Goal: Task Accomplishment & Management: Manage account settings

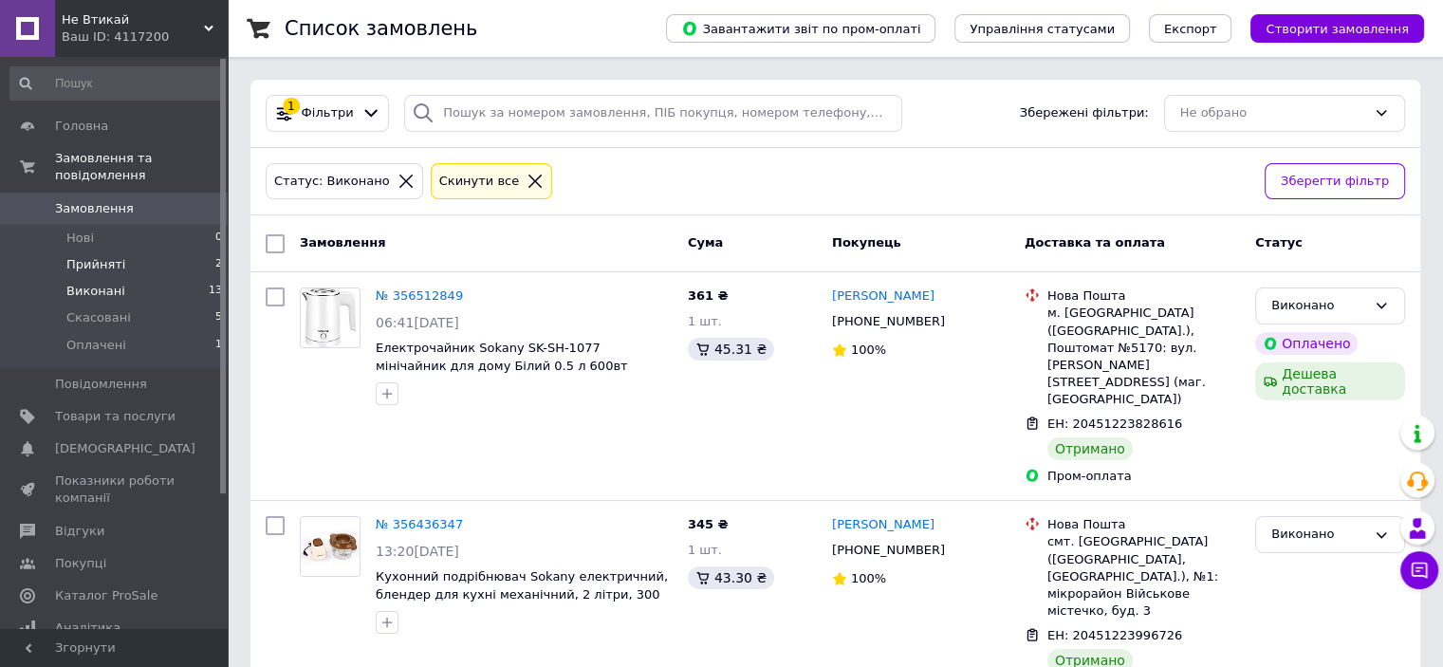
click at [110, 256] on span "Прийняті" at bounding box center [95, 264] width 59 height 17
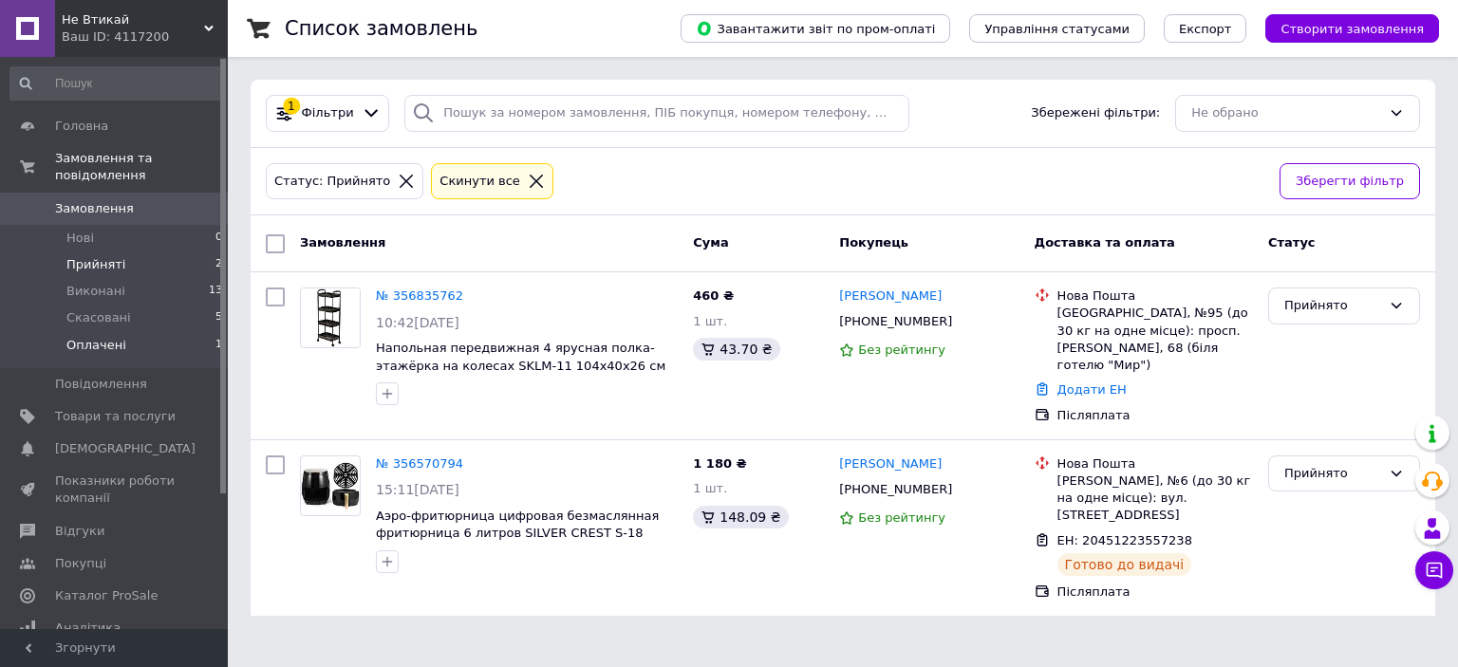
click at [101, 337] on span "Оплачені" at bounding box center [96, 345] width 60 height 17
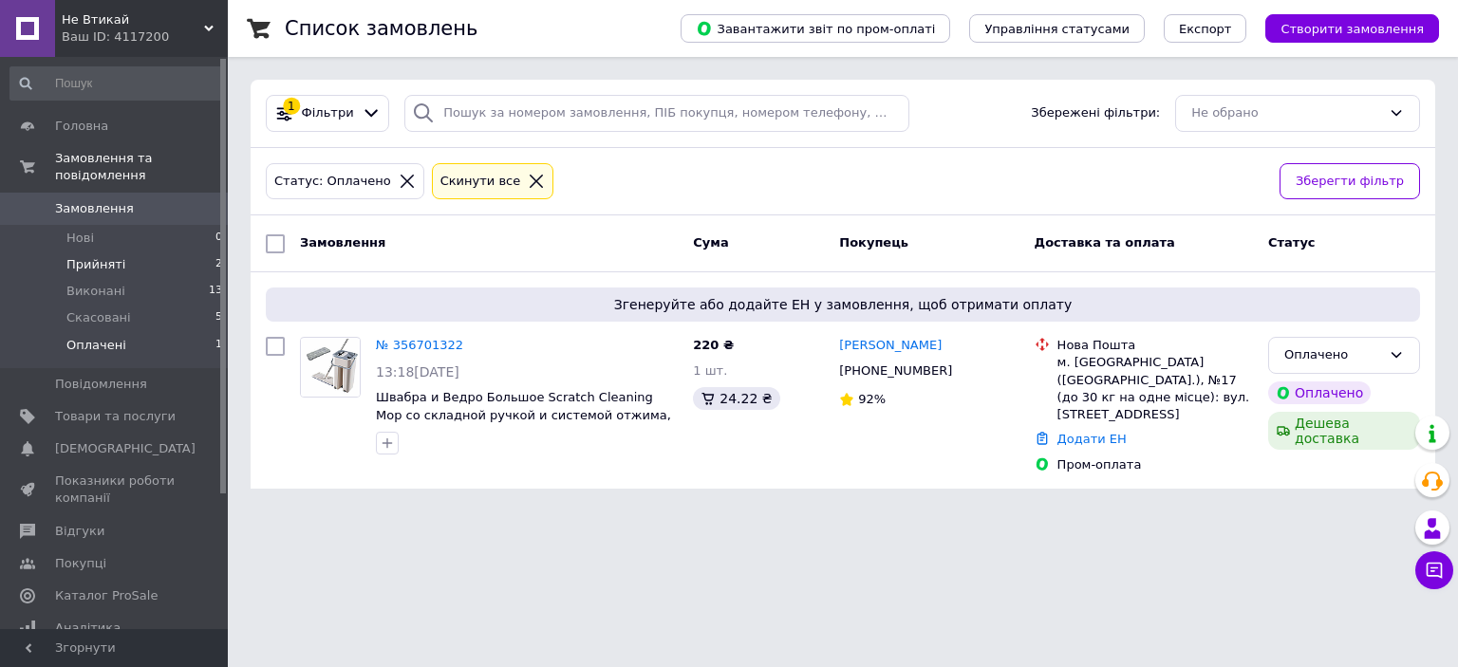
click at [102, 256] on span "Прийняті" at bounding box center [95, 264] width 59 height 17
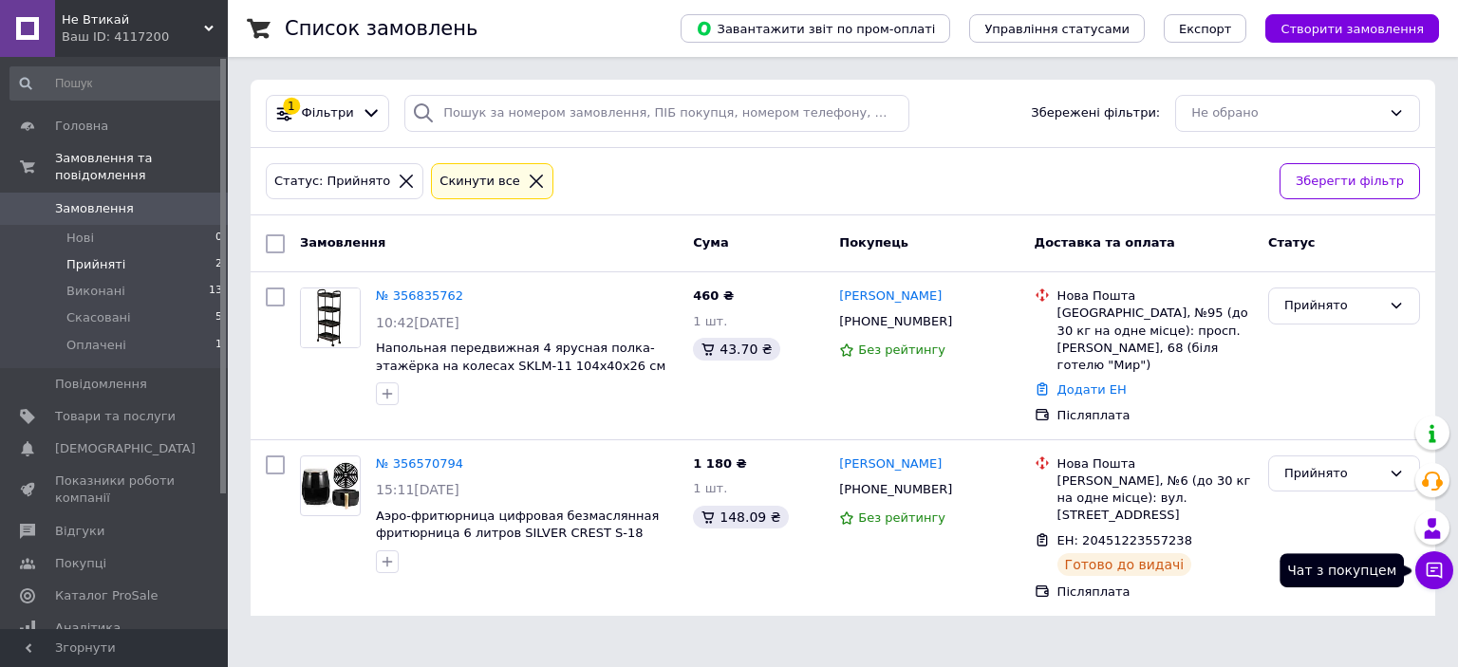
click at [1428, 576] on icon at bounding box center [1434, 571] width 16 height 16
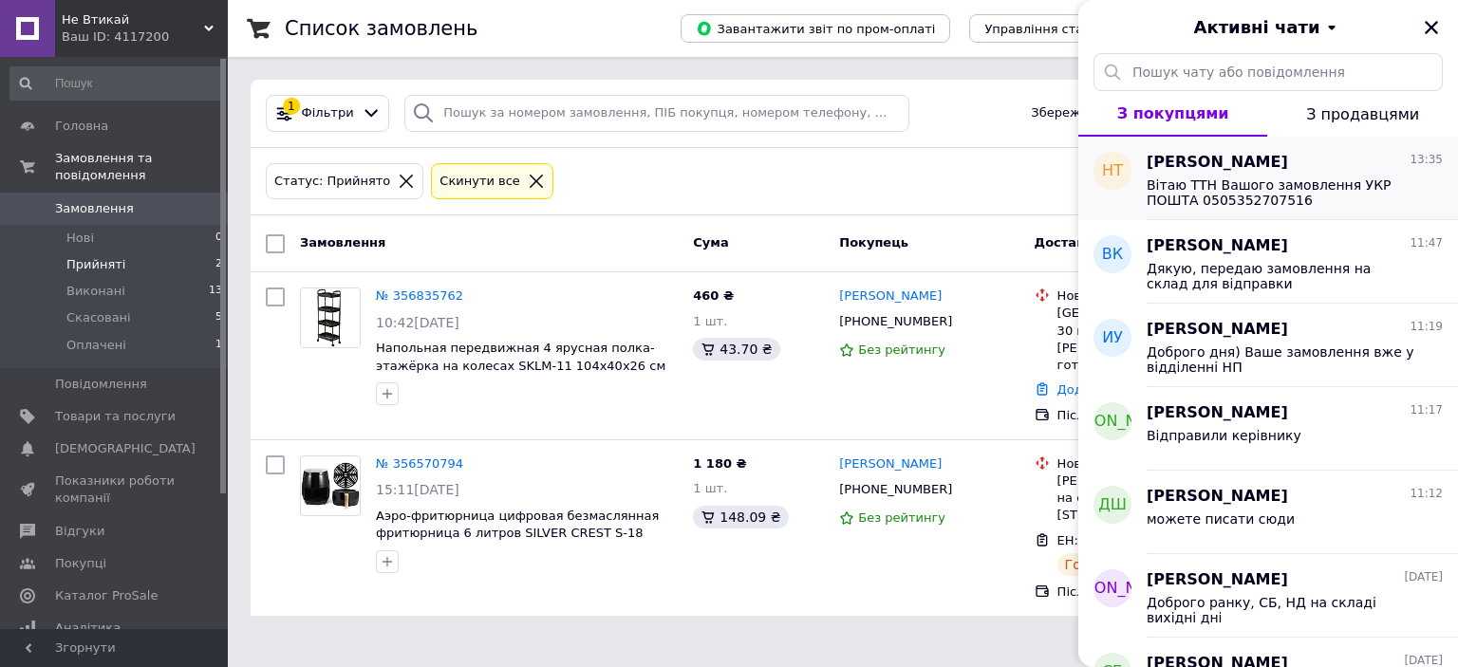
click at [1291, 198] on span "Вітаю ТТН Вашого замовлення УКР ПОШТА 0505352707516" at bounding box center [1281, 192] width 270 height 30
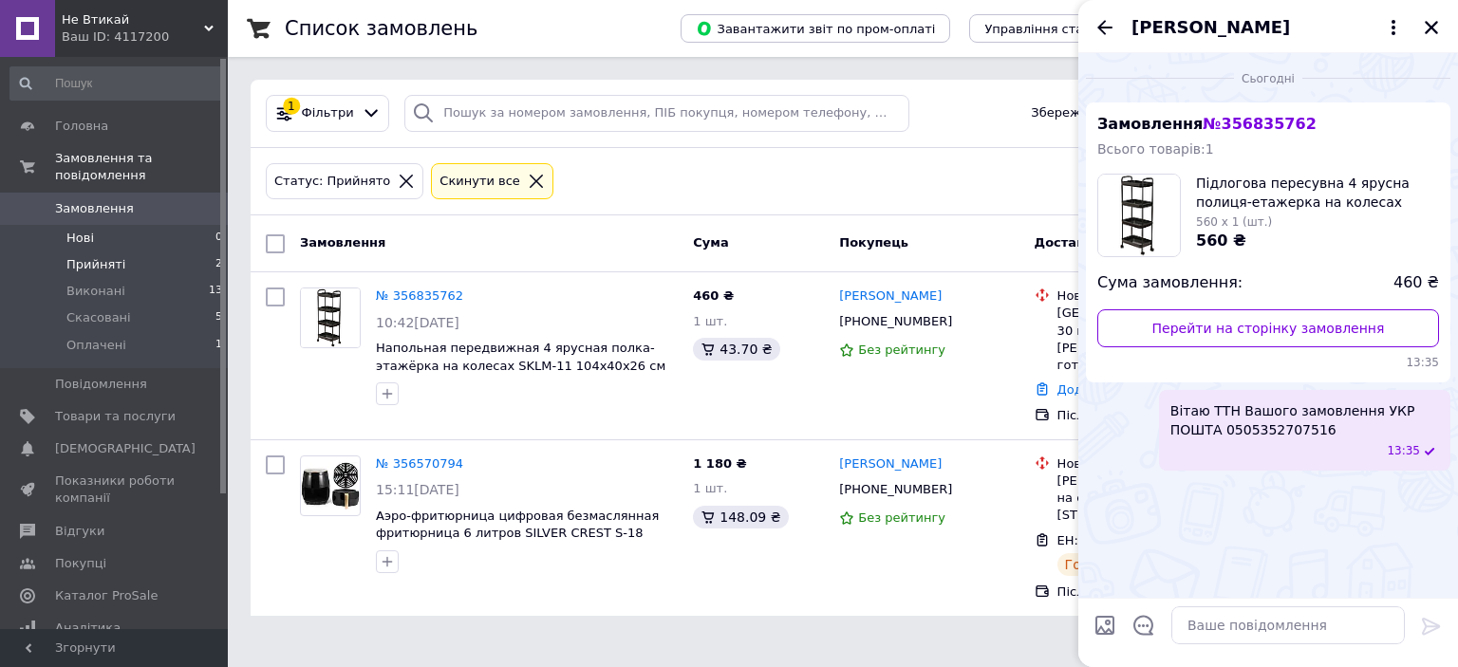
click at [91, 230] on span "Нові" at bounding box center [80, 238] width 28 height 17
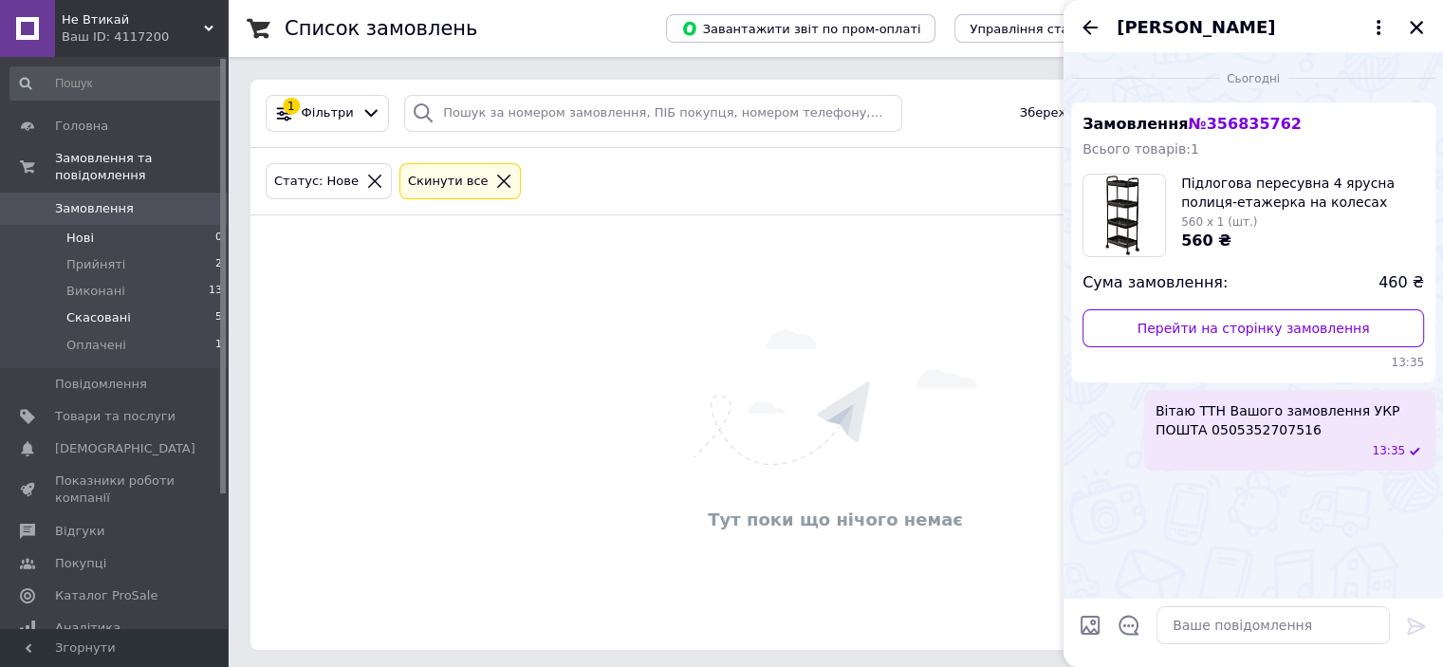
click at [104, 309] on span "Скасовані" at bounding box center [98, 317] width 65 height 17
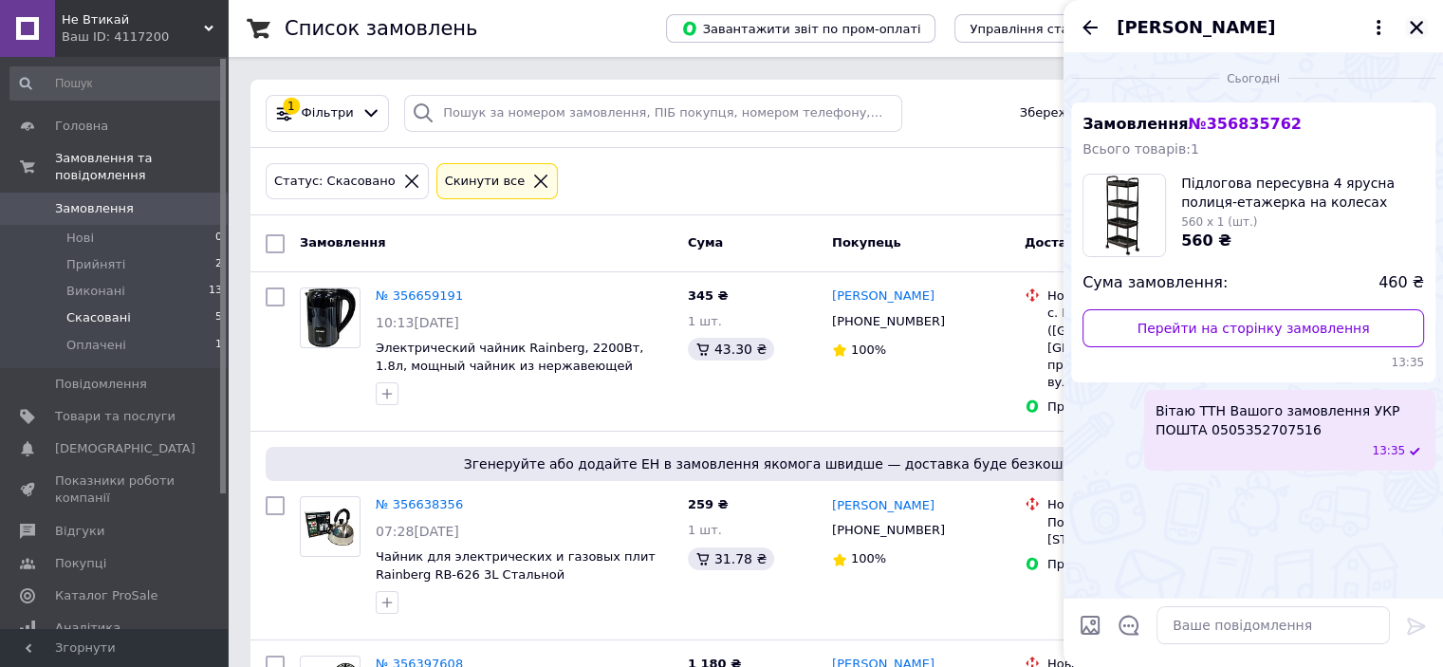
click at [1416, 26] on icon "Закрити" at bounding box center [1416, 27] width 13 height 13
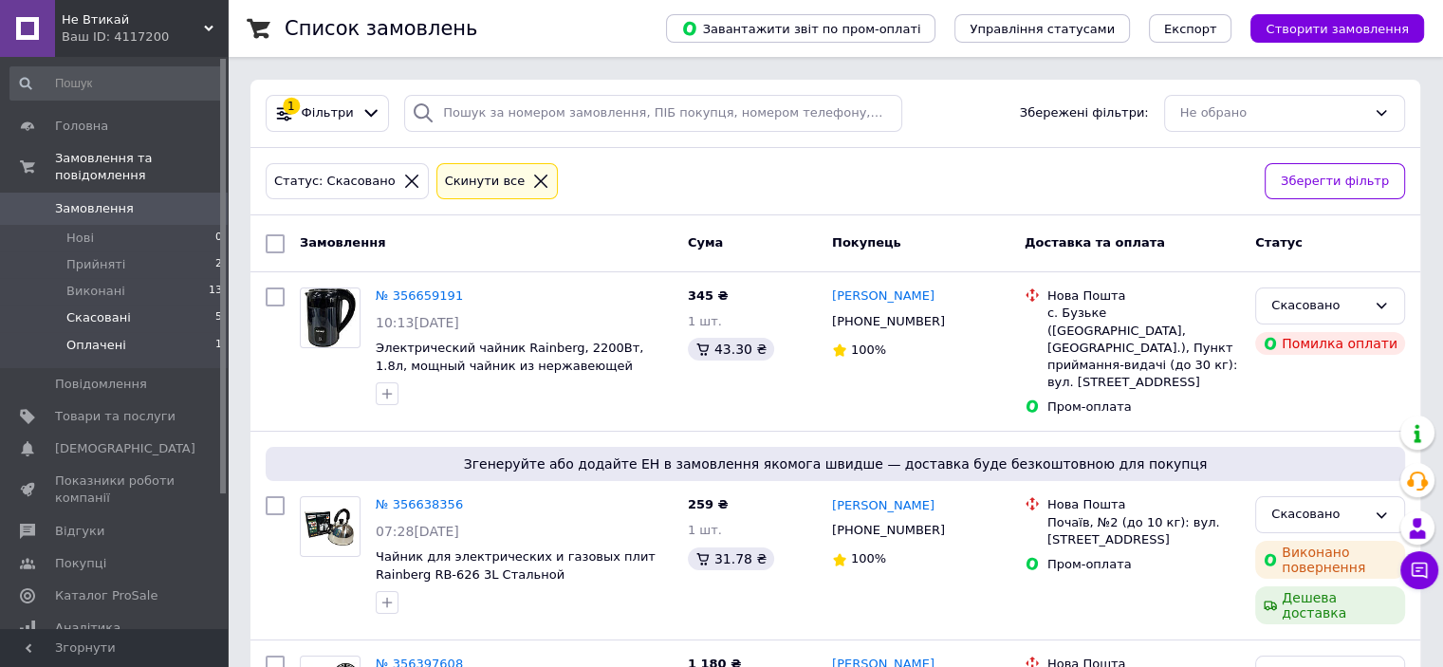
click at [93, 337] on span "Оплачені" at bounding box center [96, 345] width 60 height 17
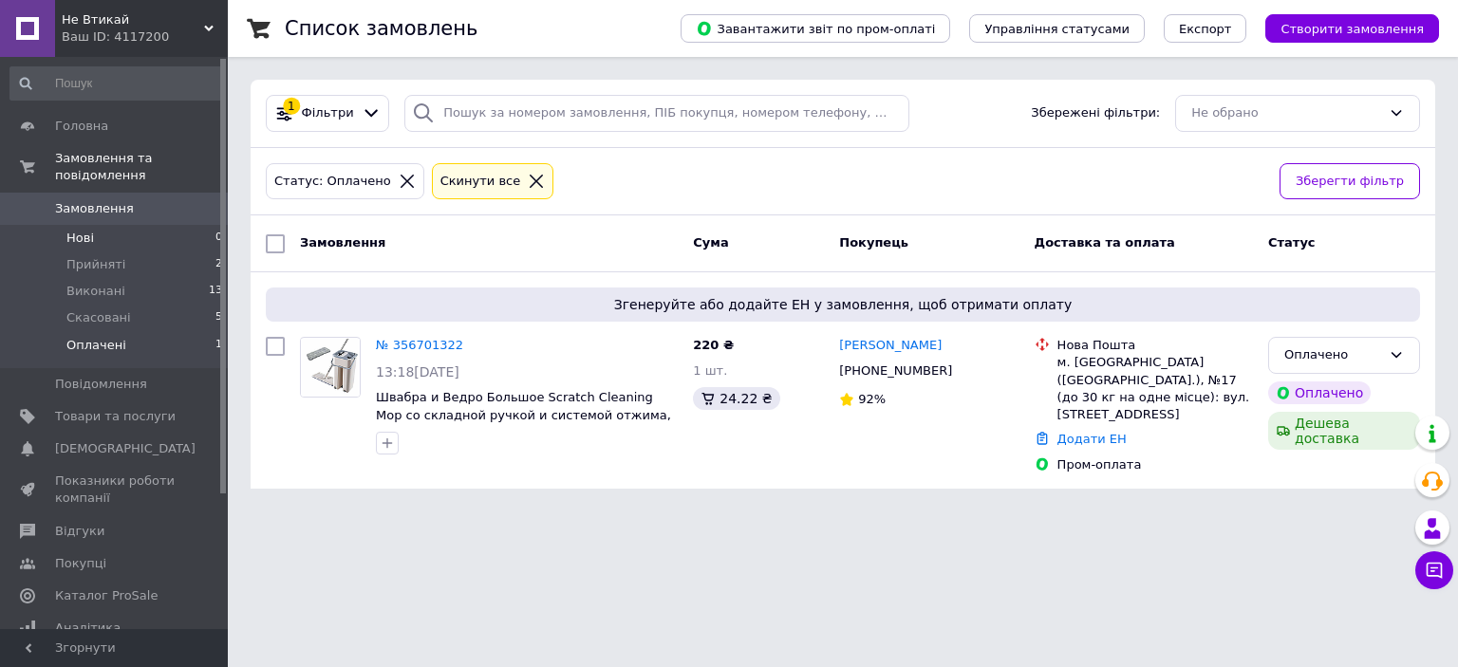
click at [95, 225] on li "Нові 0" at bounding box center [116, 238] width 233 height 27
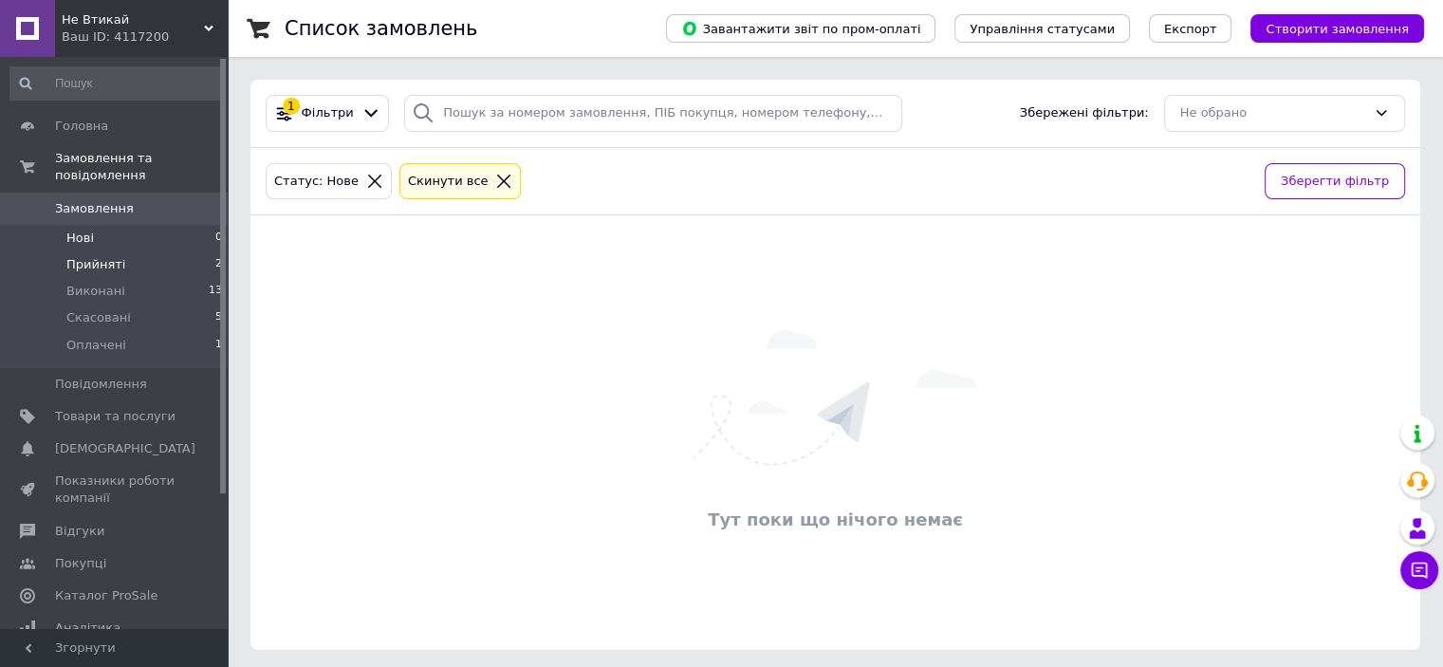
click at [107, 256] on span "Прийняті" at bounding box center [95, 264] width 59 height 17
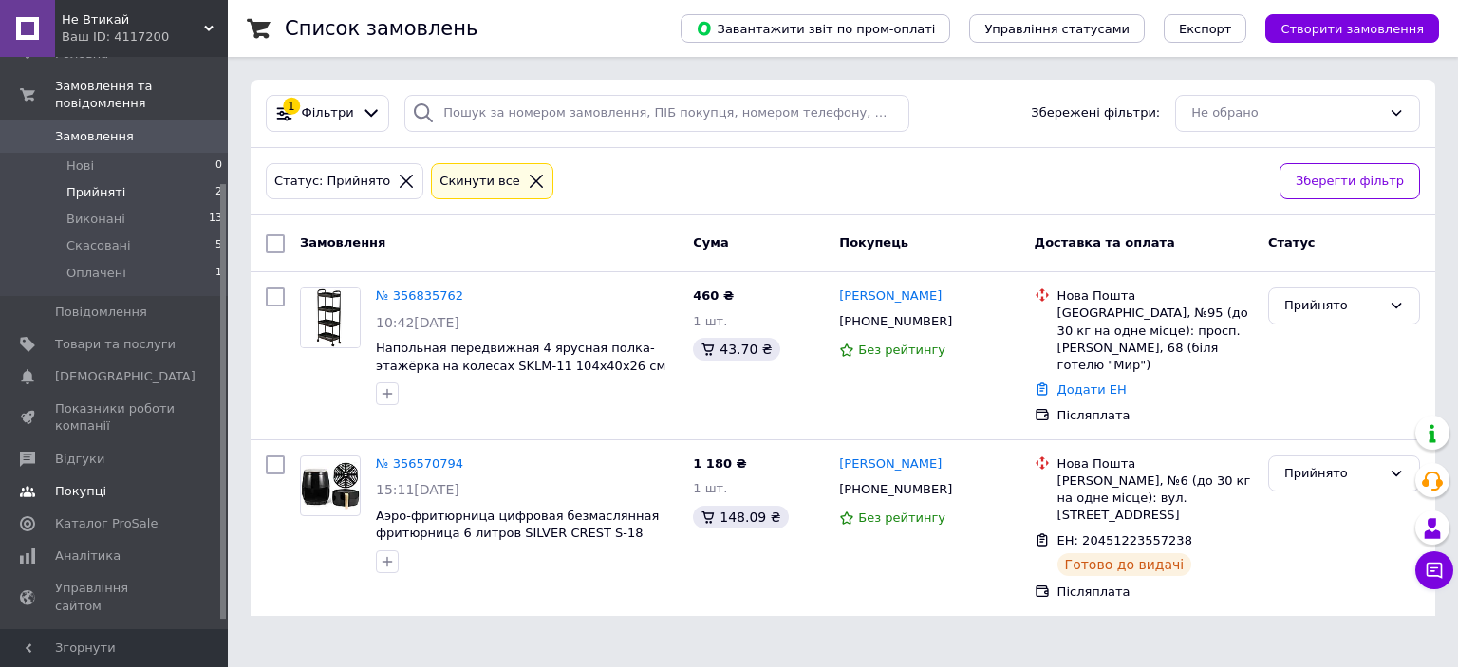
scroll to position [177, 0]
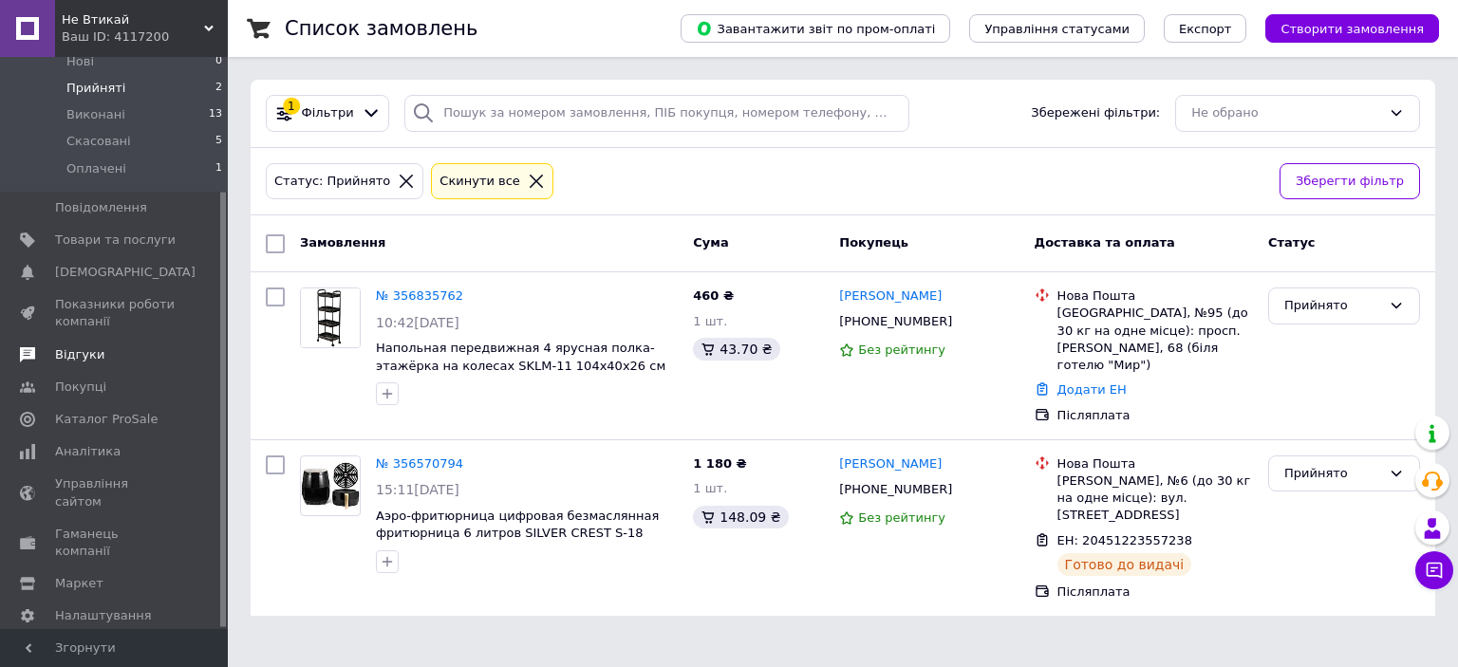
click at [82, 346] on span "Відгуки" at bounding box center [79, 354] width 49 height 17
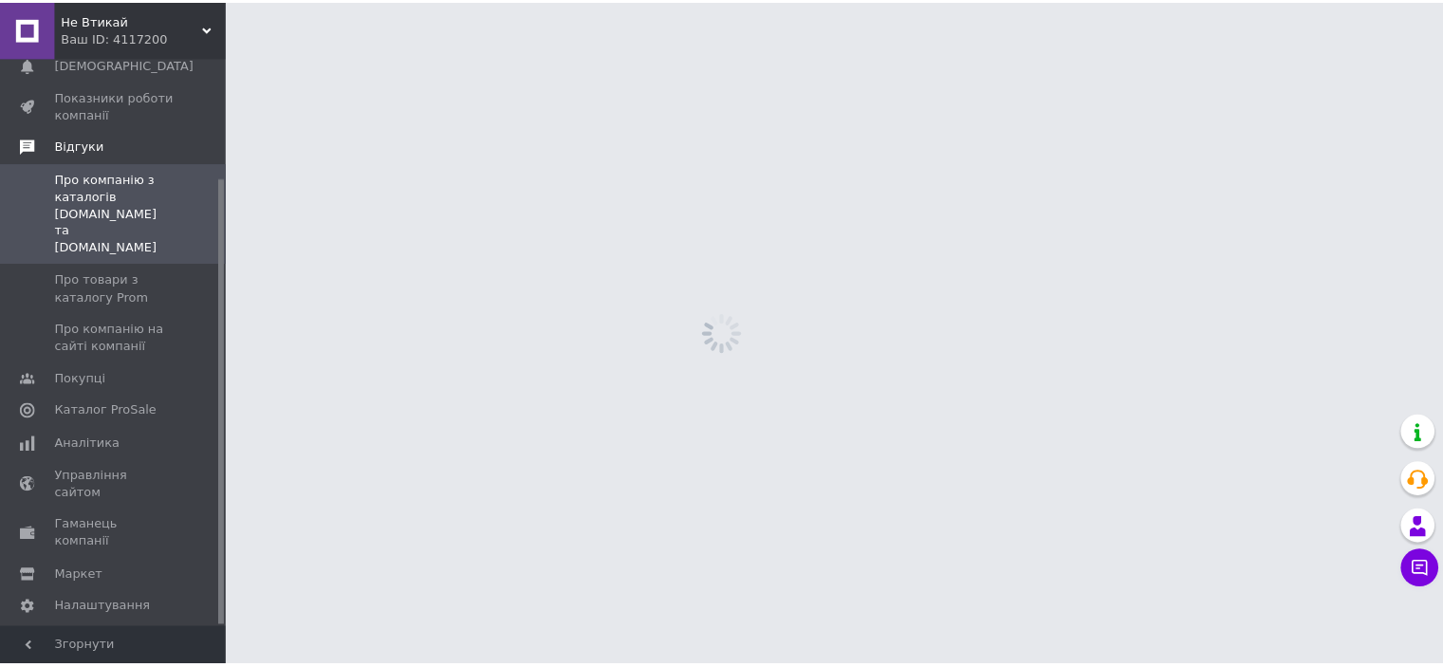
scroll to position [152, 0]
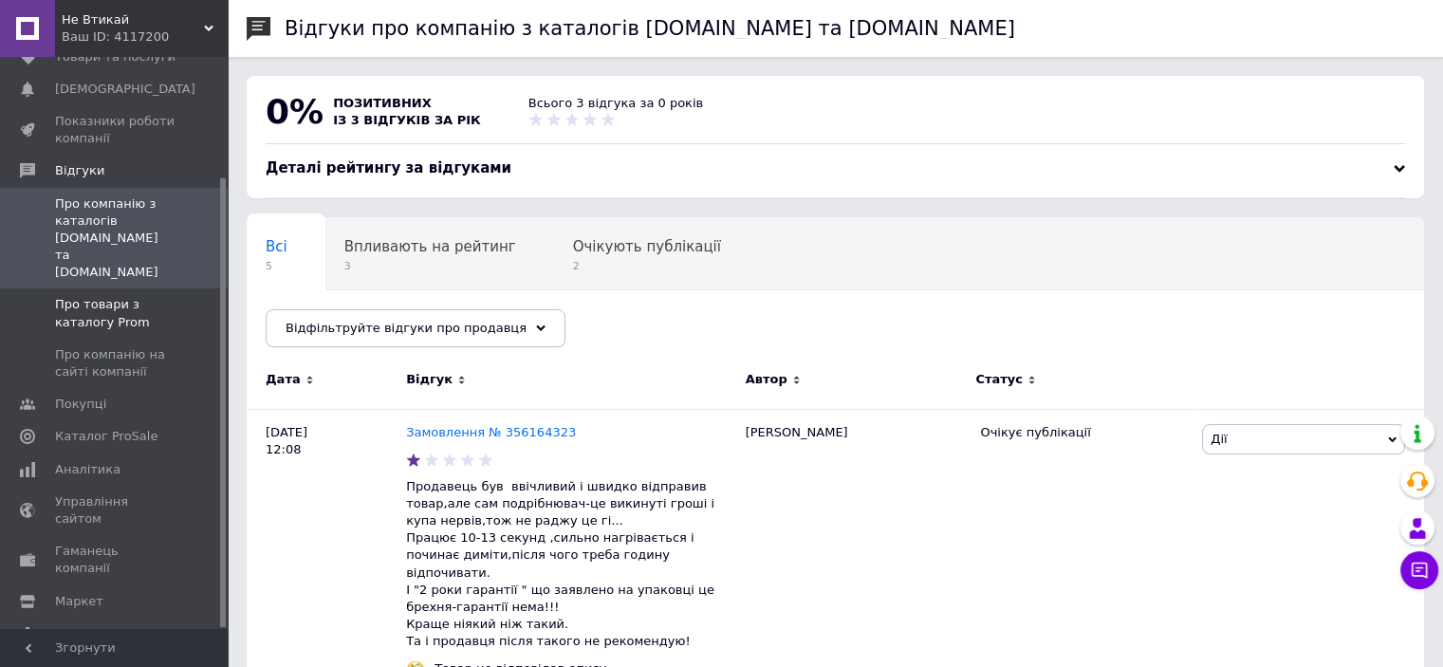
click at [99, 296] on span "Про товари з каталогу Prom" at bounding box center [115, 313] width 121 height 34
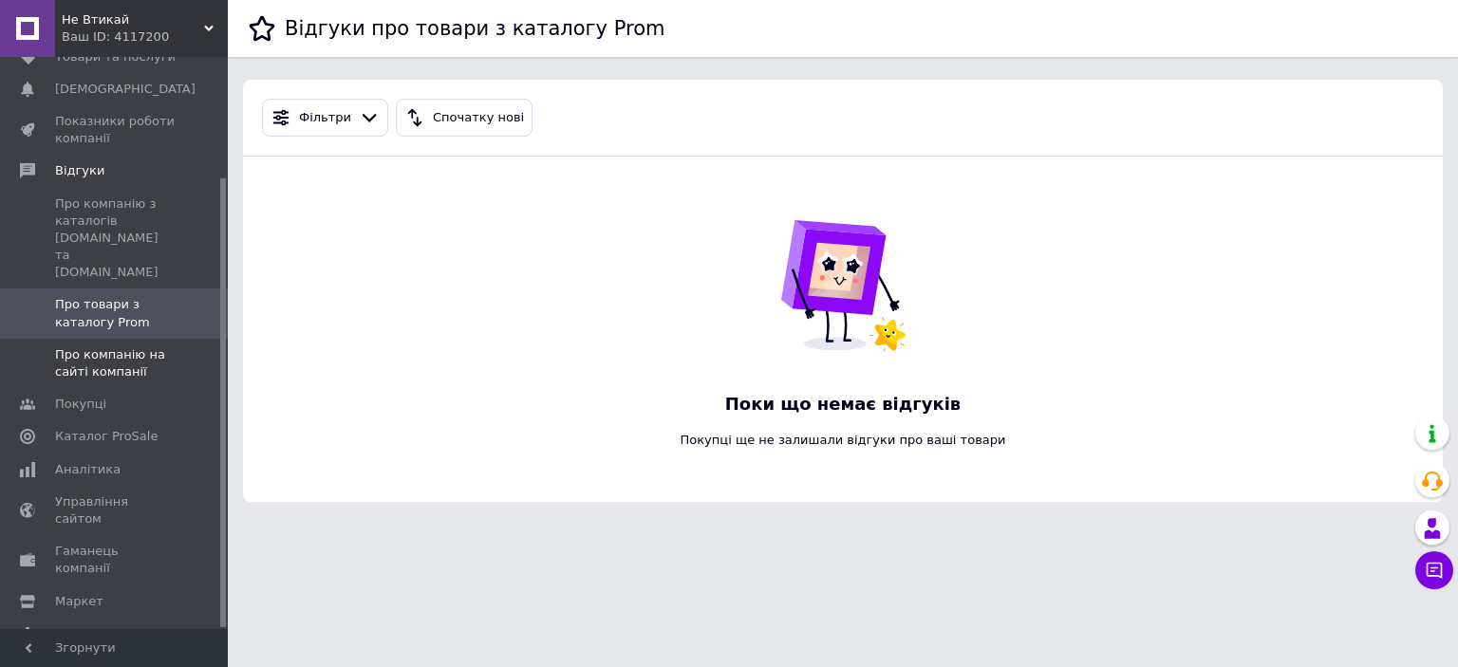
click at [94, 346] on span "Про компанію на сайті компанії" at bounding box center [115, 363] width 121 height 34
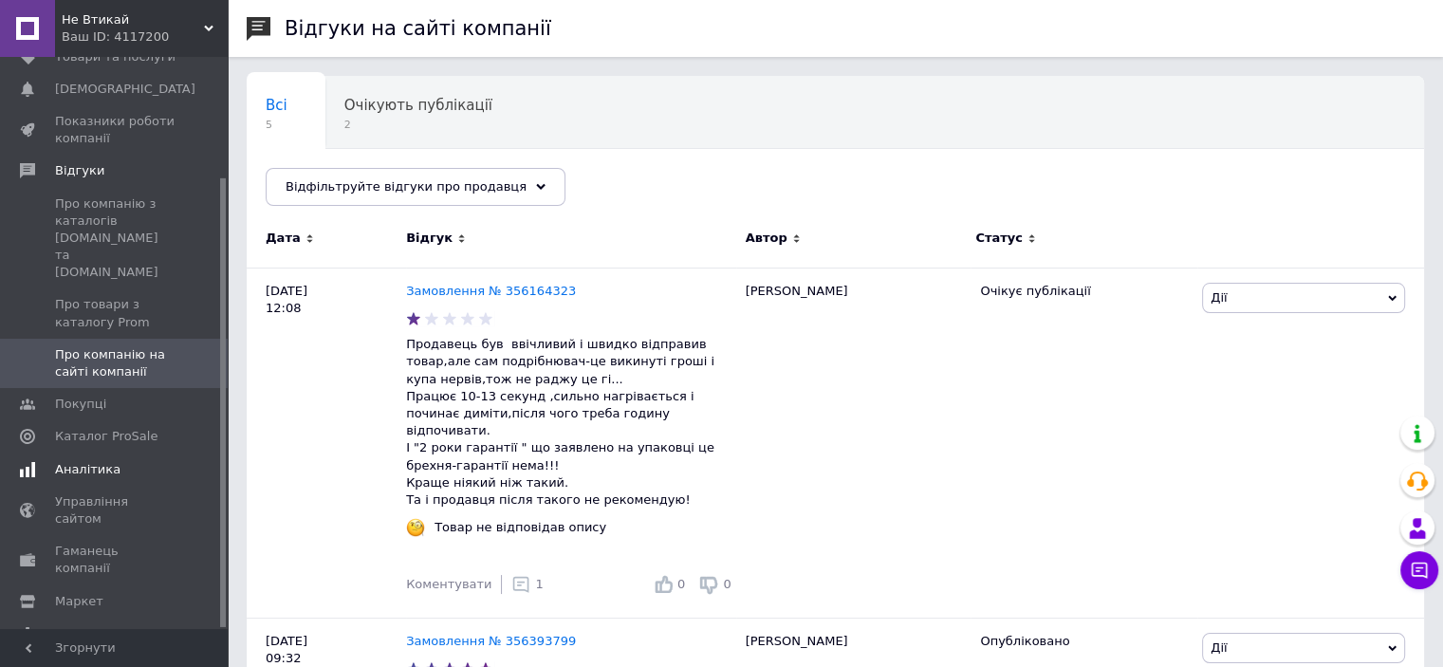
click at [94, 461] on span "Аналітика" at bounding box center [87, 469] width 65 height 17
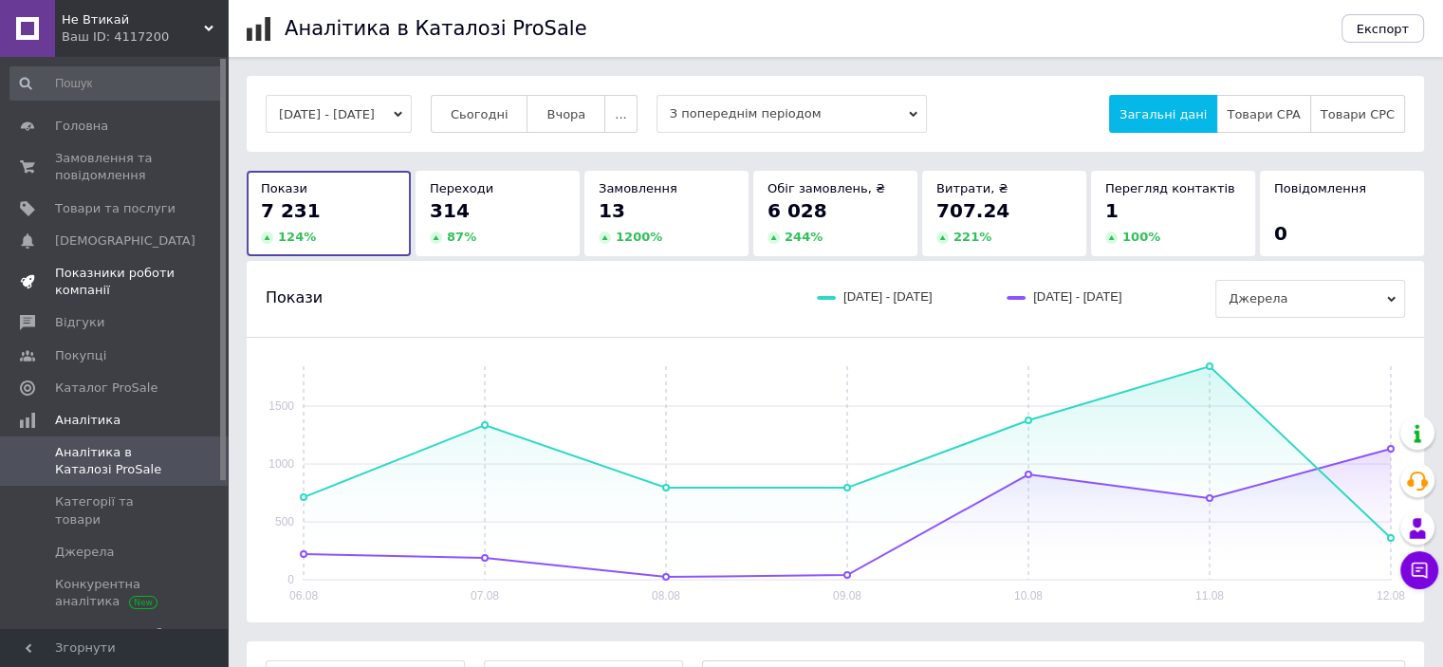
click at [105, 275] on span "Показники роботи компанії" at bounding box center [115, 282] width 121 height 34
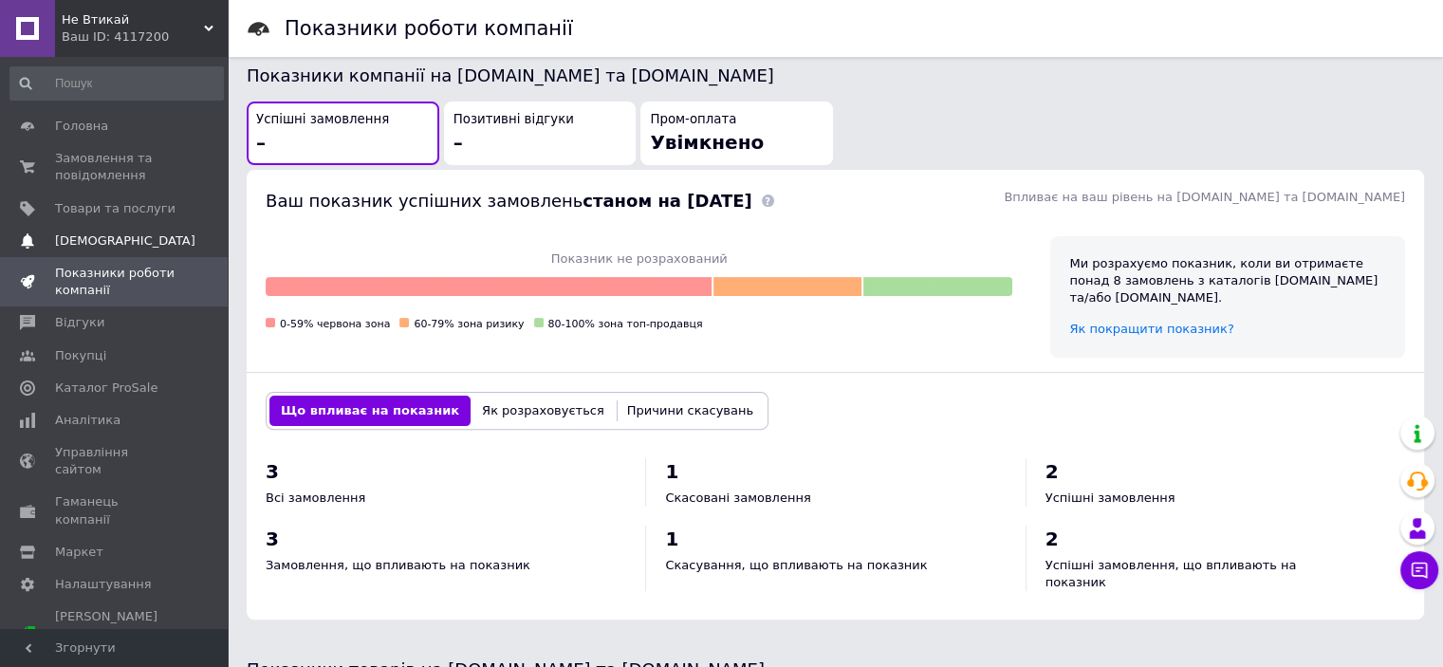
scroll to position [95, 0]
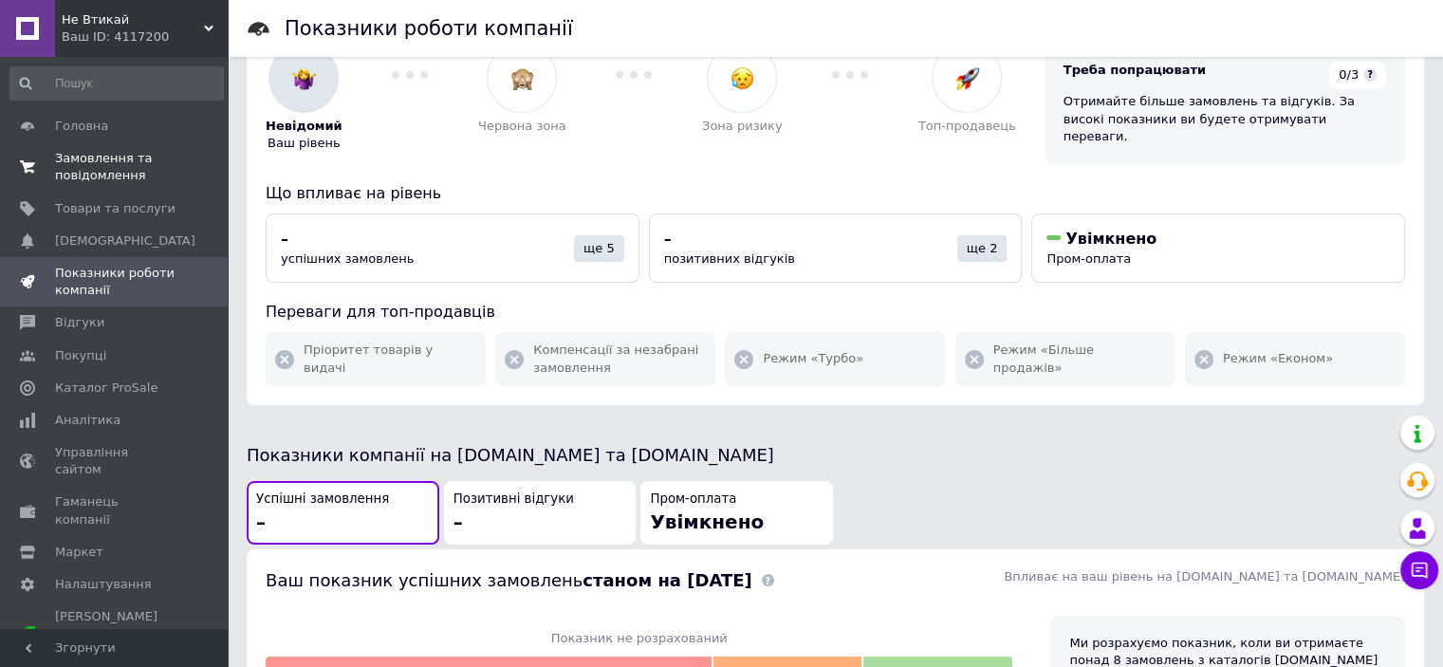
click at [91, 170] on span "Замовлення та повідомлення" at bounding box center [115, 167] width 121 height 34
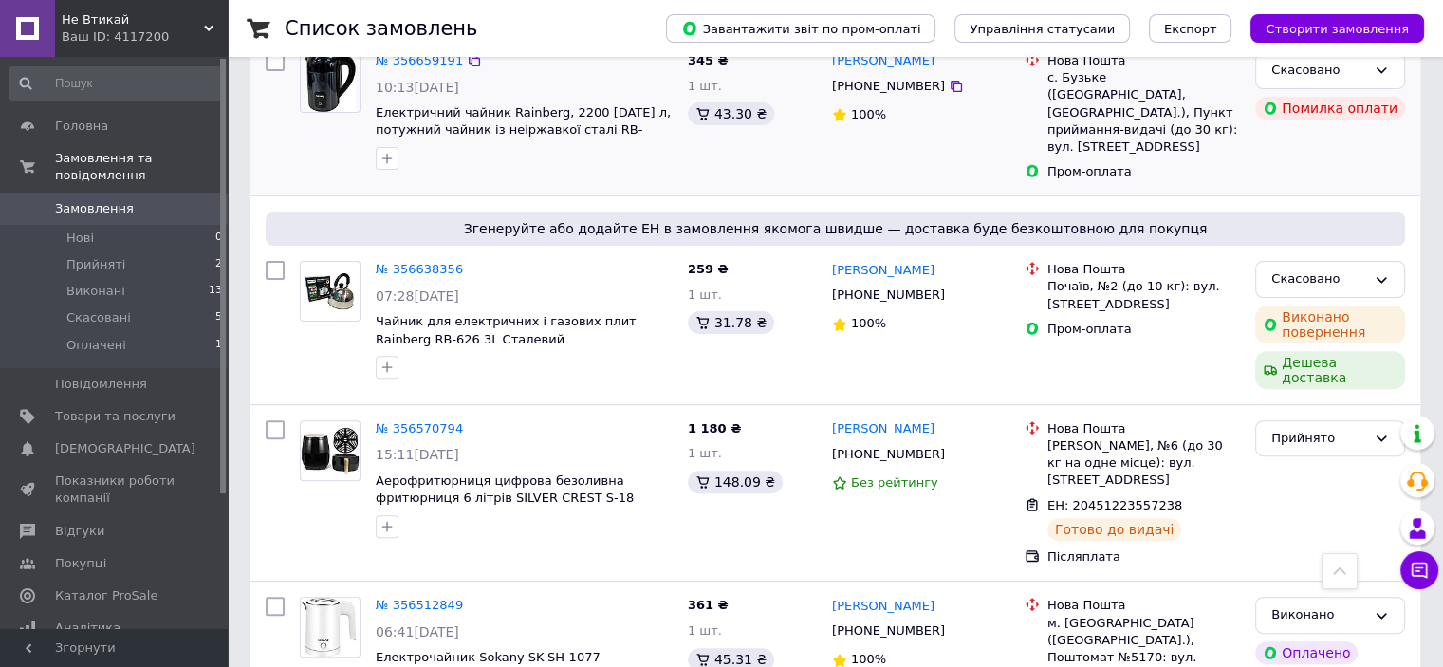
scroll to position [664, 0]
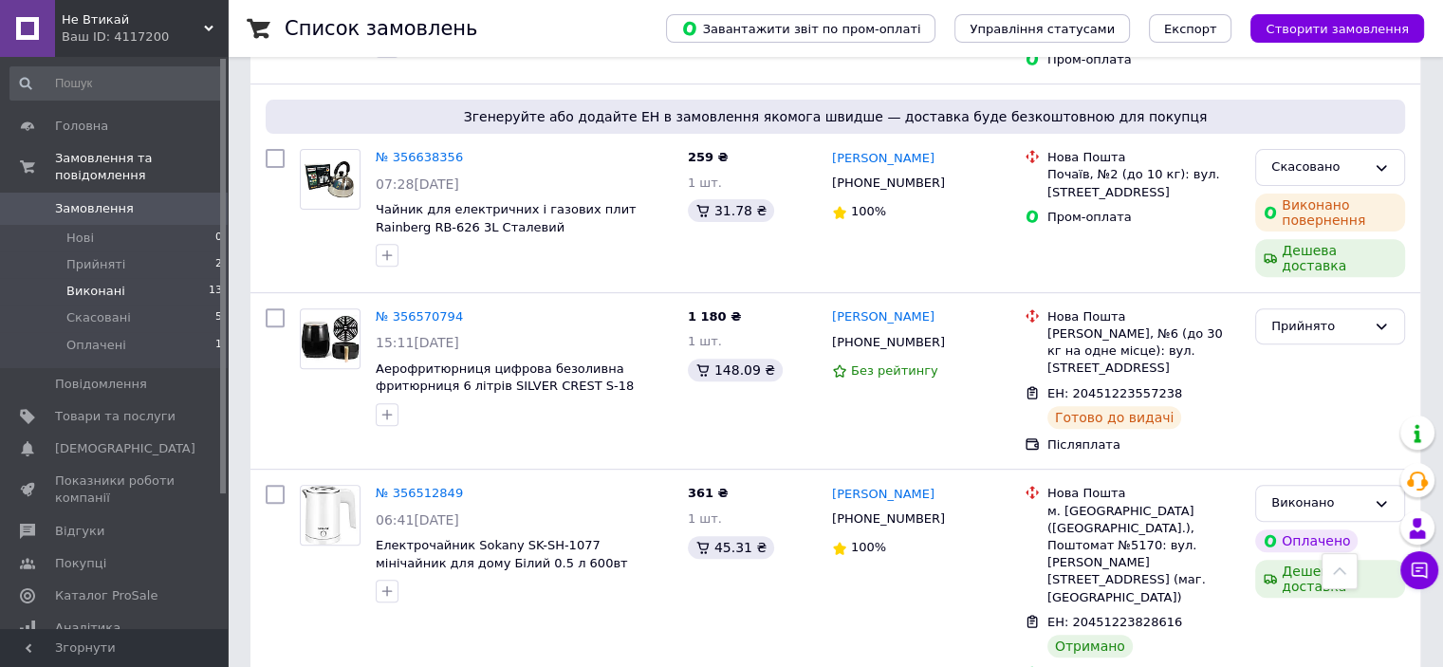
click at [105, 283] on span "Виконані" at bounding box center [95, 291] width 59 height 17
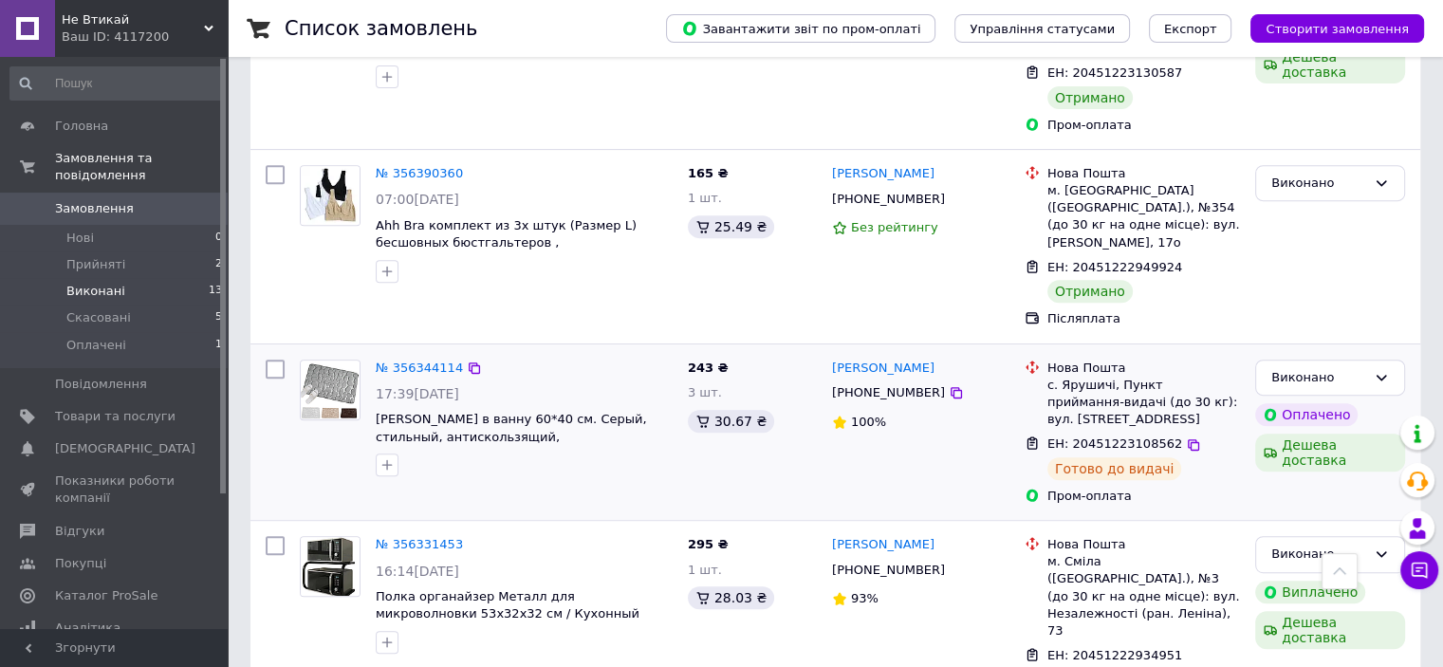
scroll to position [759, 0]
click at [1382, 358] on div "Виконано" at bounding box center [1330, 376] width 150 height 37
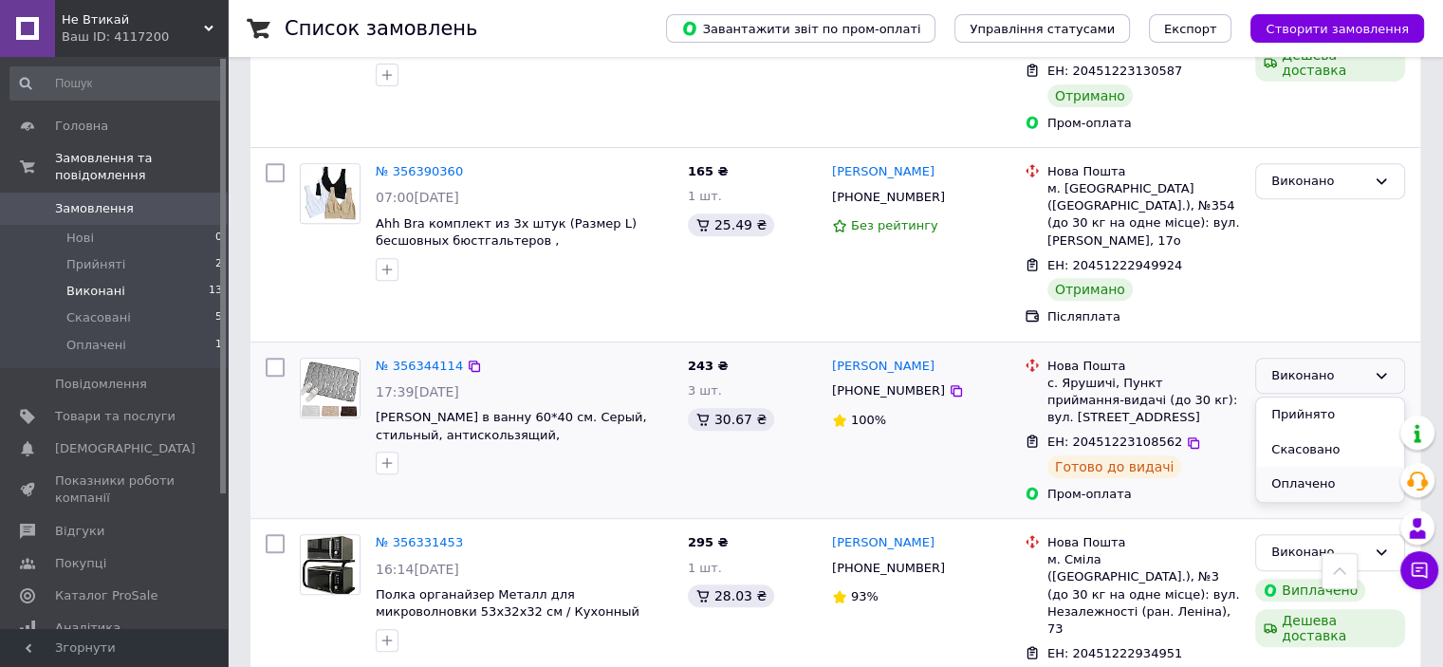
click at [1302, 467] on li "Оплачено" at bounding box center [1330, 484] width 148 height 35
click at [118, 309] on span "Скасовані" at bounding box center [98, 317] width 65 height 17
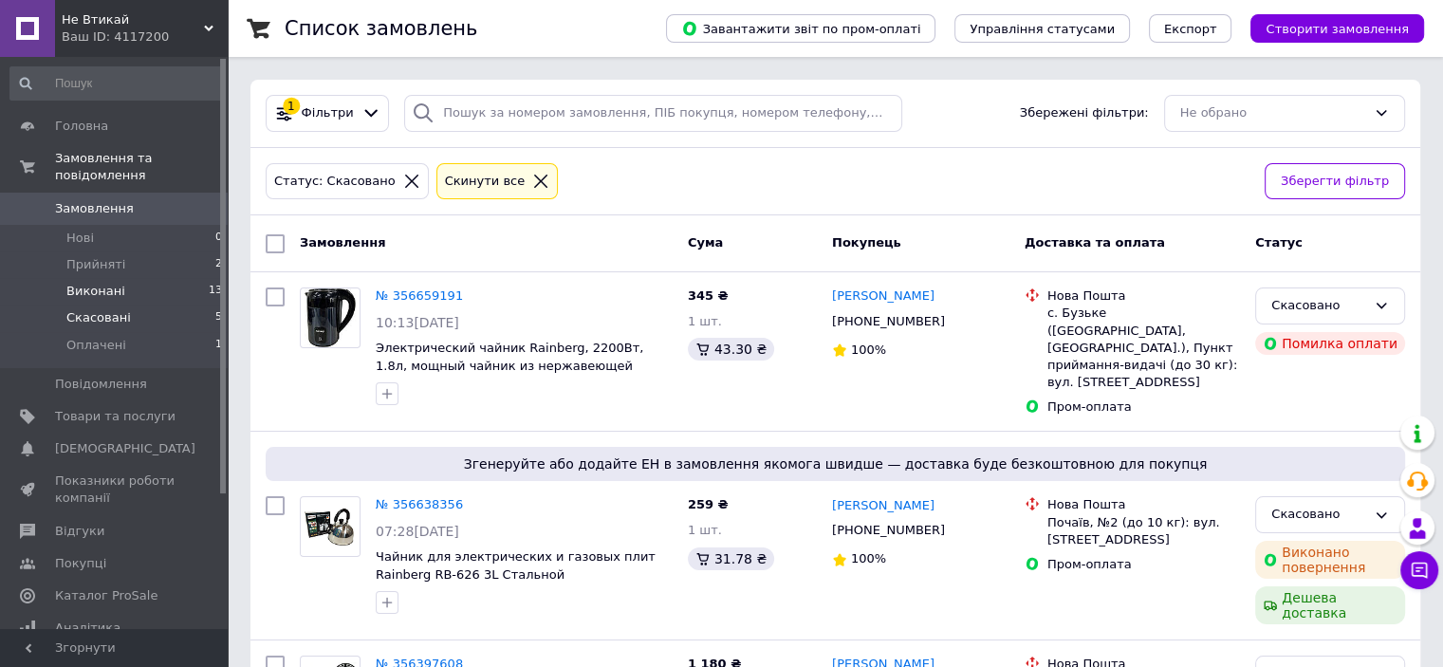
click at [127, 278] on li "Виконані 13" at bounding box center [116, 291] width 233 height 27
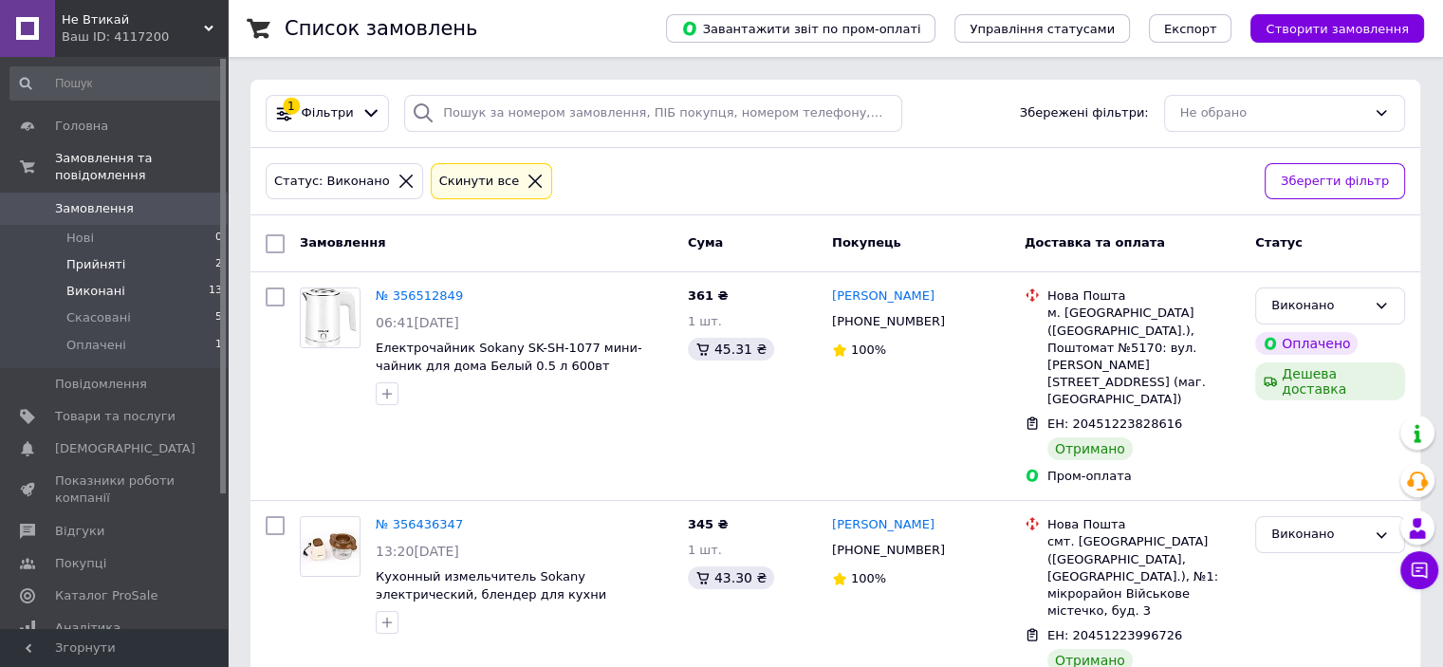
click at [110, 256] on span "Прийняті" at bounding box center [95, 264] width 59 height 17
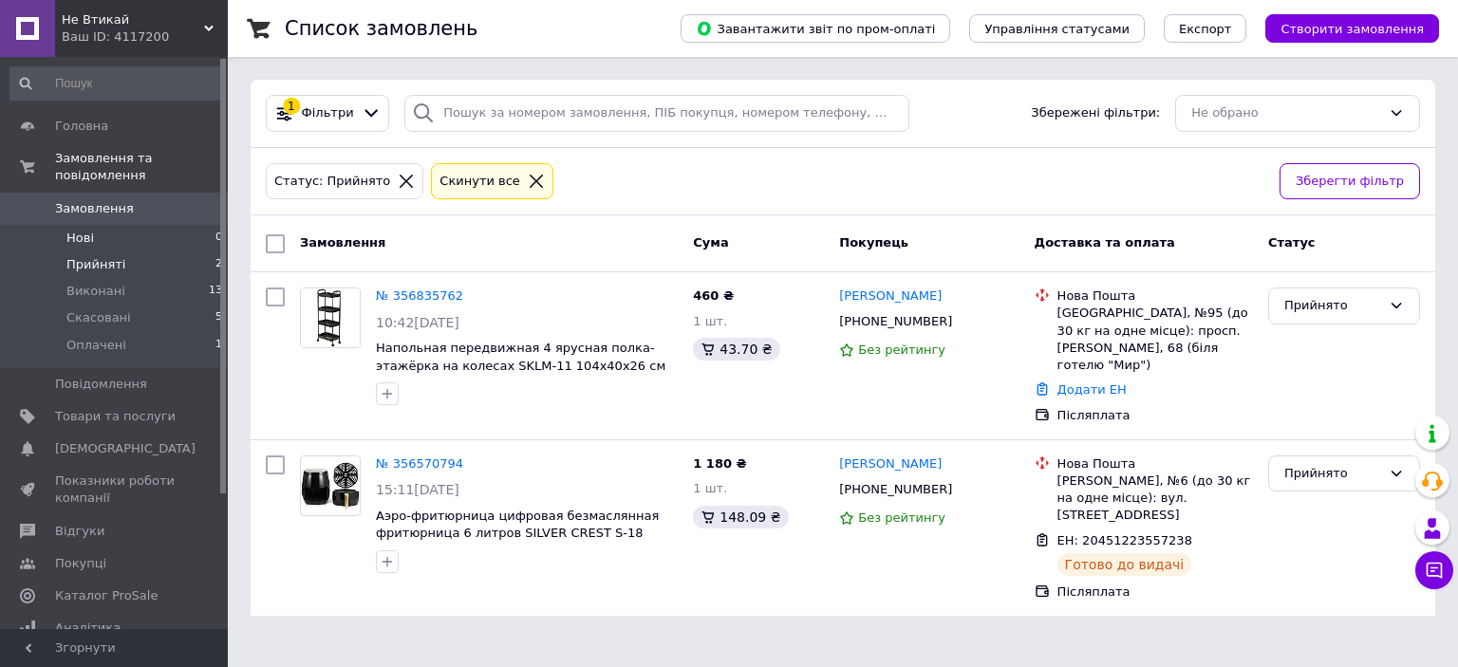
click at [95, 225] on li "Нові 0" at bounding box center [116, 238] width 233 height 27
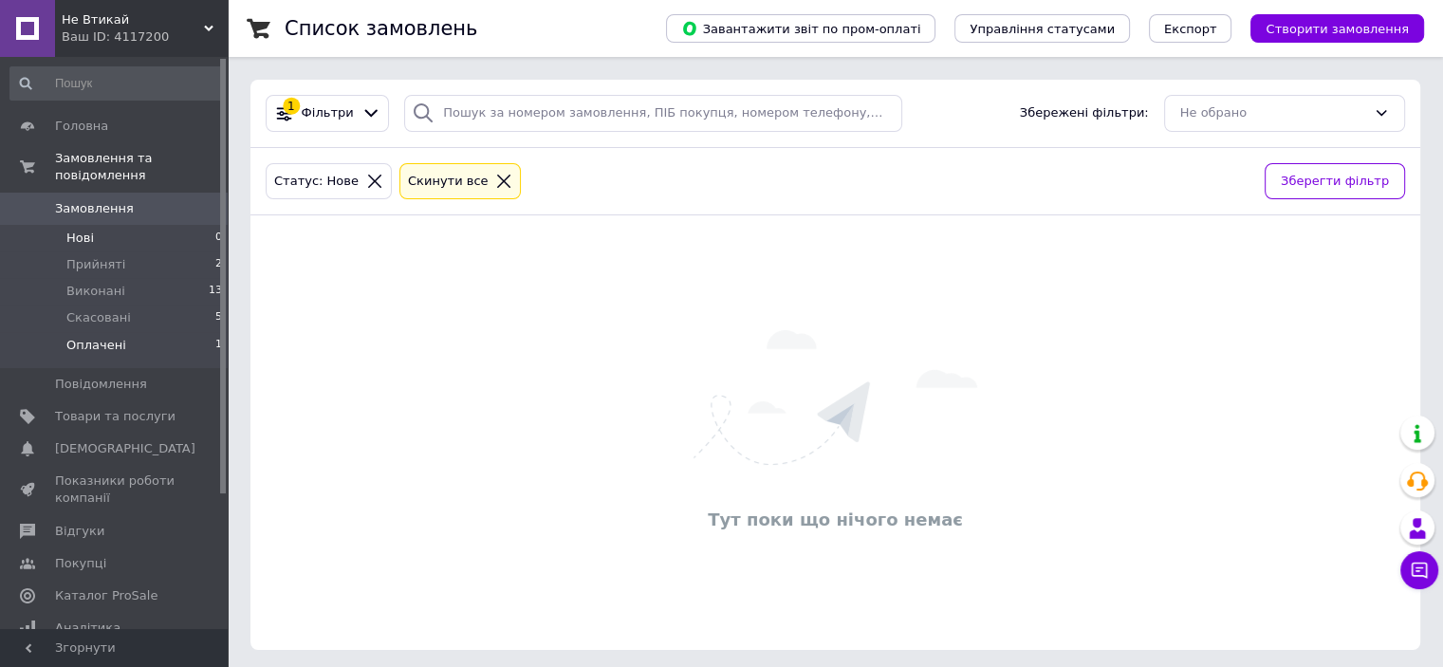
click at [106, 337] on span "Оплачені" at bounding box center [96, 345] width 60 height 17
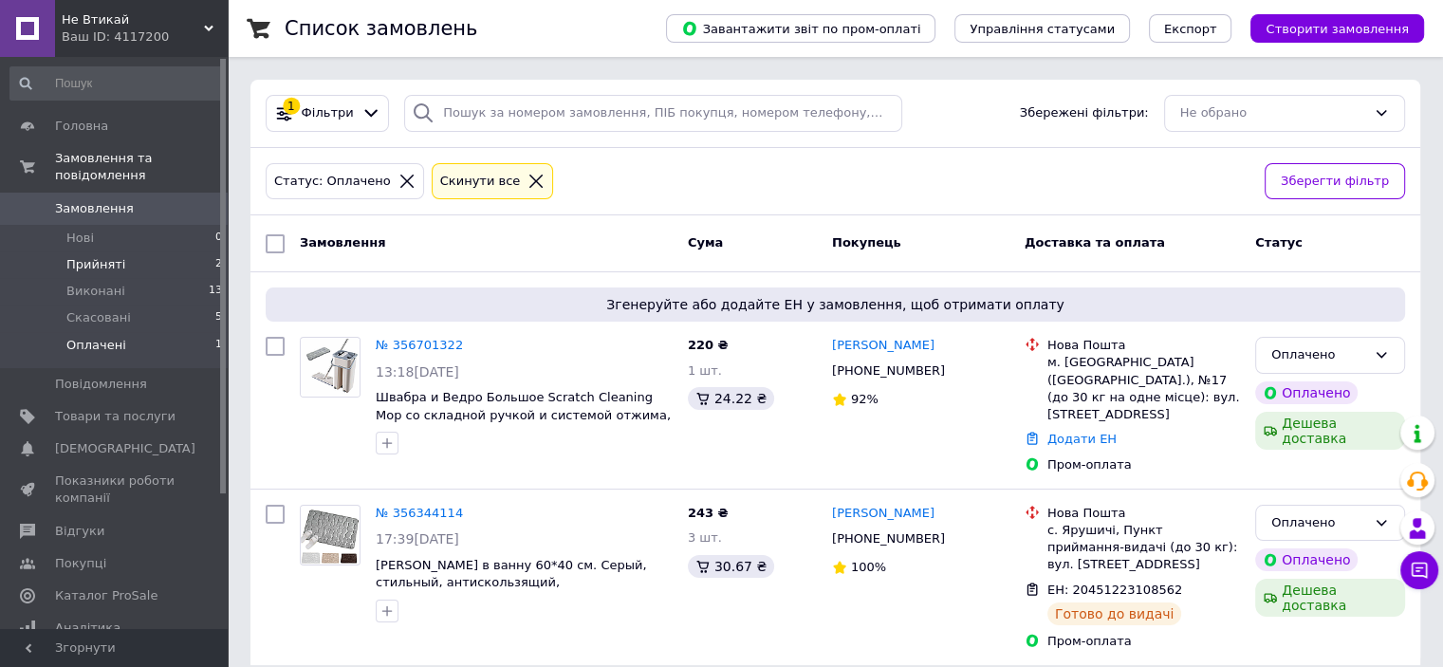
click at [93, 256] on span "Прийняті" at bounding box center [95, 264] width 59 height 17
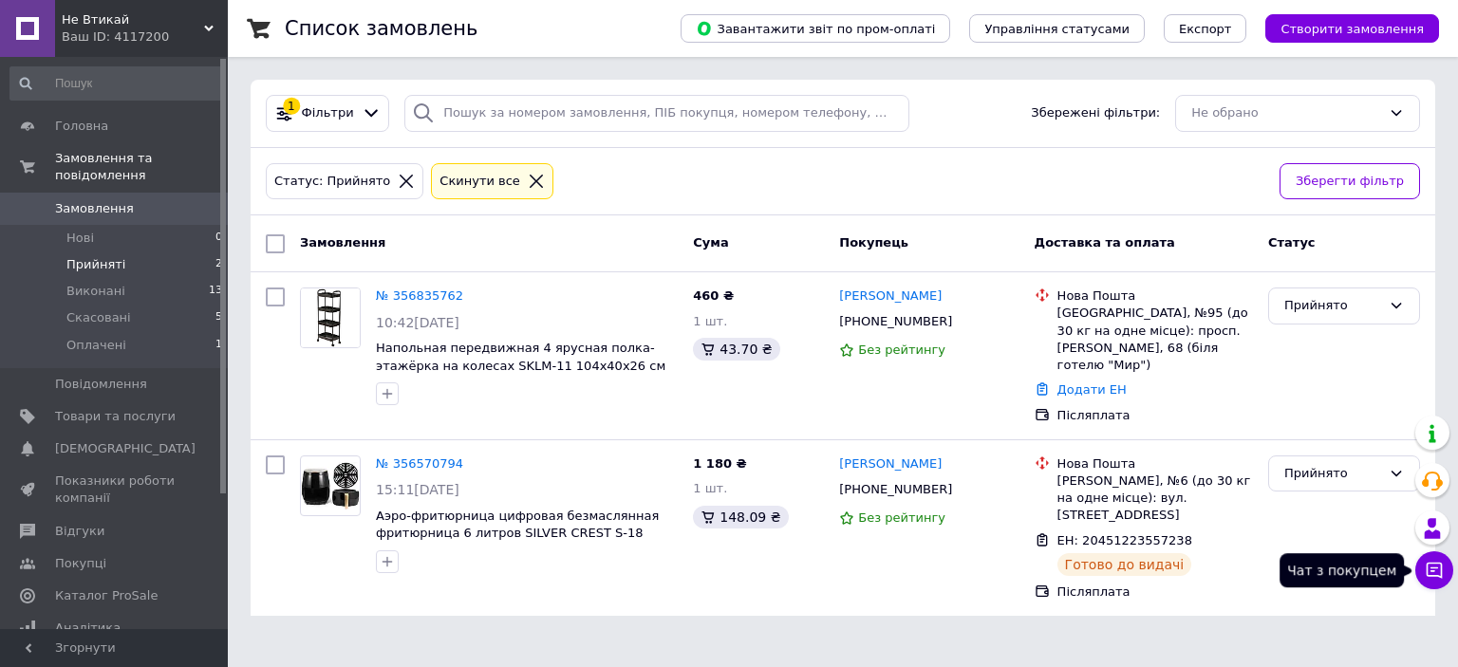
click at [1430, 568] on icon at bounding box center [1434, 571] width 16 height 16
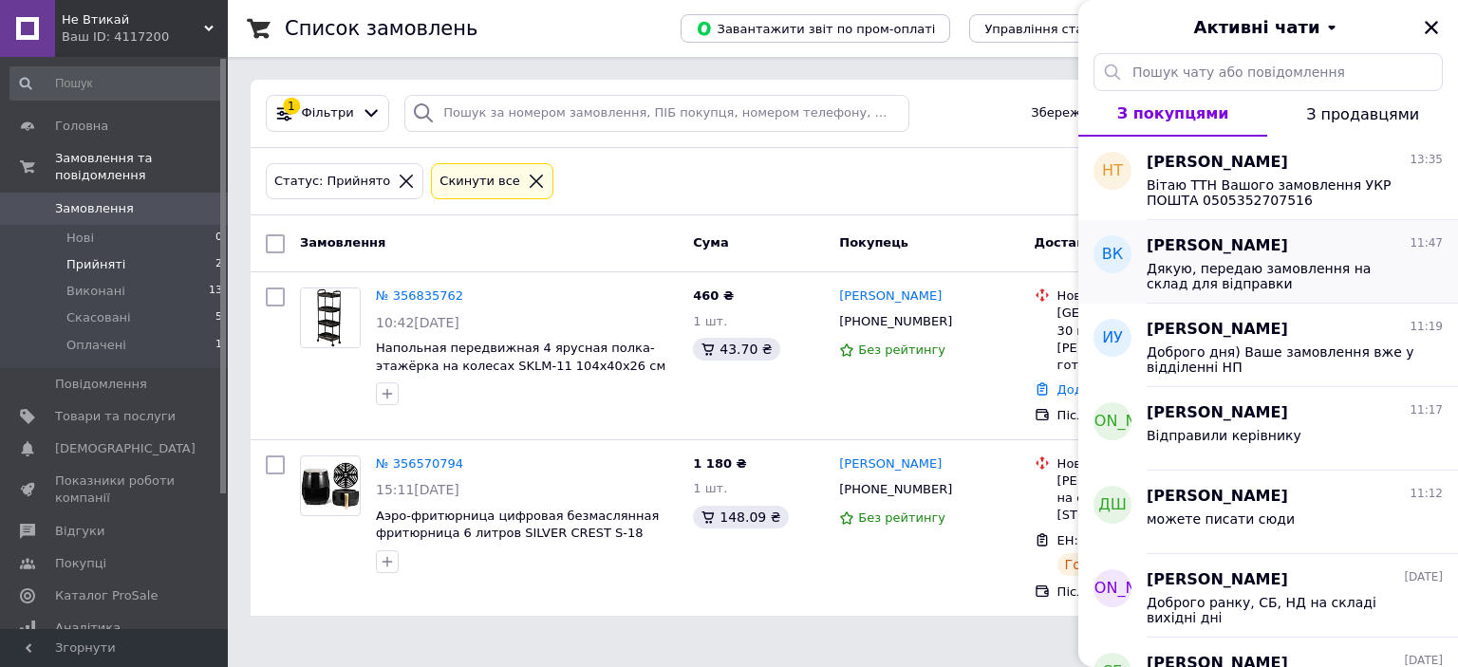
click at [1252, 271] on span "Дякую, передаю замовлення на склад для відправки" at bounding box center [1281, 276] width 270 height 30
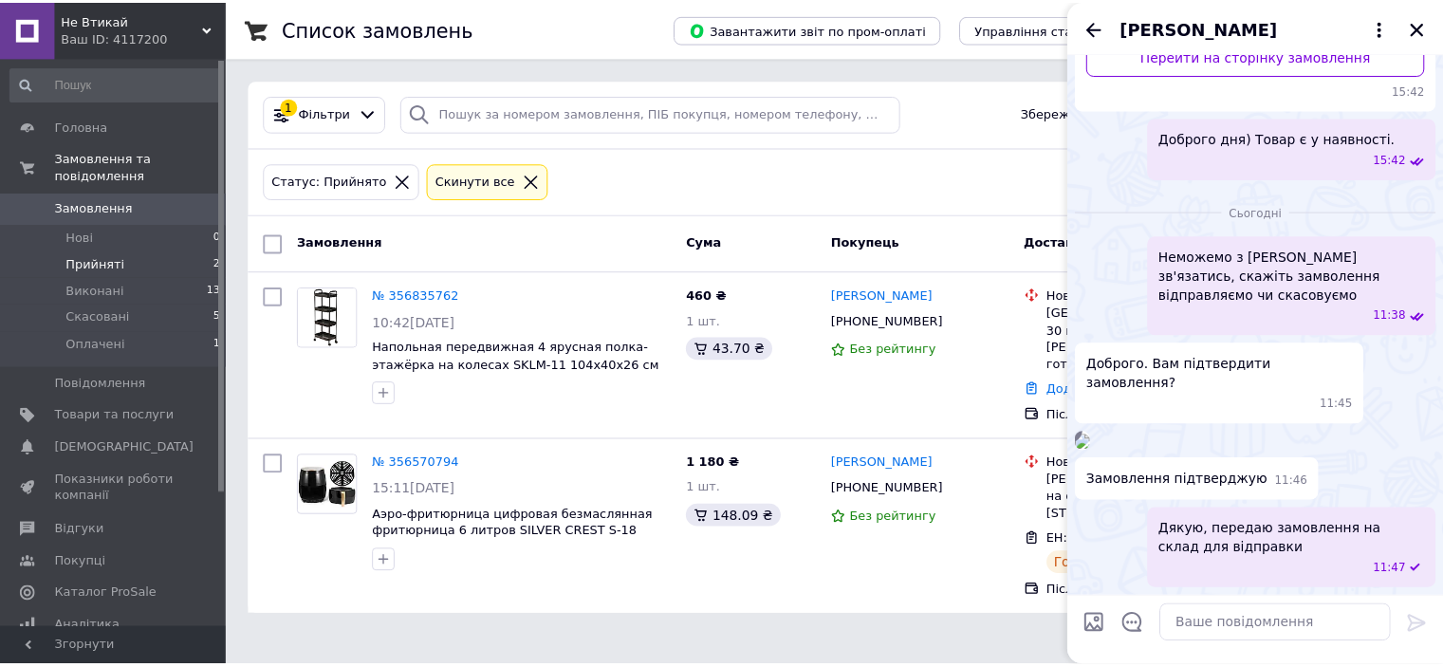
scroll to position [480, 0]
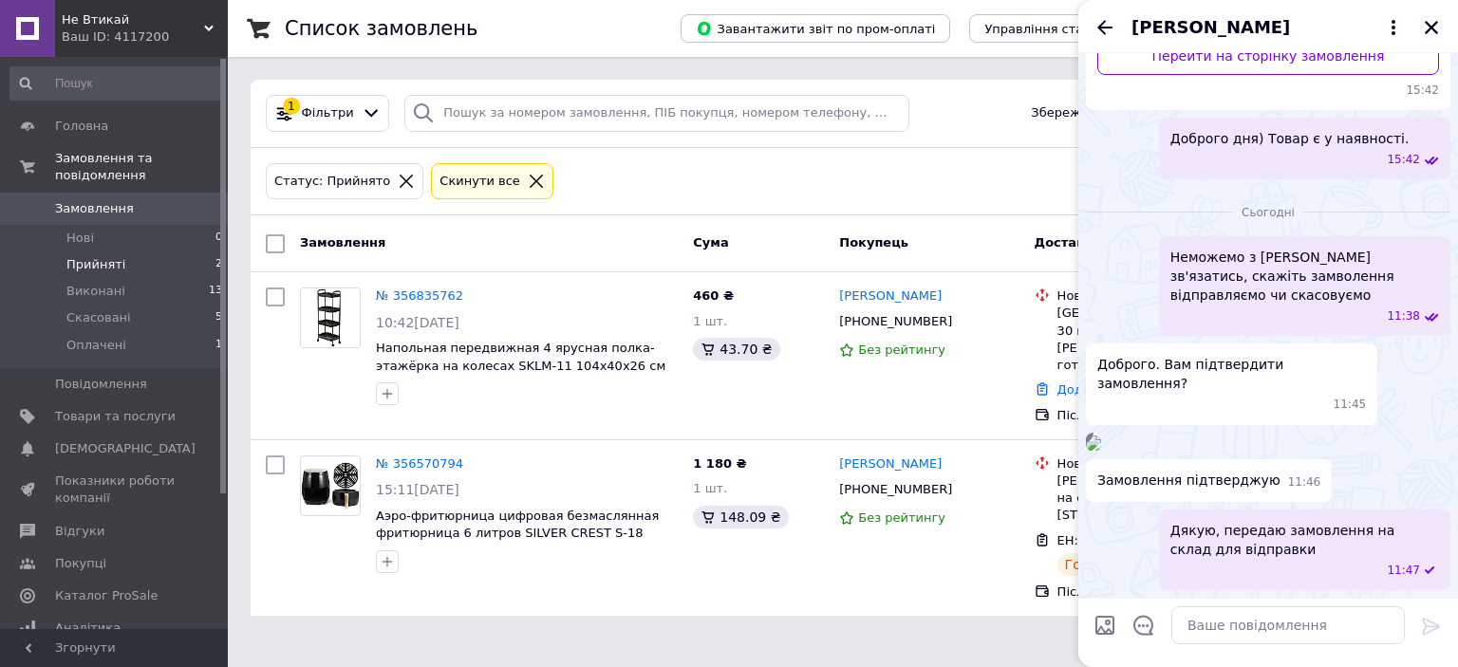
click at [1428, 27] on icon "Закрити" at bounding box center [1430, 27] width 17 height 17
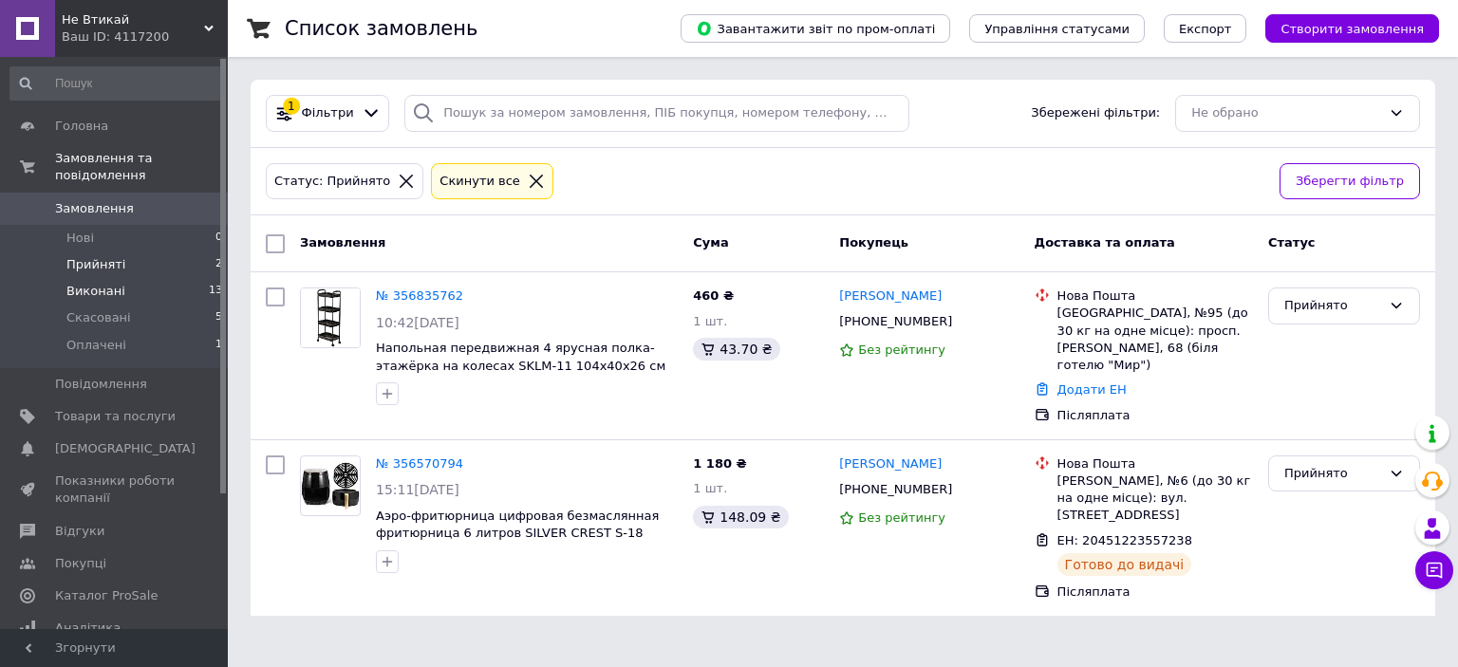
click at [98, 283] on span "Виконані" at bounding box center [95, 291] width 59 height 17
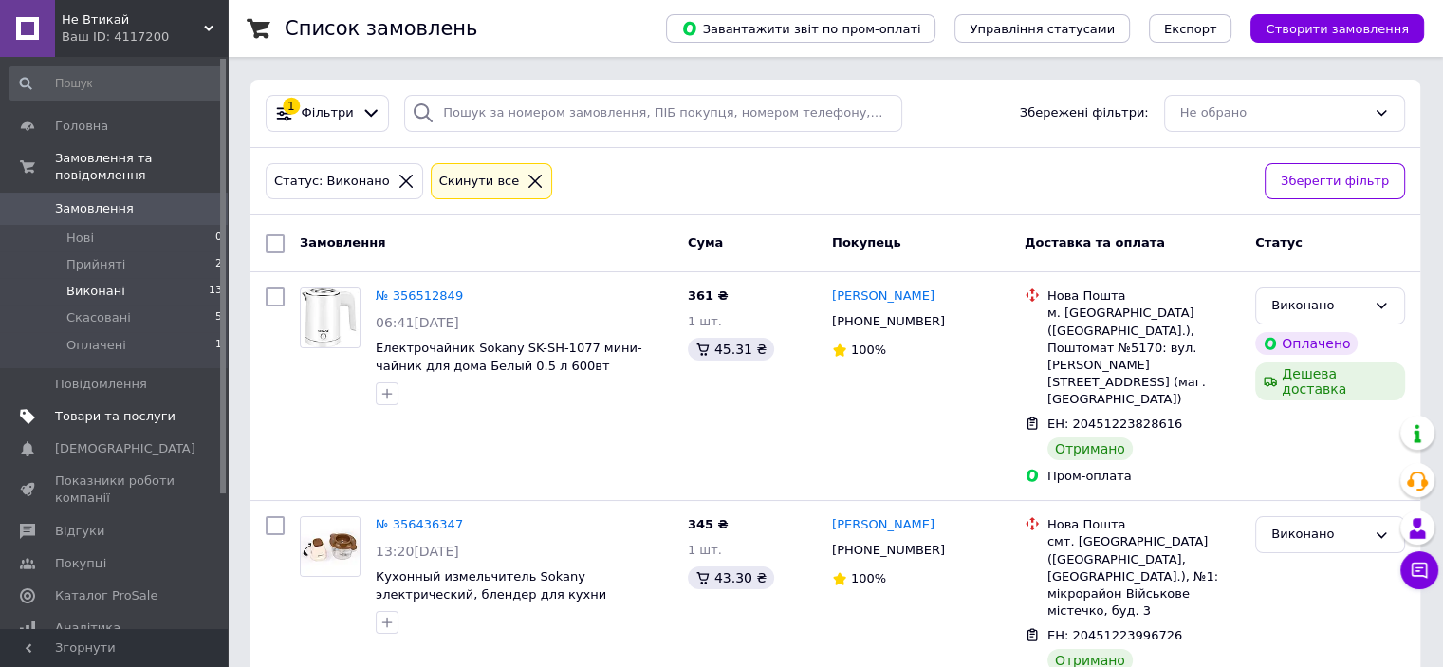
click at [78, 408] on span "Товари та послуги" at bounding box center [115, 416] width 121 height 17
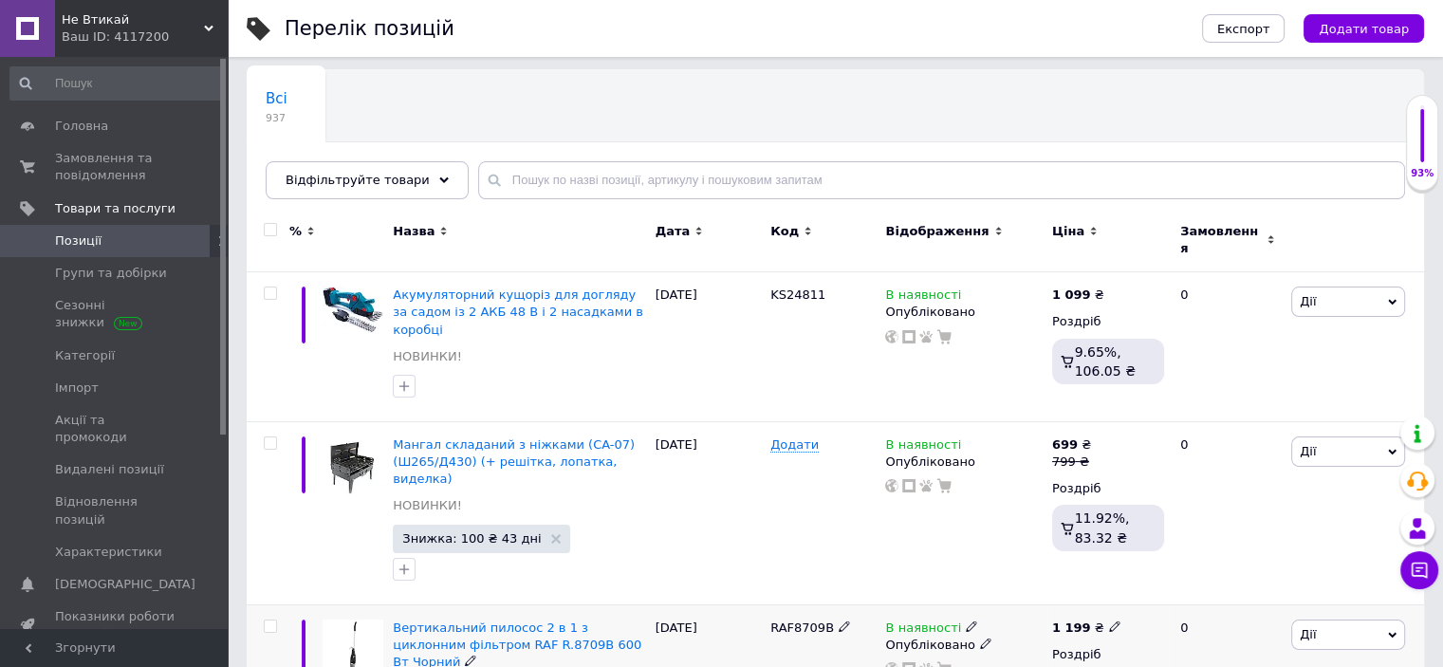
scroll to position [95, 0]
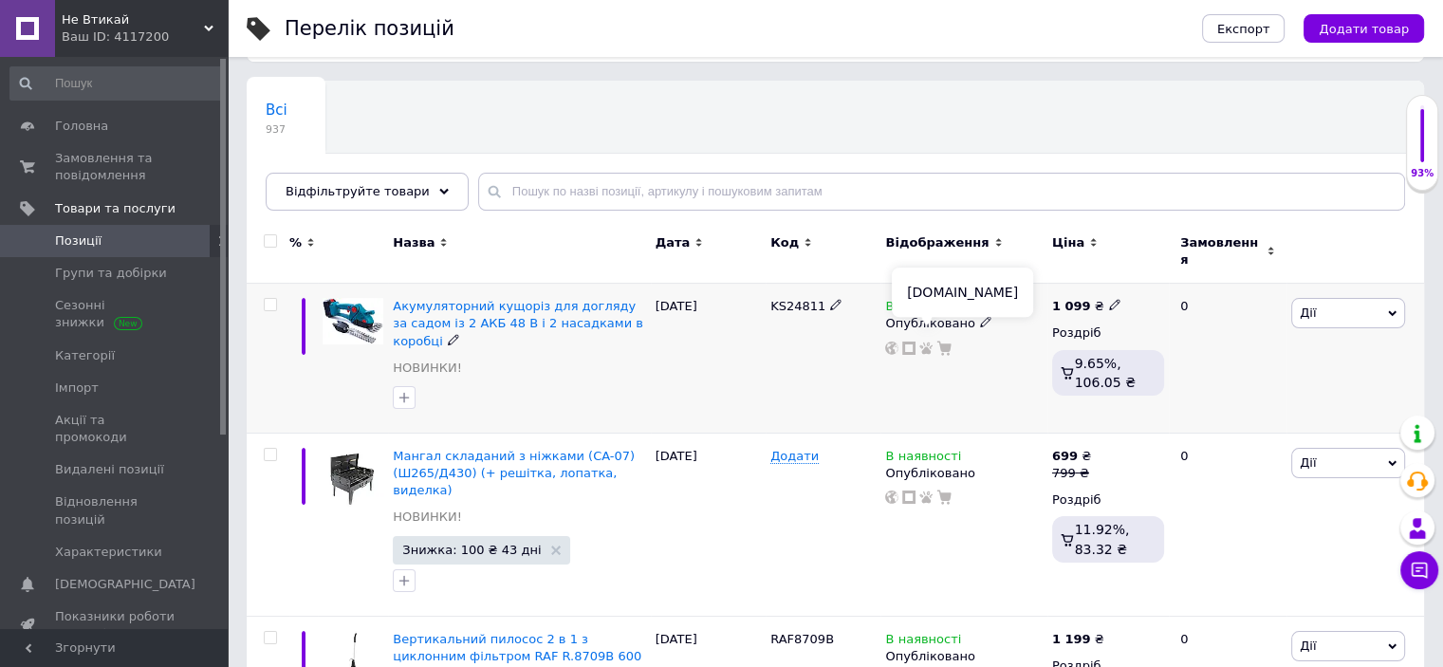
click at [922, 342] on use at bounding box center [926, 348] width 13 height 12
click at [97, 172] on span "Замовлення та повідомлення" at bounding box center [115, 167] width 121 height 34
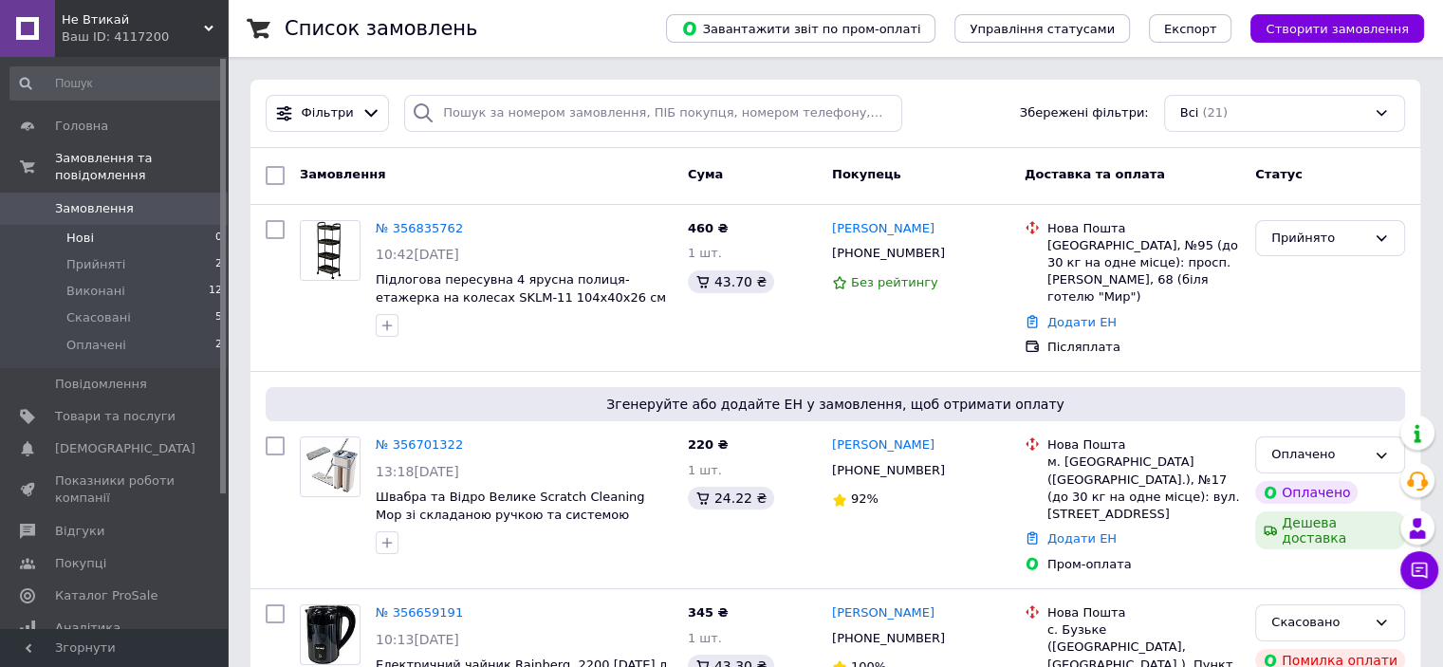
click at [86, 230] on span "Нові" at bounding box center [80, 238] width 28 height 17
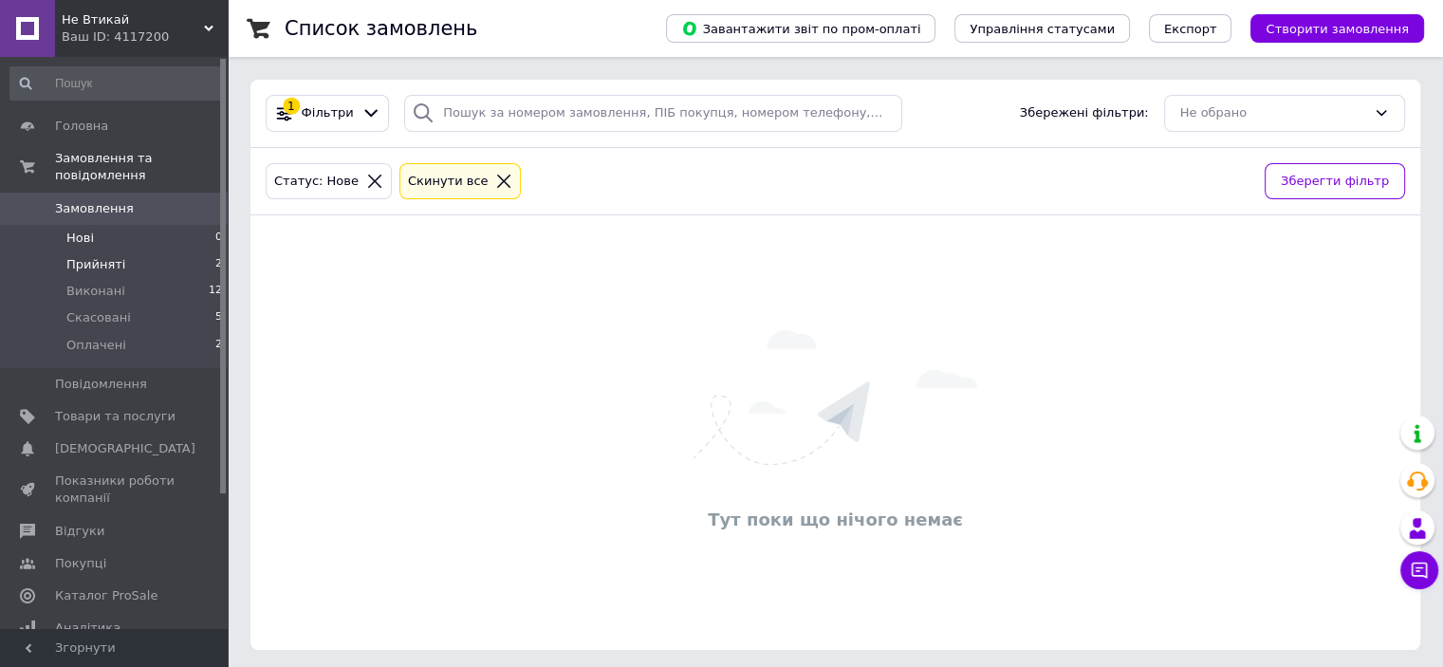
click at [92, 256] on span "Прийняті" at bounding box center [95, 264] width 59 height 17
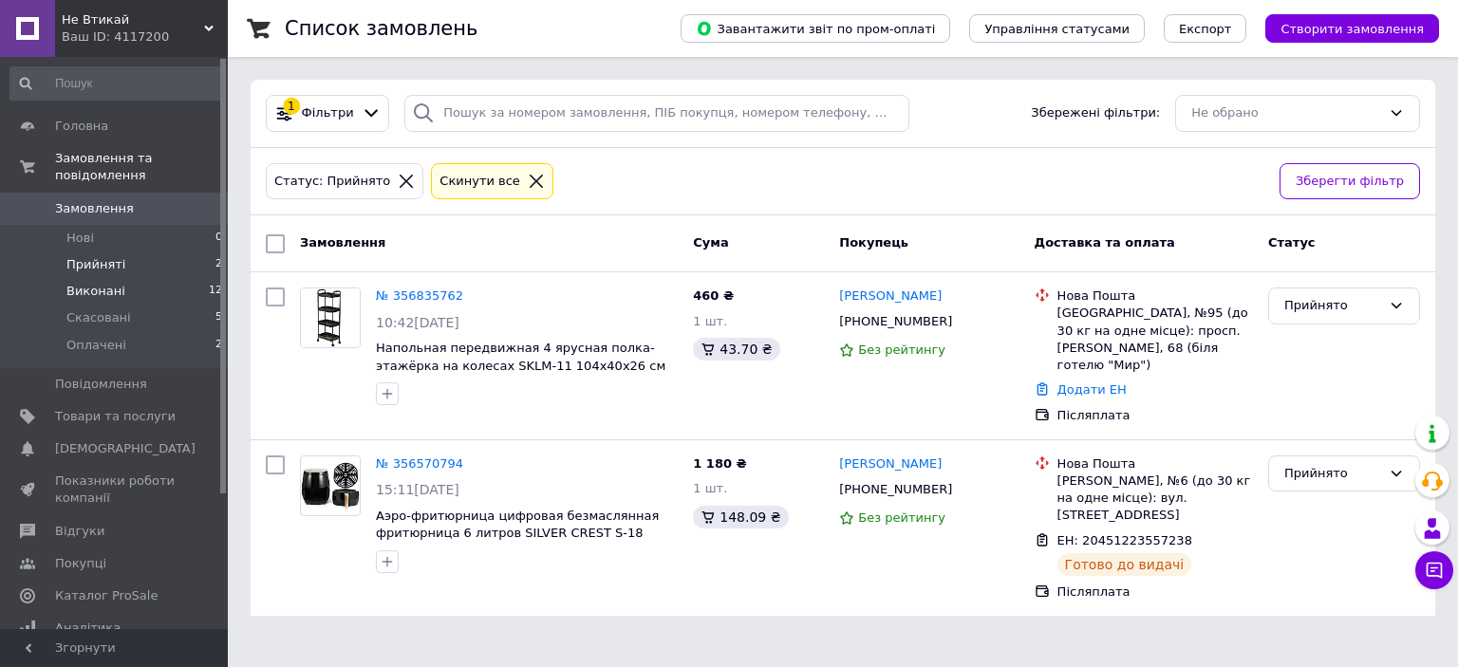
click at [101, 283] on span "Виконані" at bounding box center [95, 291] width 59 height 17
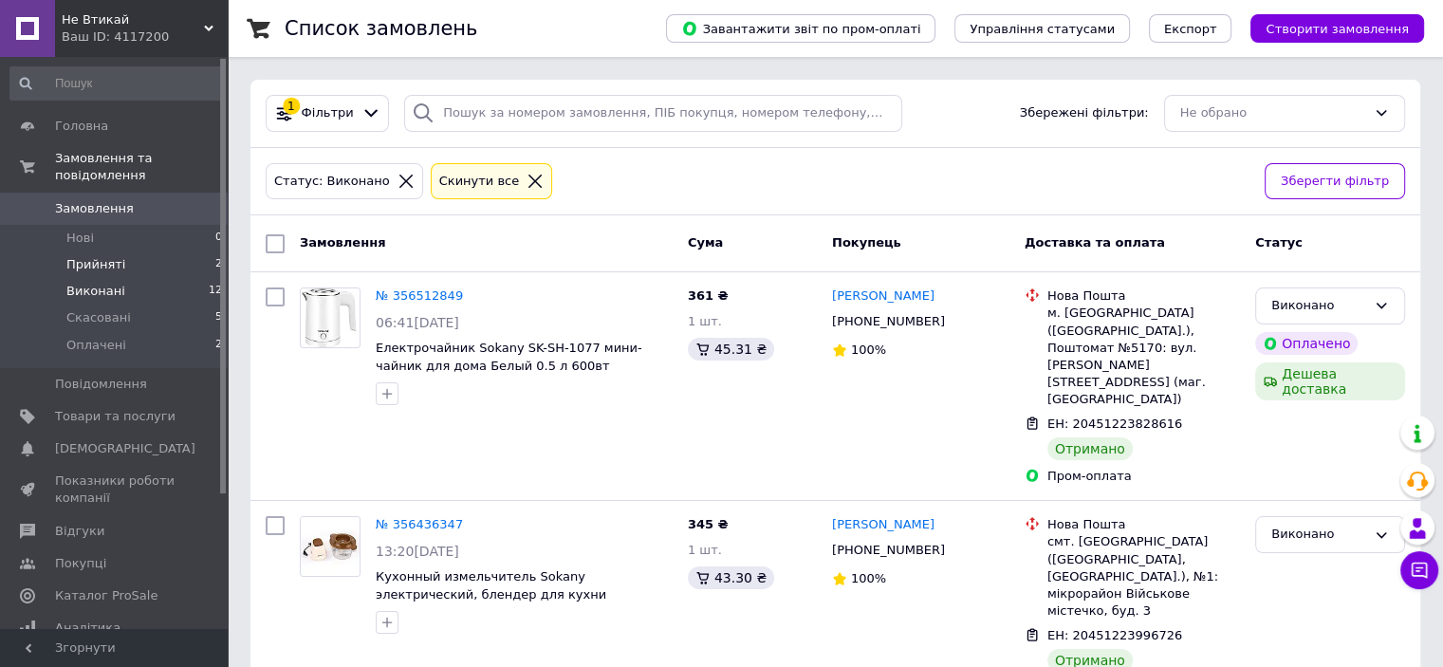
click at [87, 256] on span "Прийняті" at bounding box center [95, 264] width 59 height 17
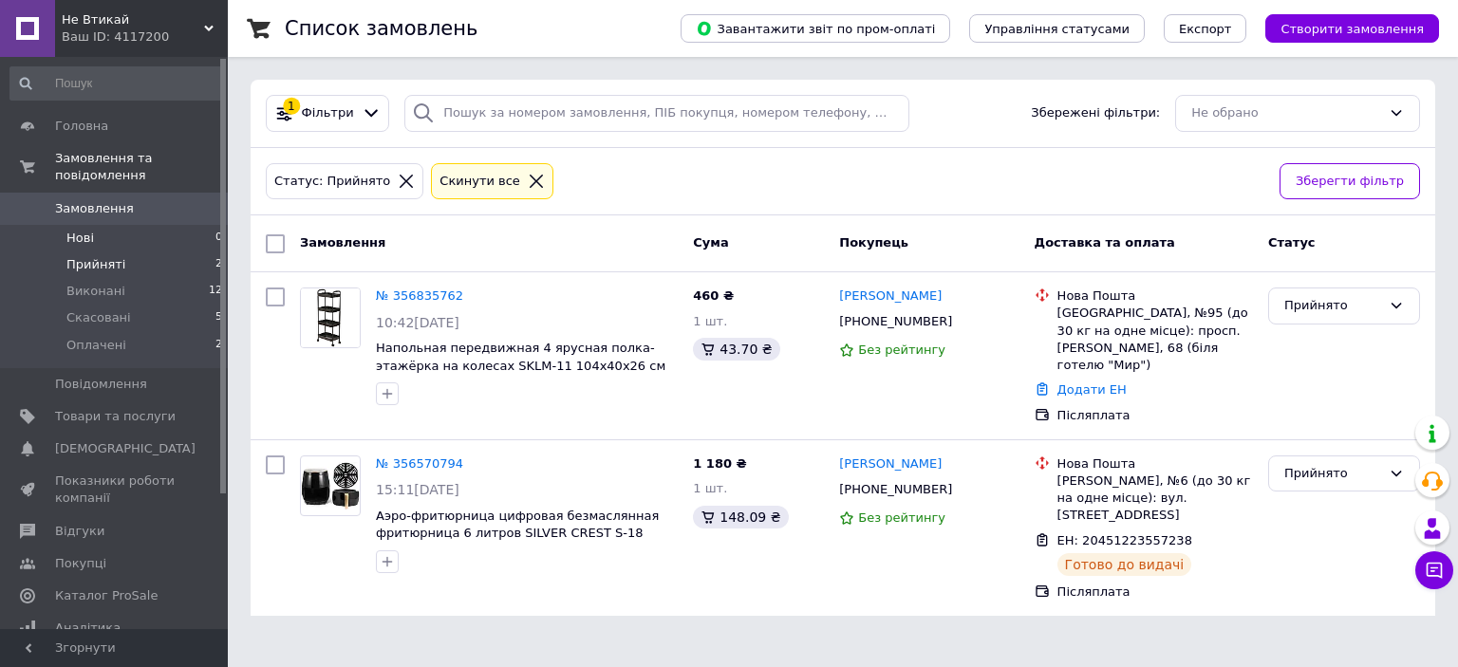
click at [95, 225] on li "Нові 0" at bounding box center [116, 238] width 233 height 27
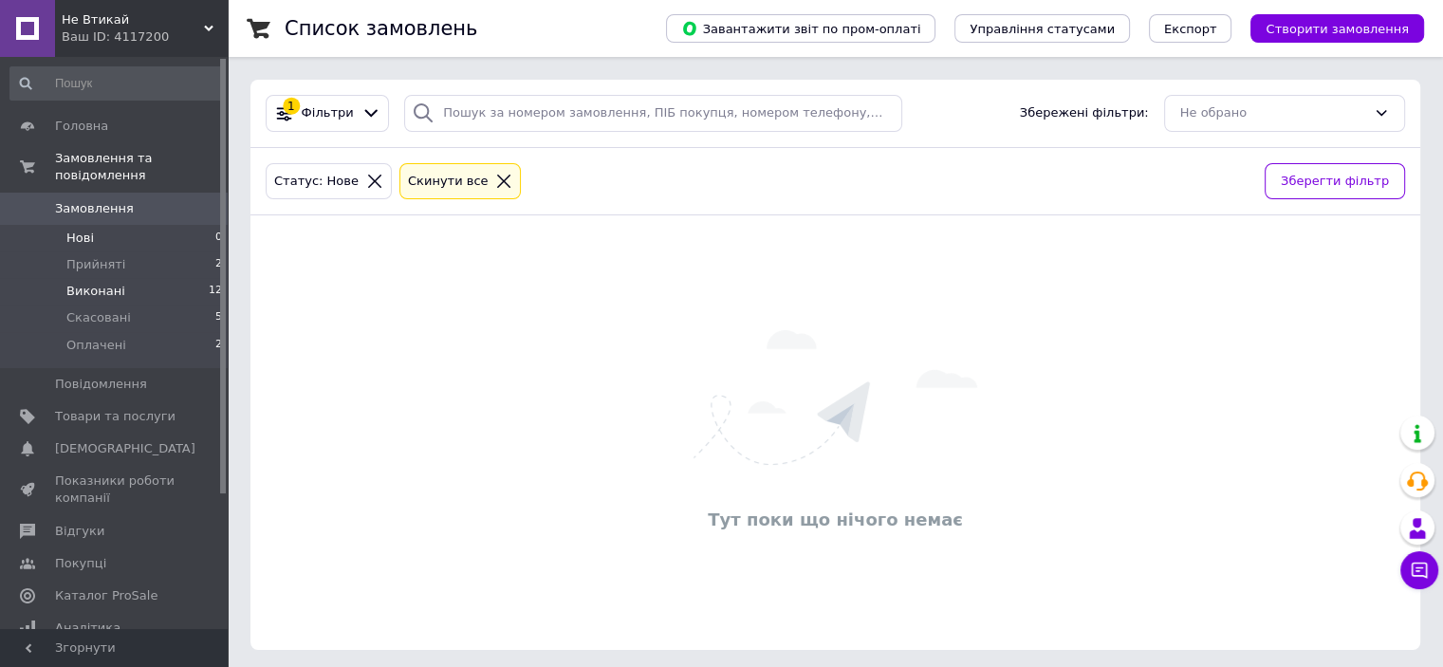
click at [102, 283] on span "Виконані" at bounding box center [95, 291] width 59 height 17
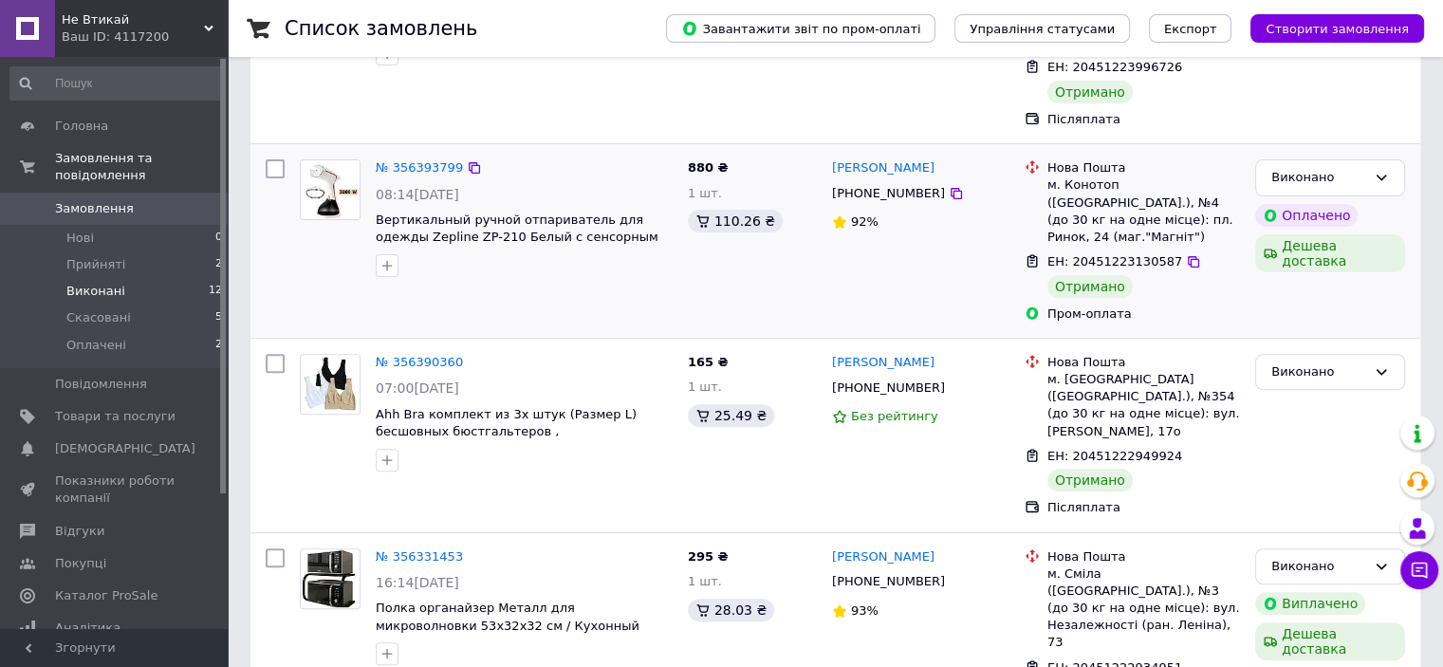
scroll to position [569, 0]
click at [124, 473] on span "Показники роботи компанії" at bounding box center [115, 490] width 121 height 34
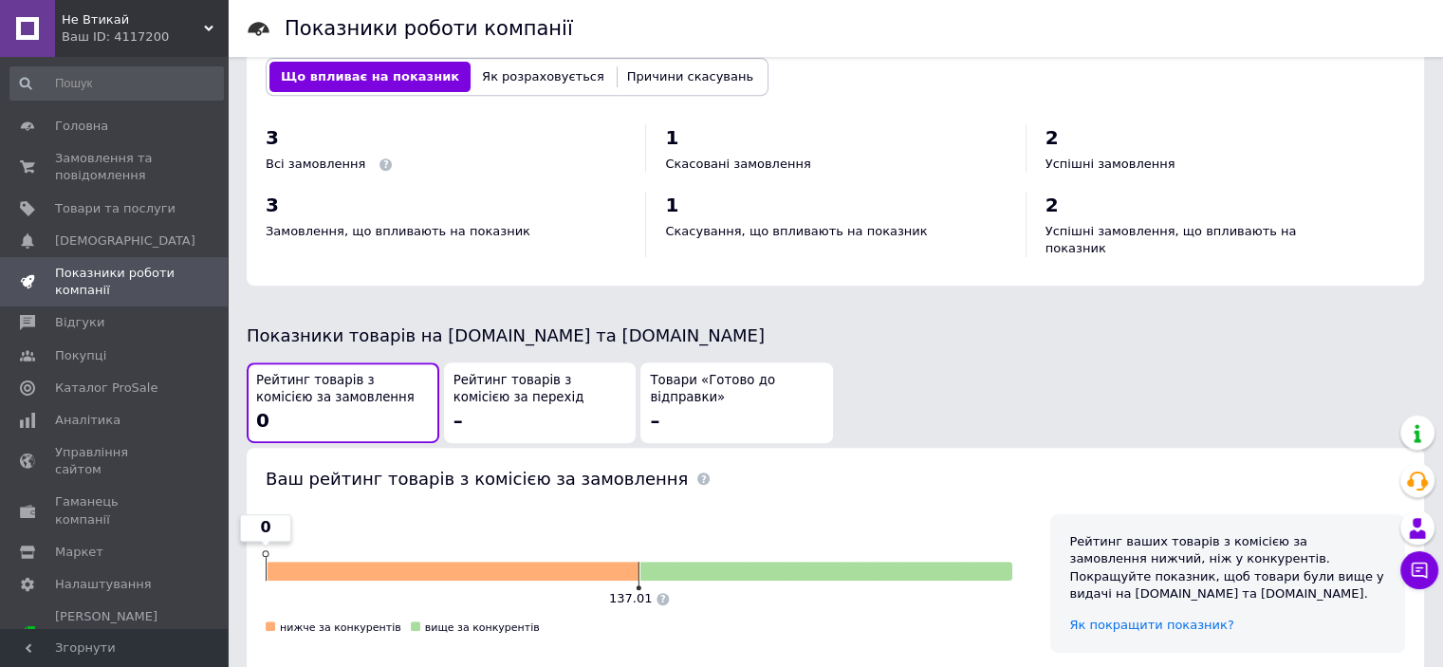
scroll to position [854, 0]
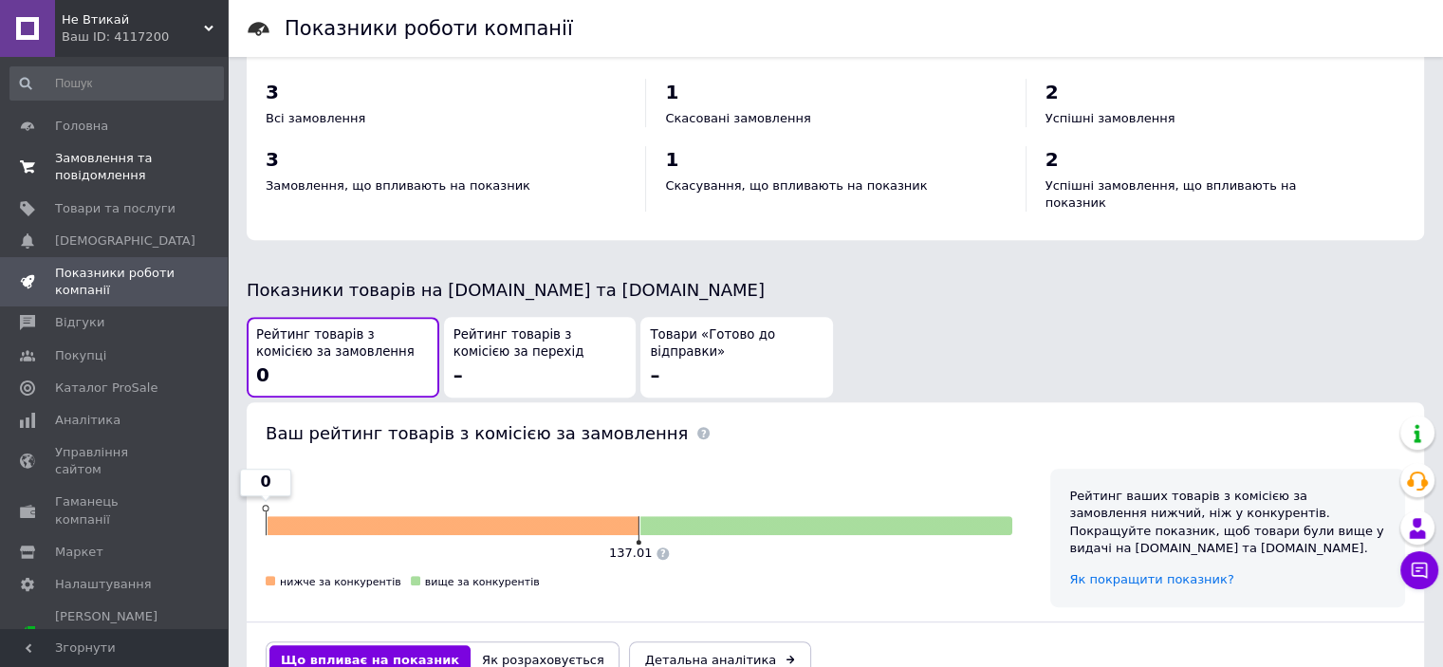
click at [78, 160] on span "Замовлення та повідомлення" at bounding box center [115, 167] width 121 height 34
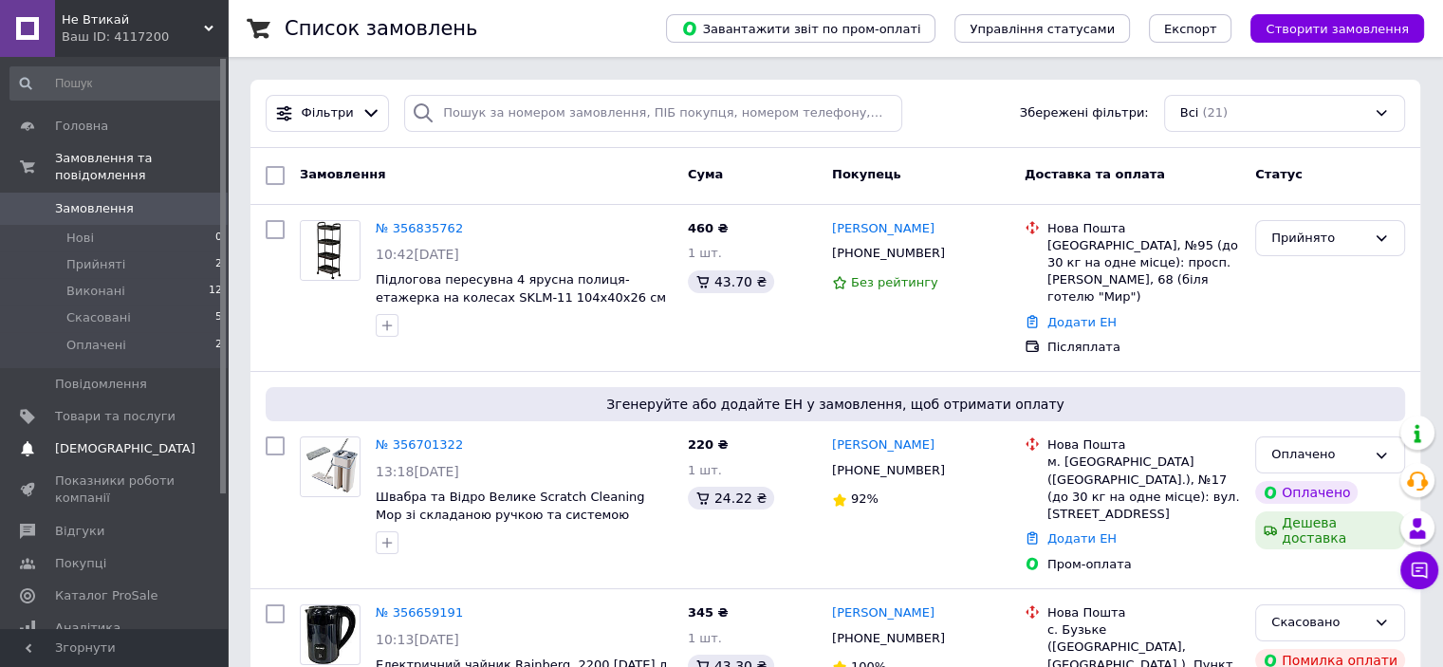
click at [95, 440] on span "[DEMOGRAPHIC_DATA]" at bounding box center [125, 448] width 140 height 17
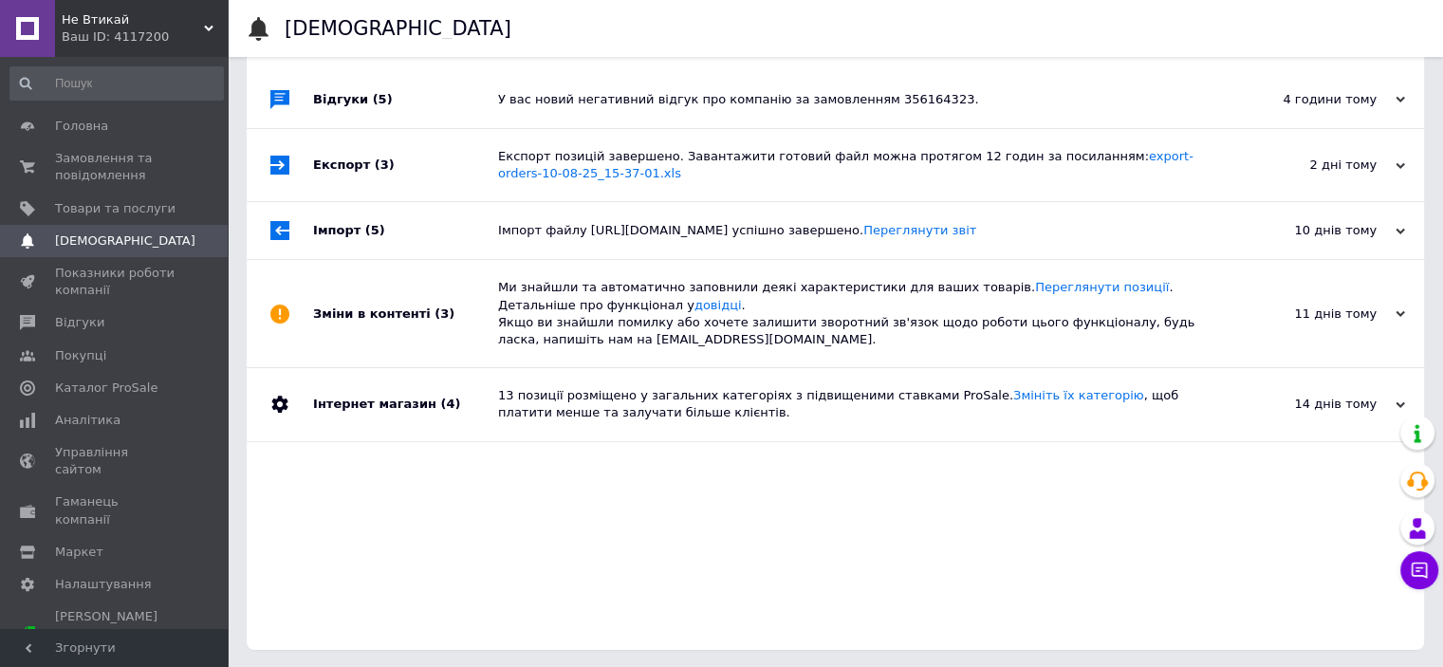
scroll to position [96, 0]
click at [95, 608] on span "[PERSON_NAME] та рахунки Prom мікс 1 000" at bounding box center [115, 634] width 121 height 52
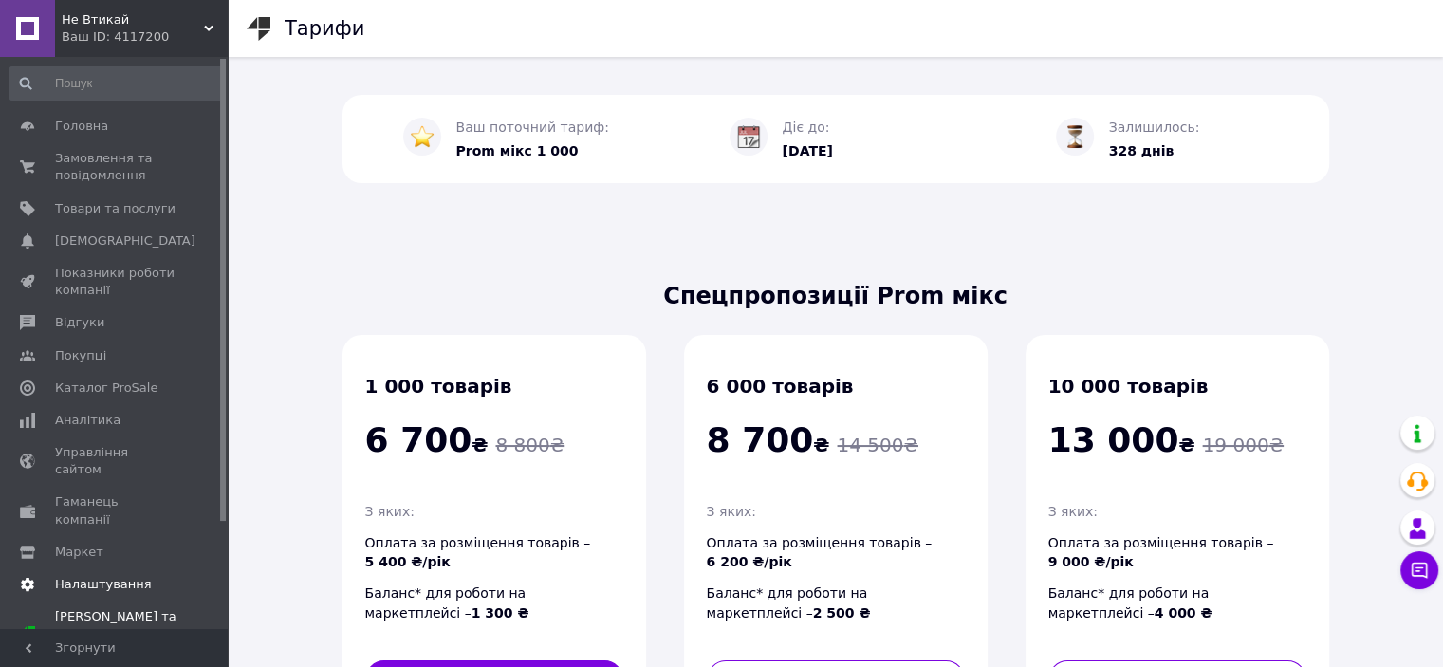
click at [97, 576] on span "Налаштування" at bounding box center [103, 584] width 97 height 17
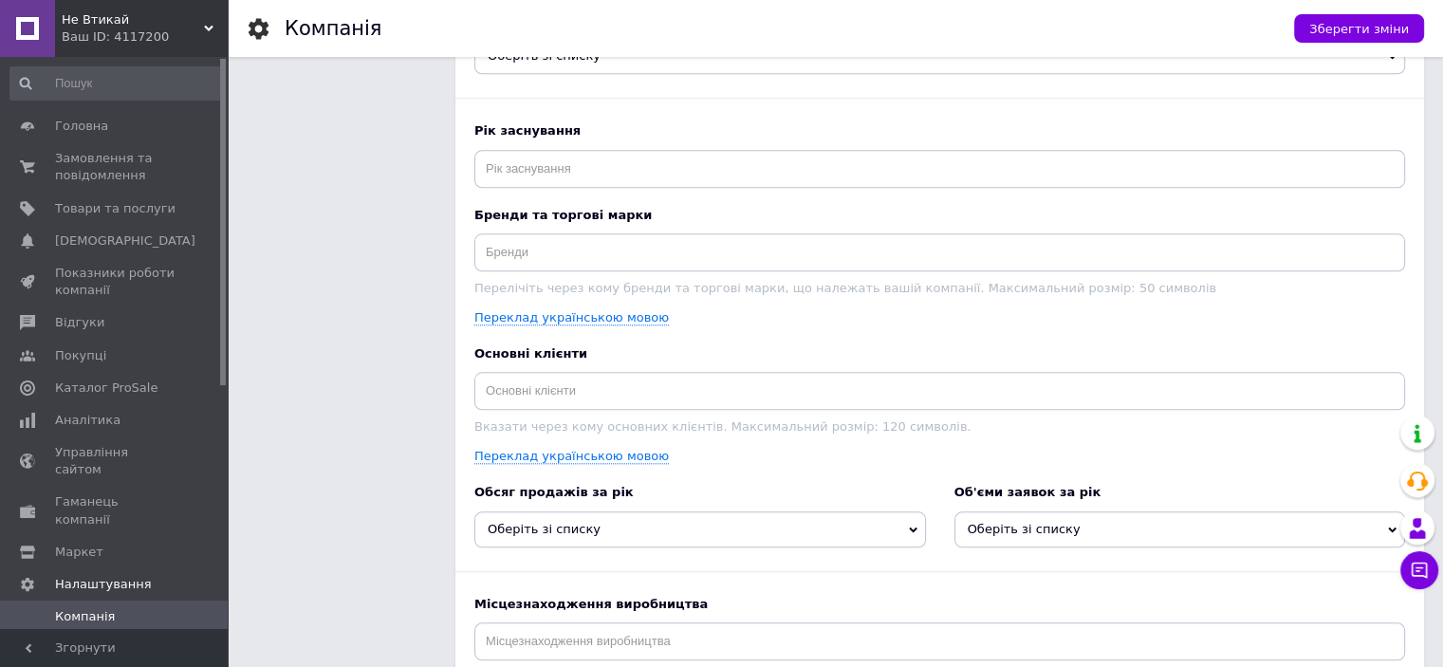
scroll to position [1803, 0]
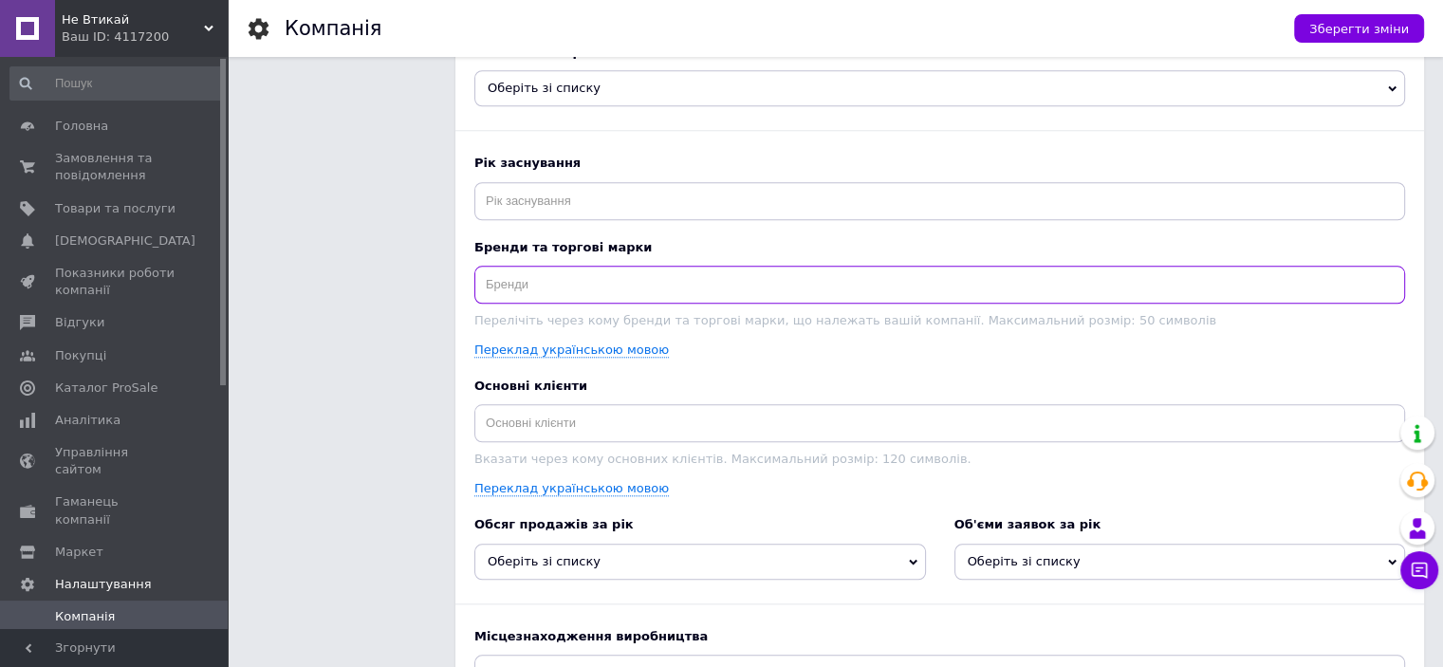
click at [544, 271] on input at bounding box center [939, 285] width 931 height 38
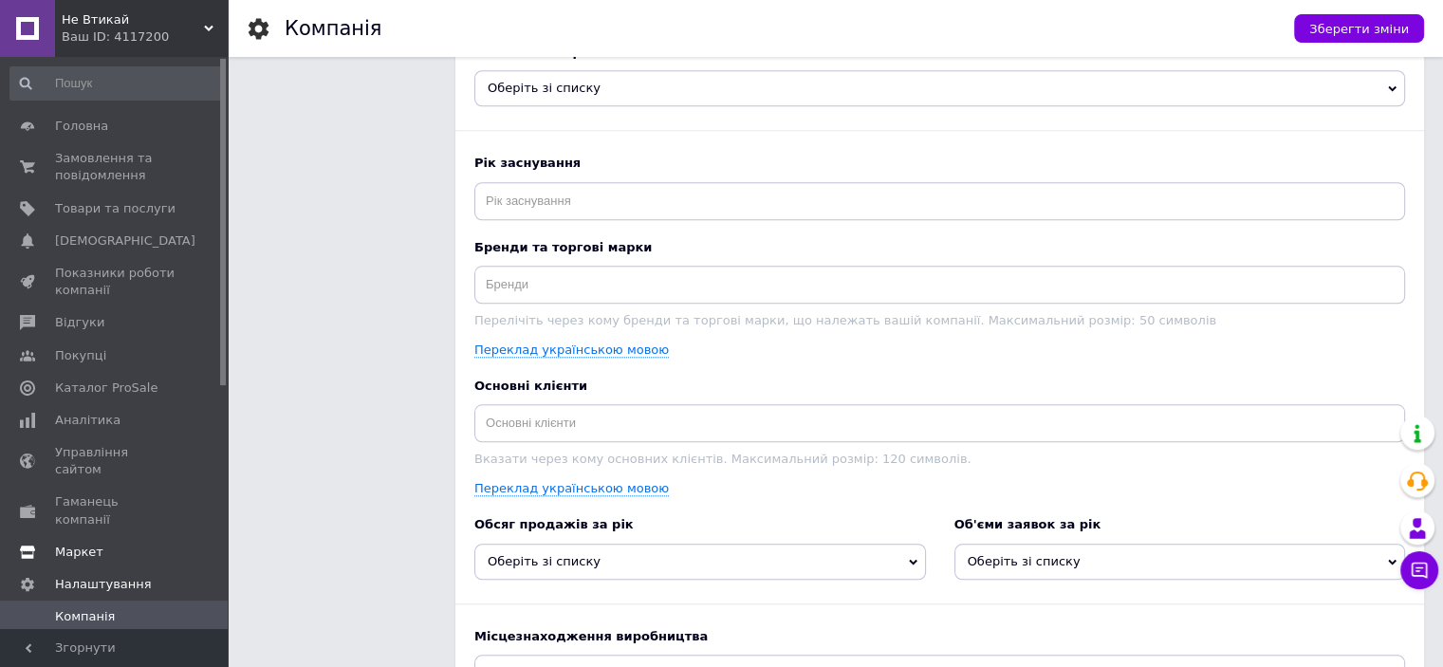
click at [96, 544] on span "Маркет" at bounding box center [79, 552] width 48 height 17
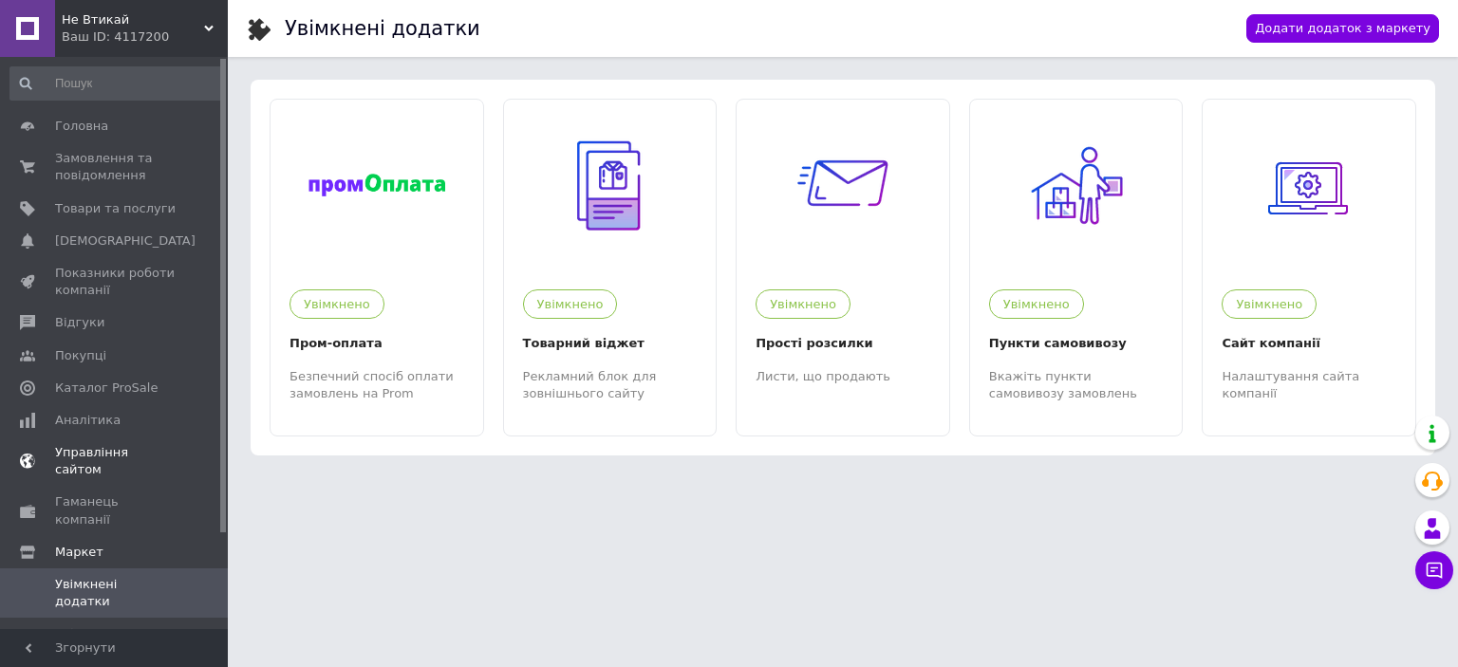
click at [92, 455] on span "Управління сайтом" at bounding box center [115, 461] width 121 height 34
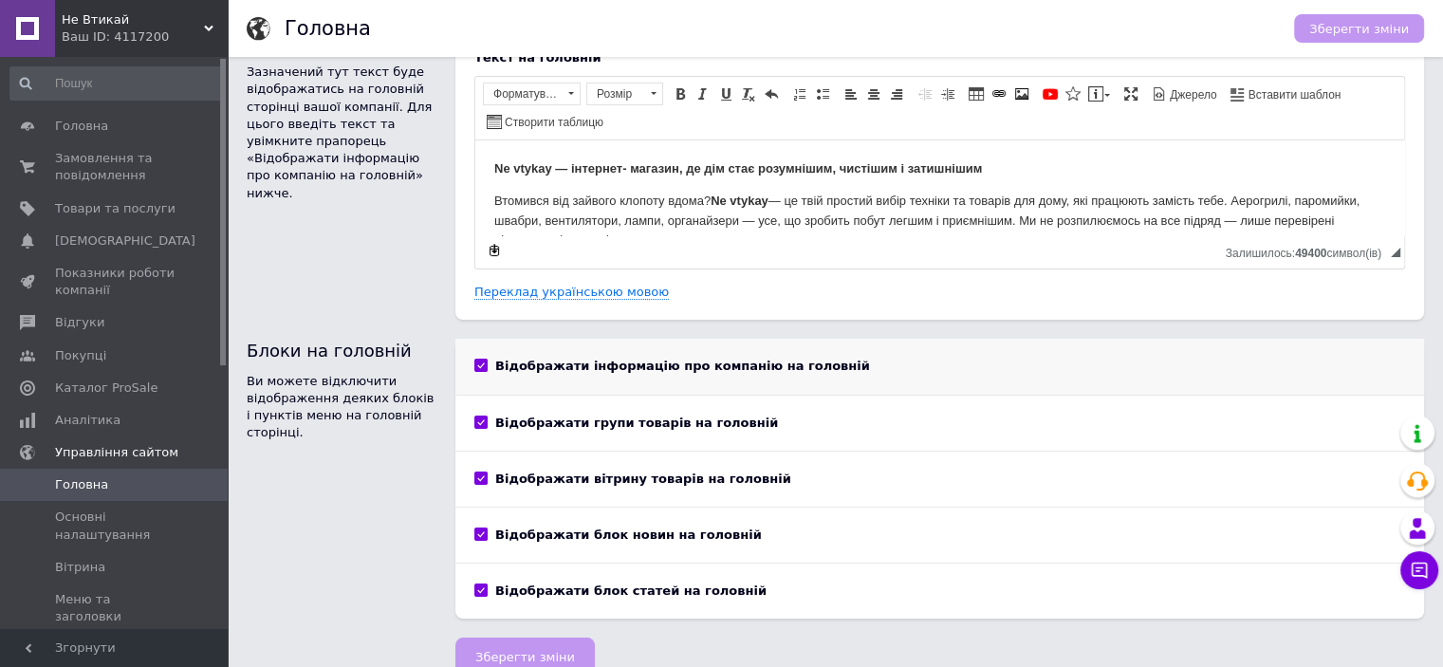
scroll to position [70, 0]
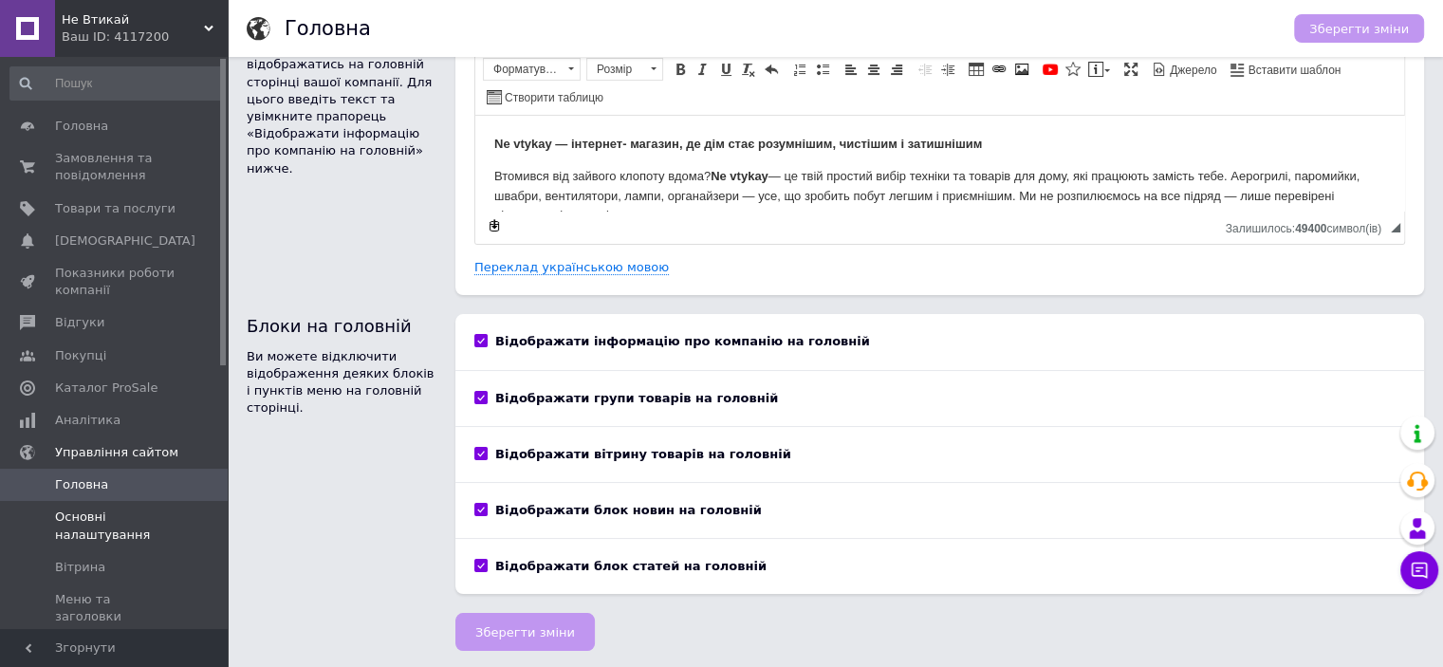
click at [84, 523] on span "Основні налаштування" at bounding box center [115, 526] width 121 height 34
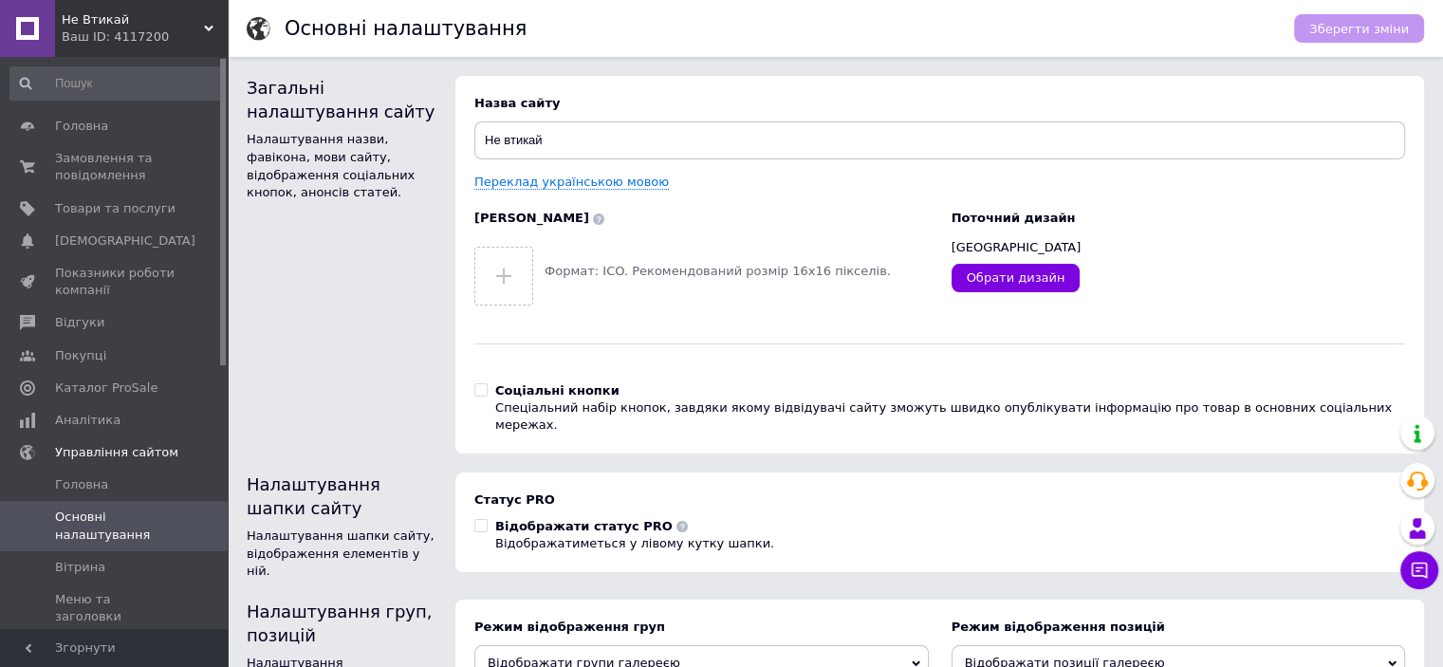
click at [479, 387] on input "Соціальні кнопки Спеціальний набір кнопок, завдяки якому відвідувачі сайту змож…" at bounding box center [480, 389] width 12 height 12
checkbox input "true"
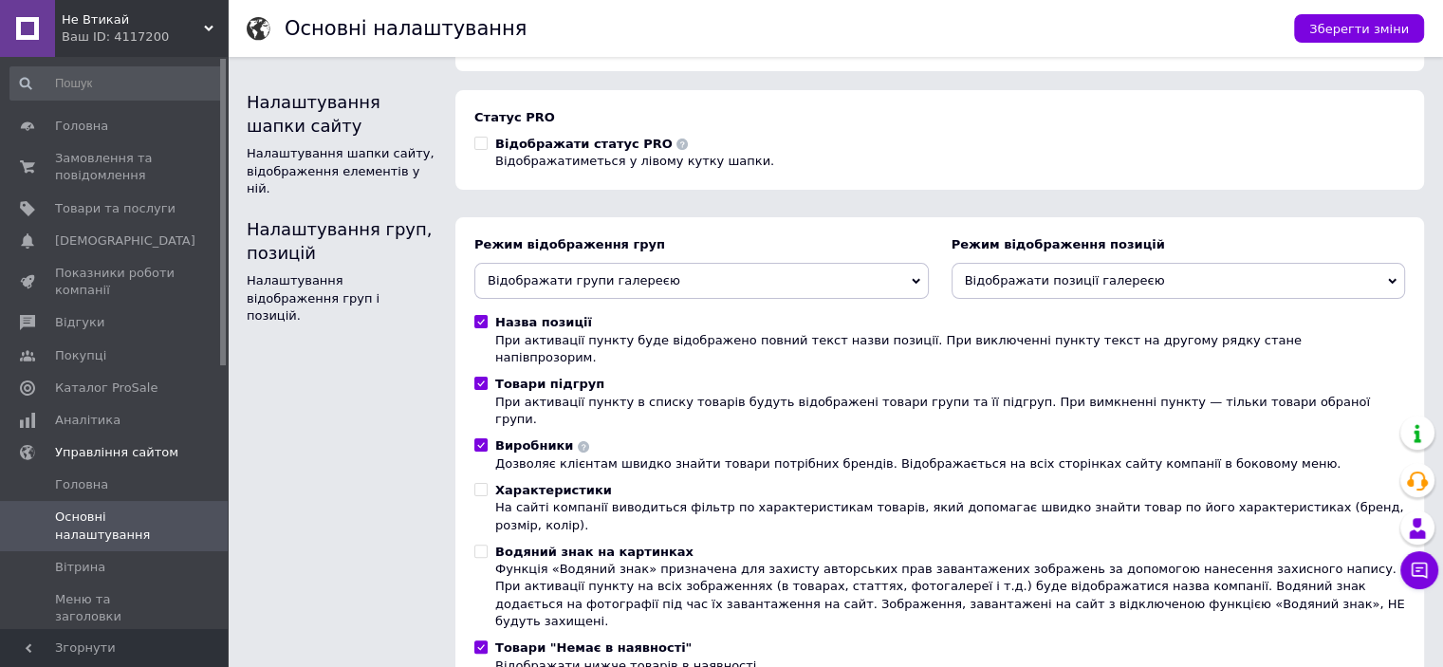
scroll to position [388, 0]
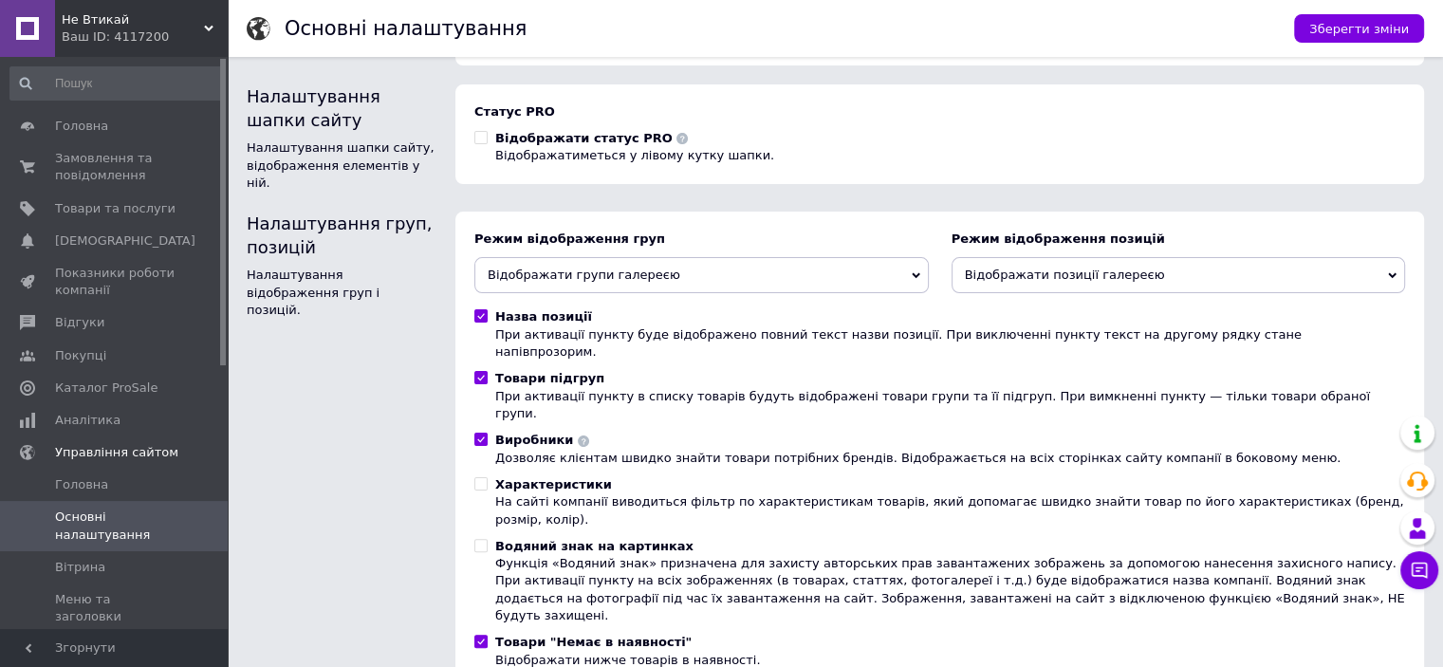
click at [1329, 29] on span "Зберегти зміни" at bounding box center [1360, 29] width 100 height 14
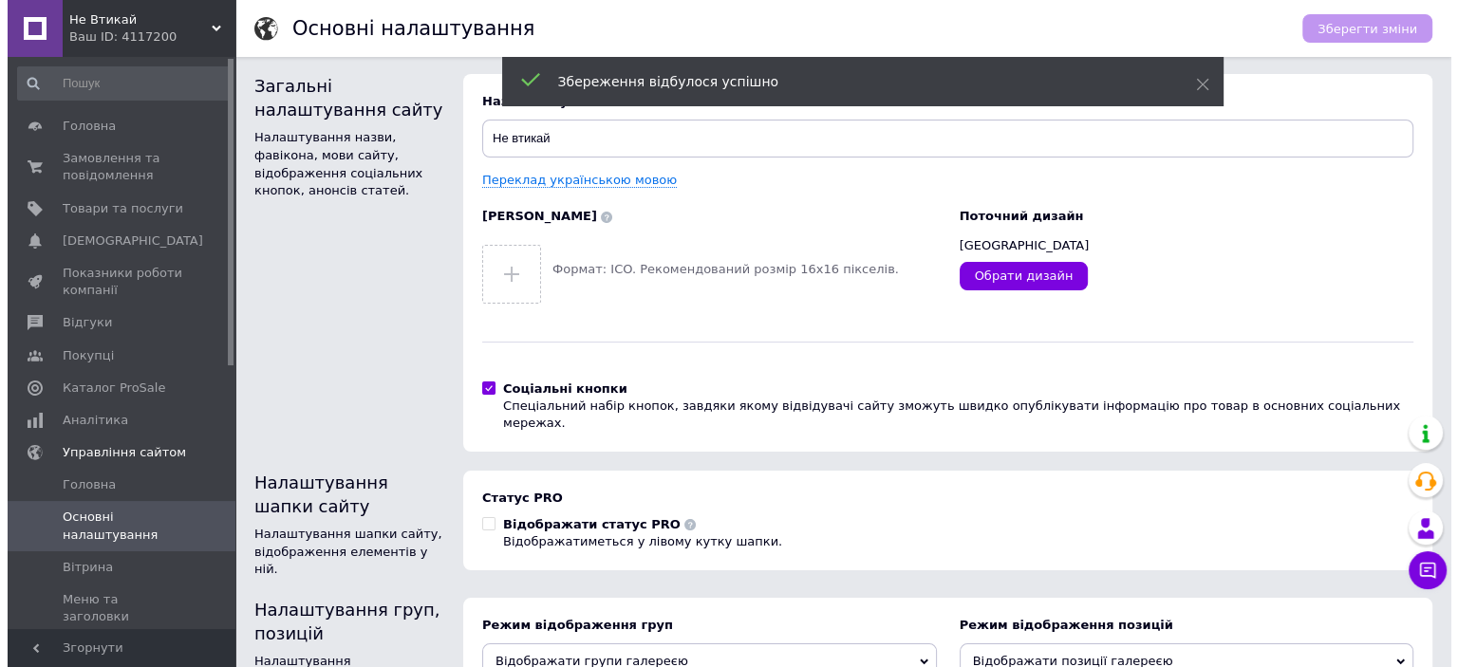
scroll to position [0, 0]
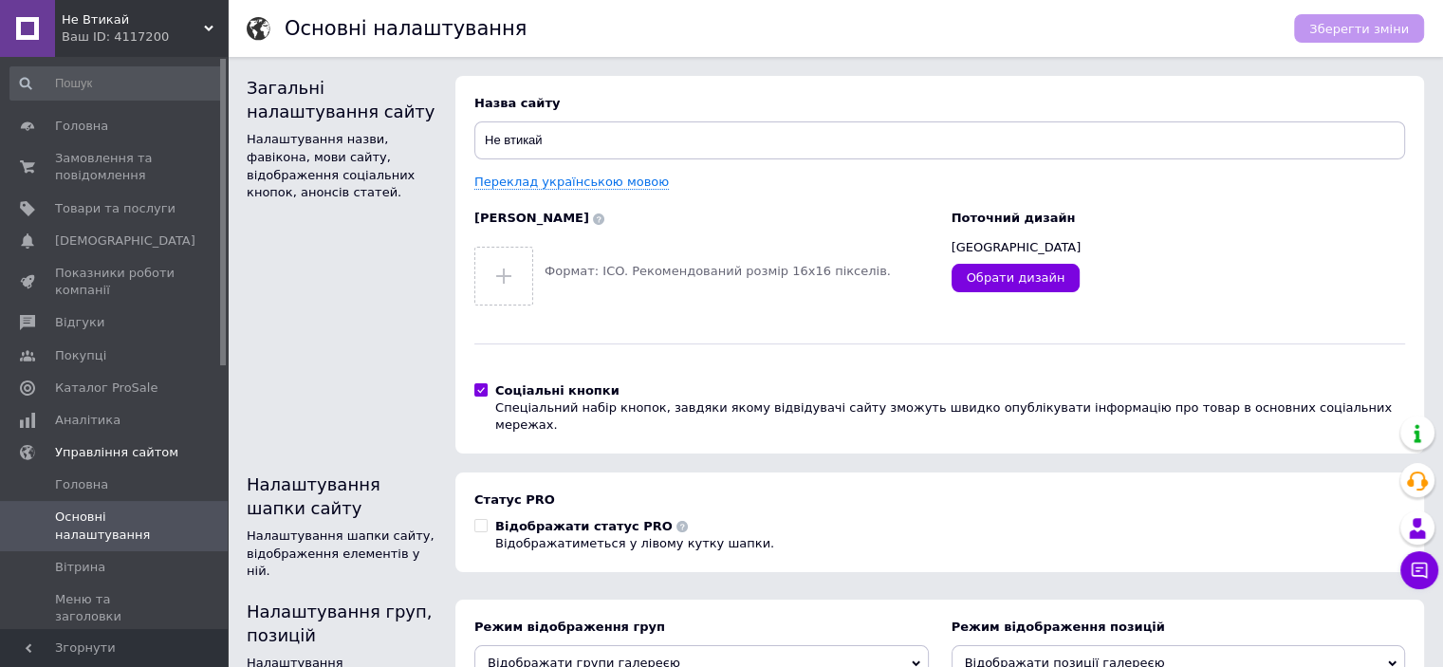
click at [593, 218] on icon at bounding box center [598, 219] width 11 height 11
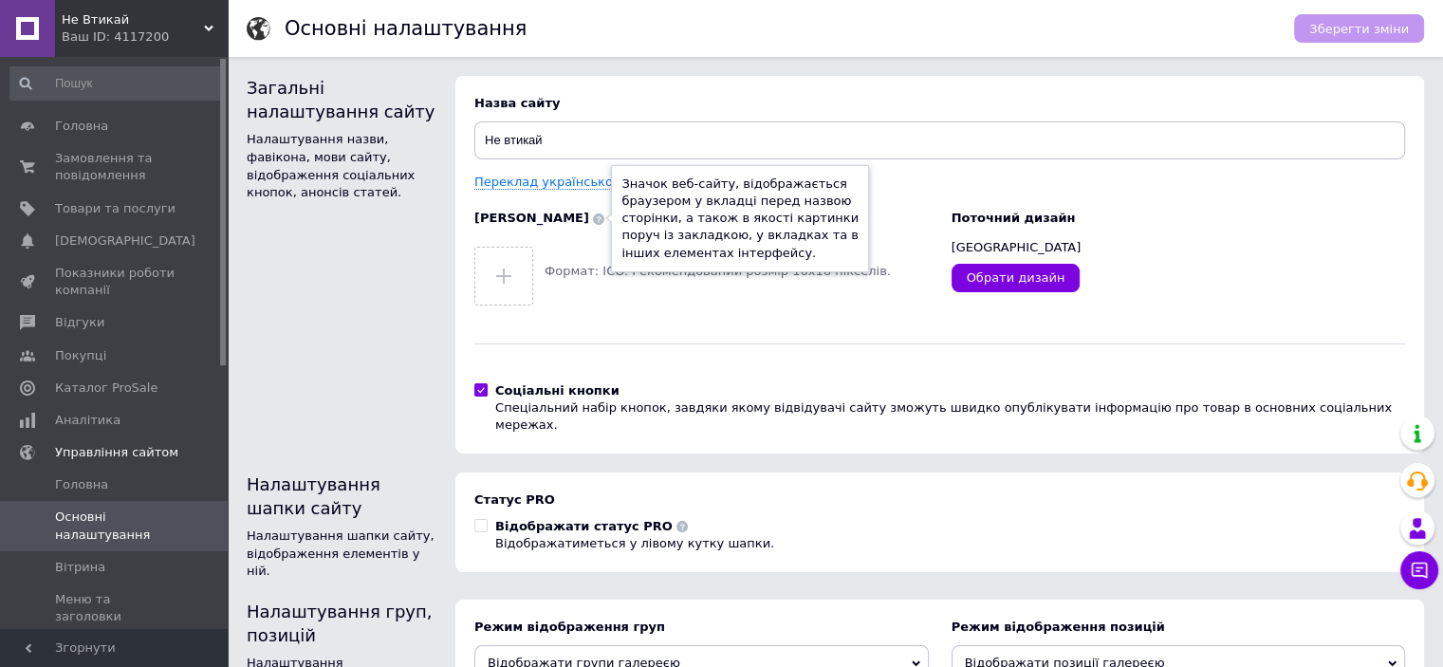
click at [593, 218] on use at bounding box center [598, 219] width 11 height 11
click at [90, 570] on span "Вітрина" at bounding box center [80, 567] width 50 height 17
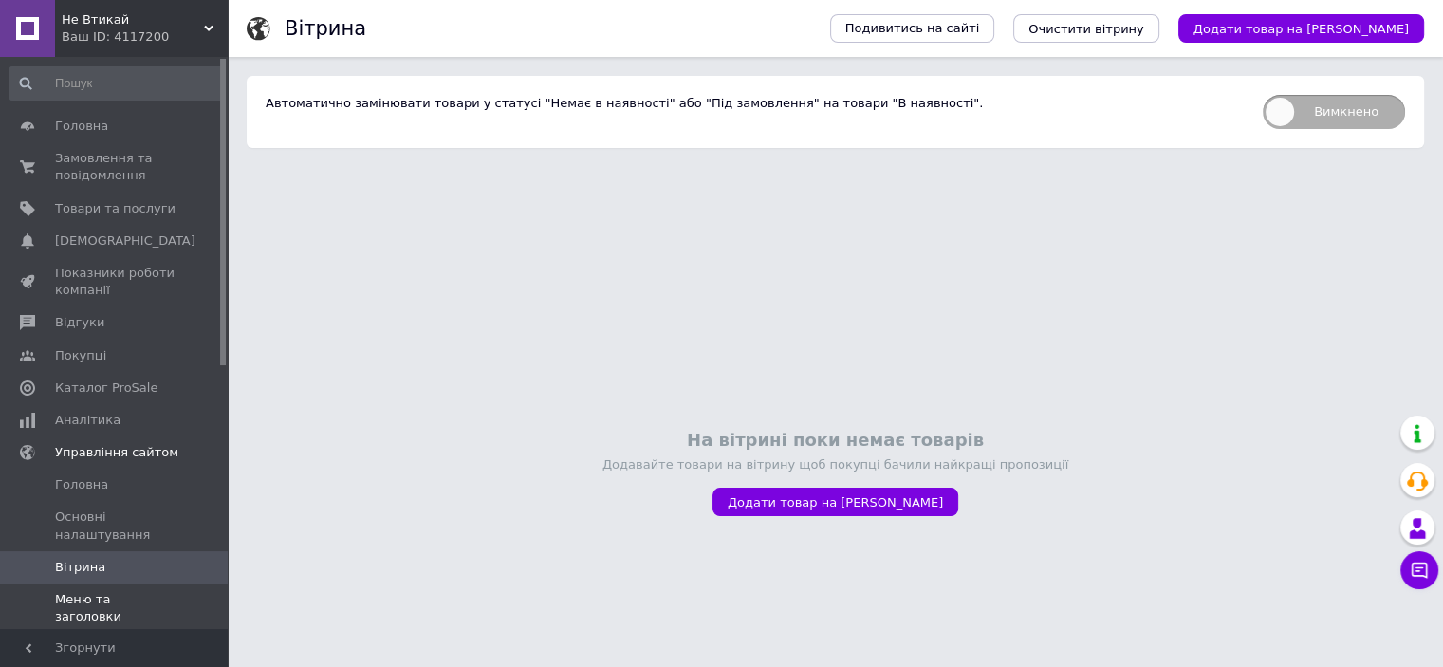
click at [110, 602] on span "Меню та заголовки" at bounding box center [115, 608] width 121 height 34
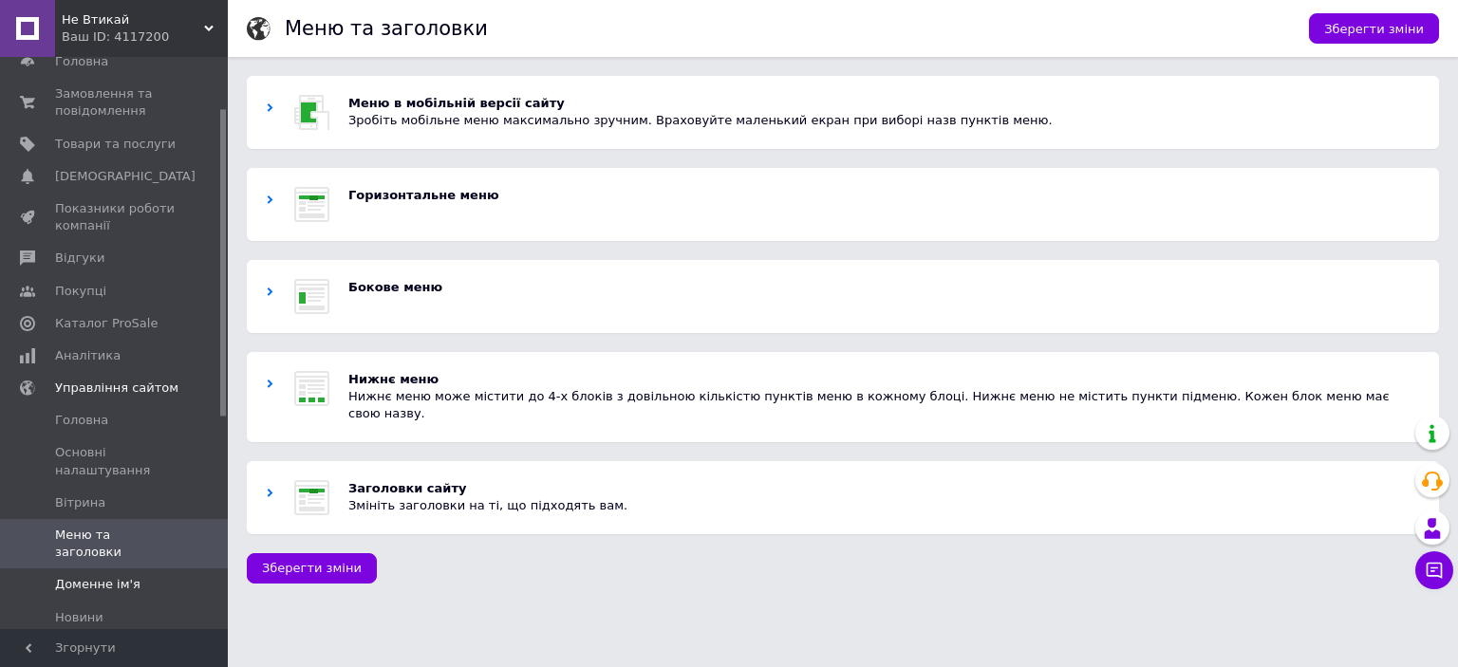
scroll to position [95, 0]
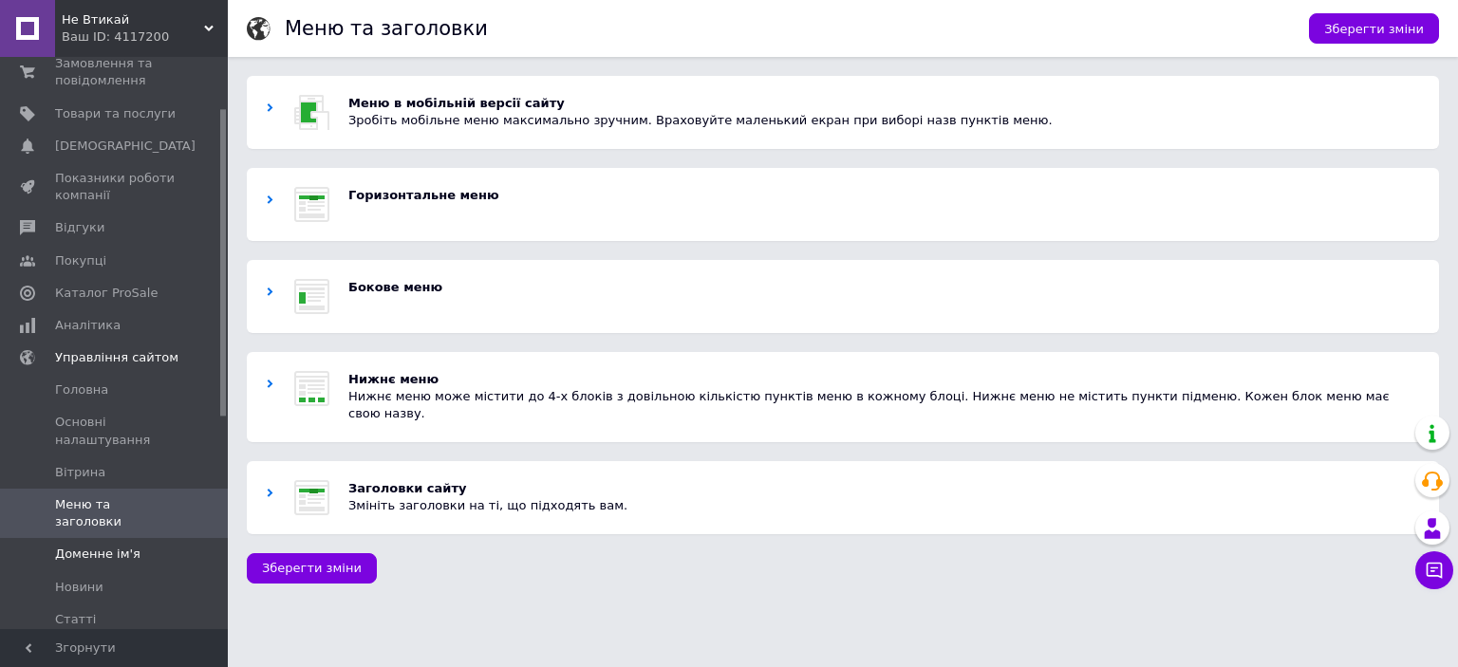
click at [91, 546] on span "Доменне ім'я" at bounding box center [97, 554] width 85 height 17
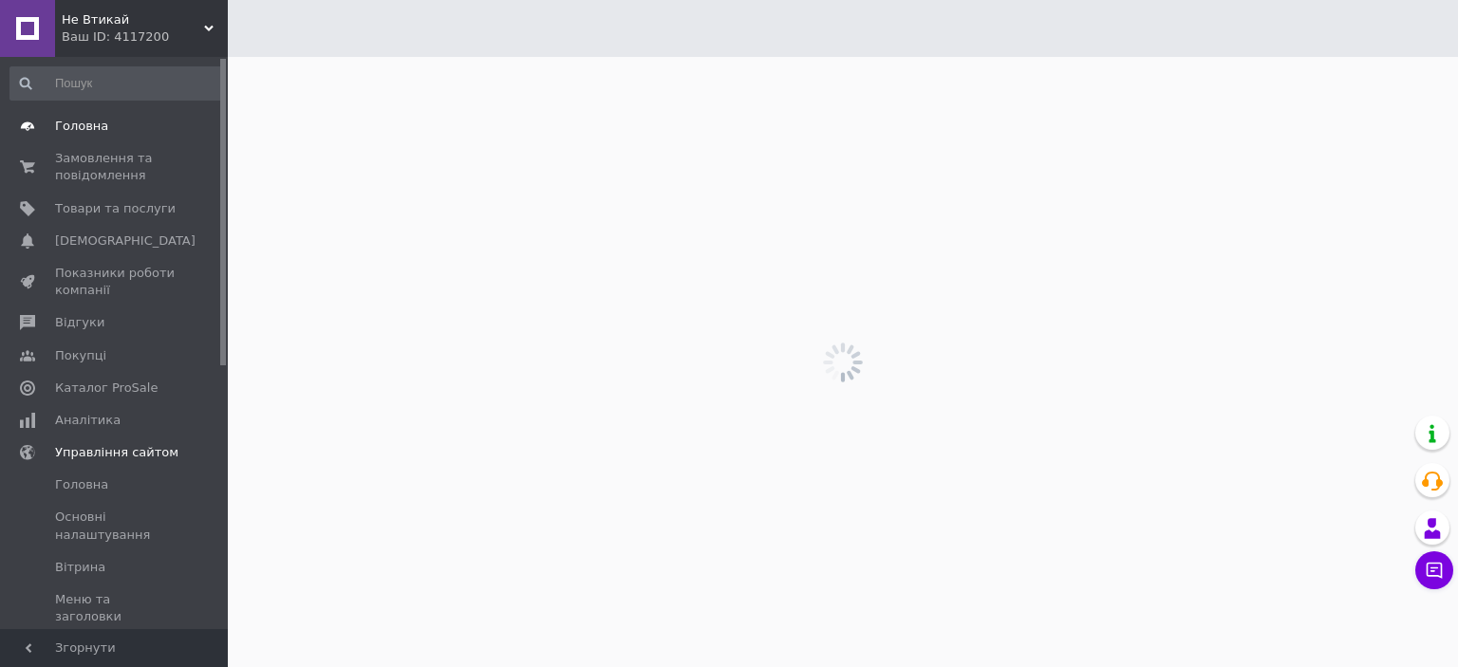
click at [84, 126] on span "Головна" at bounding box center [81, 126] width 53 height 17
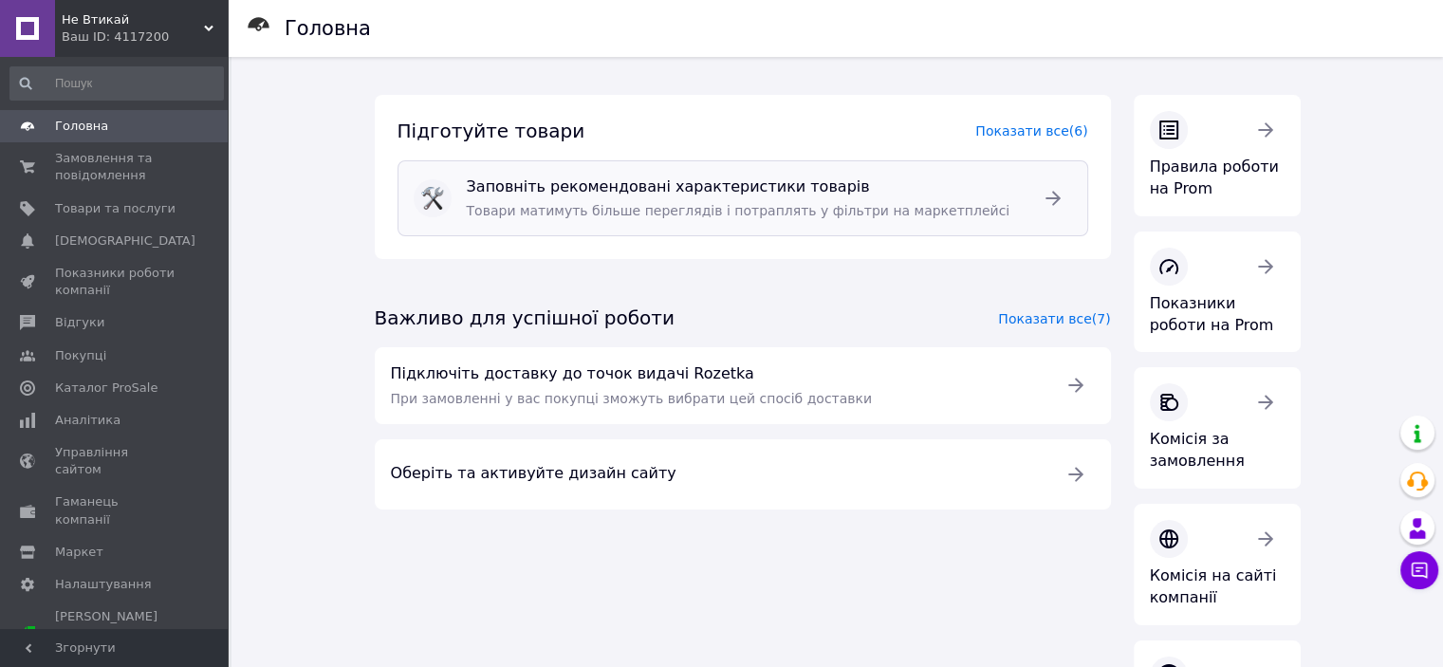
click at [522, 197] on div "Заповніть рекомендовані характеристики товарів Товари матимуть більше перегляді…" at bounding box center [742, 199] width 567 height 60
click at [72, 130] on span "Головна" at bounding box center [81, 126] width 53 height 17
click at [91, 163] on span "Замовлення та повідомлення" at bounding box center [115, 167] width 121 height 34
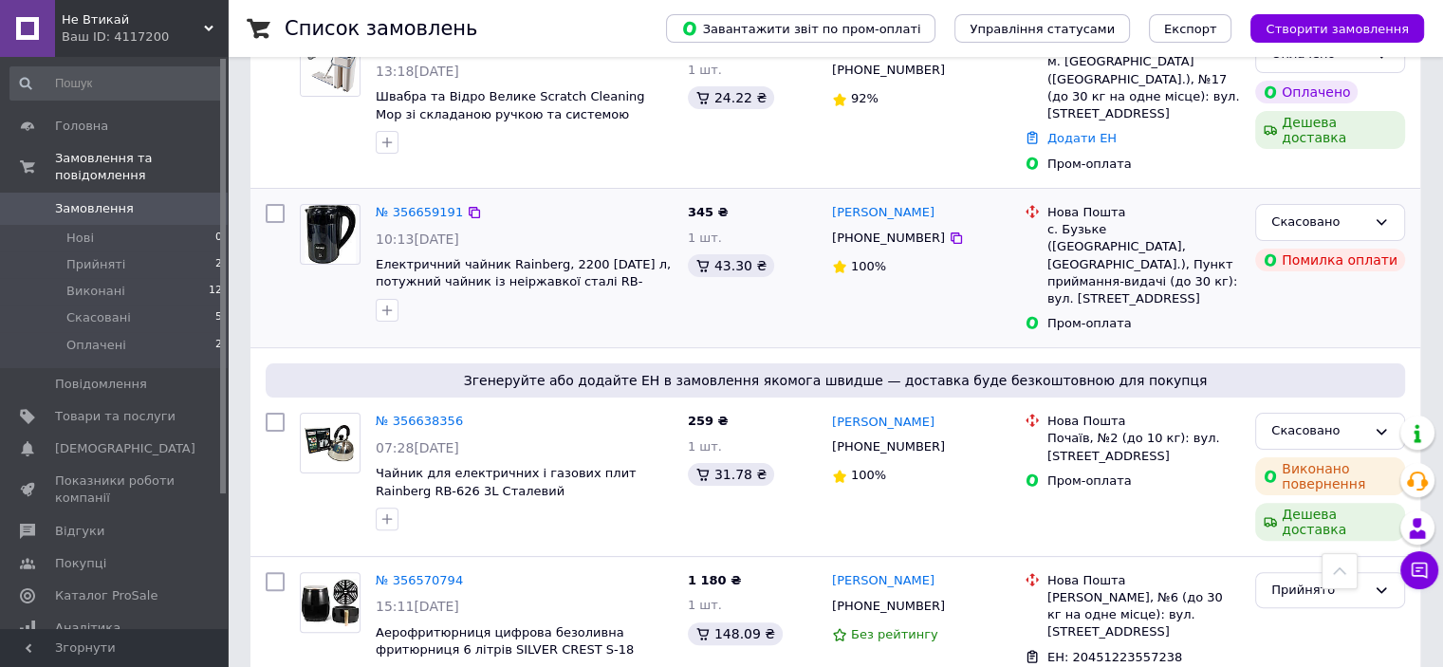
scroll to position [474, 0]
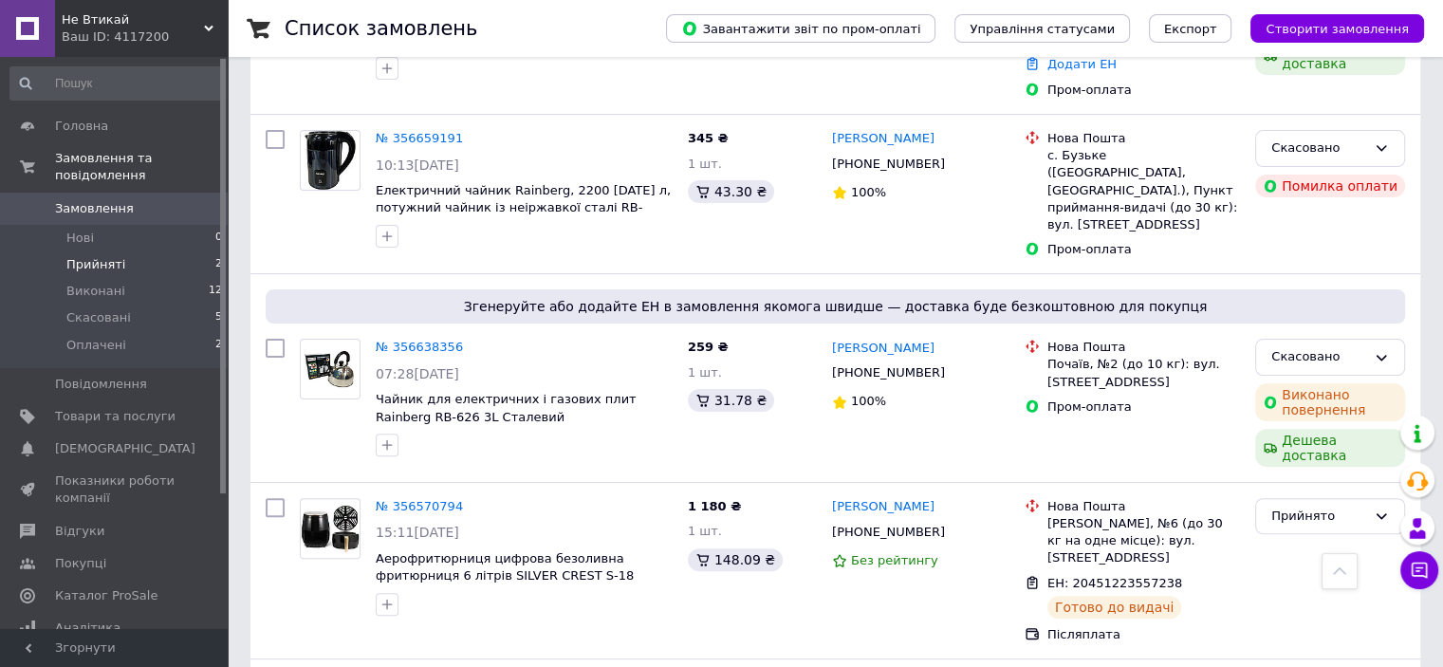
click at [113, 256] on span "Прийняті" at bounding box center [95, 264] width 59 height 17
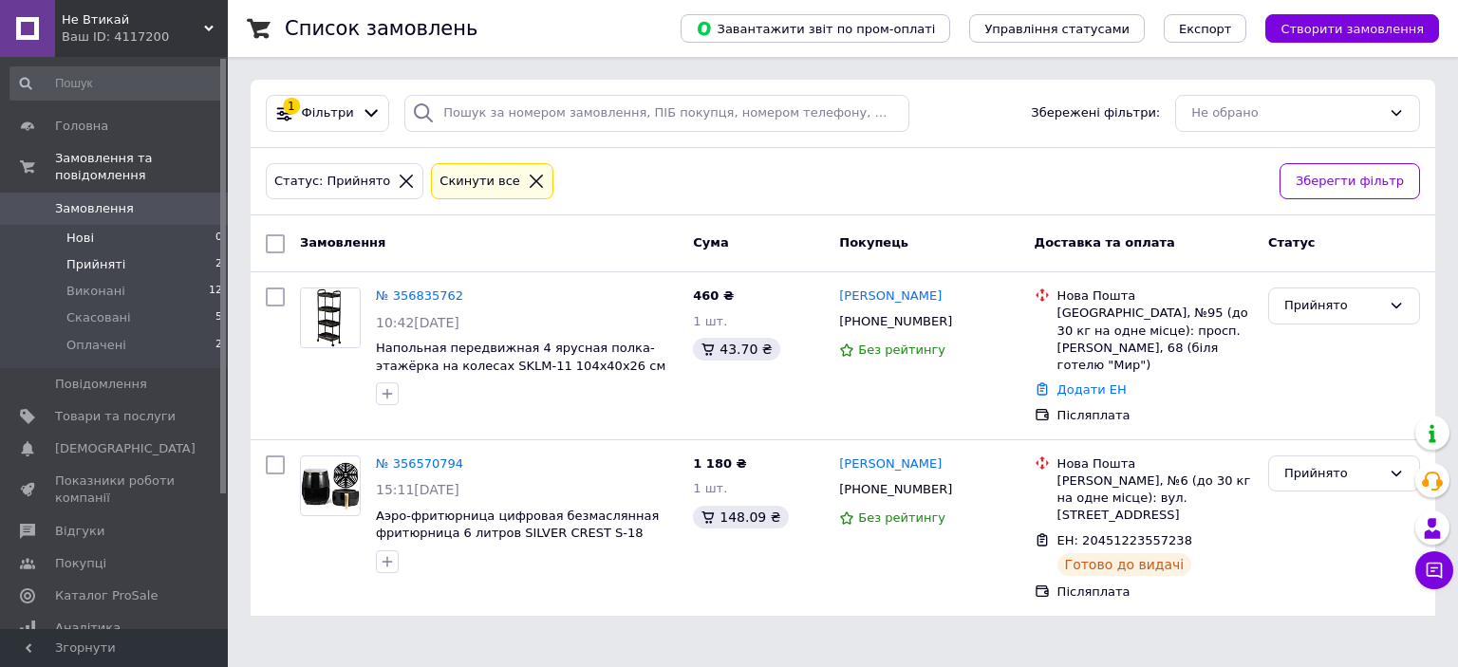
click at [84, 230] on span "Нові" at bounding box center [80, 238] width 28 height 17
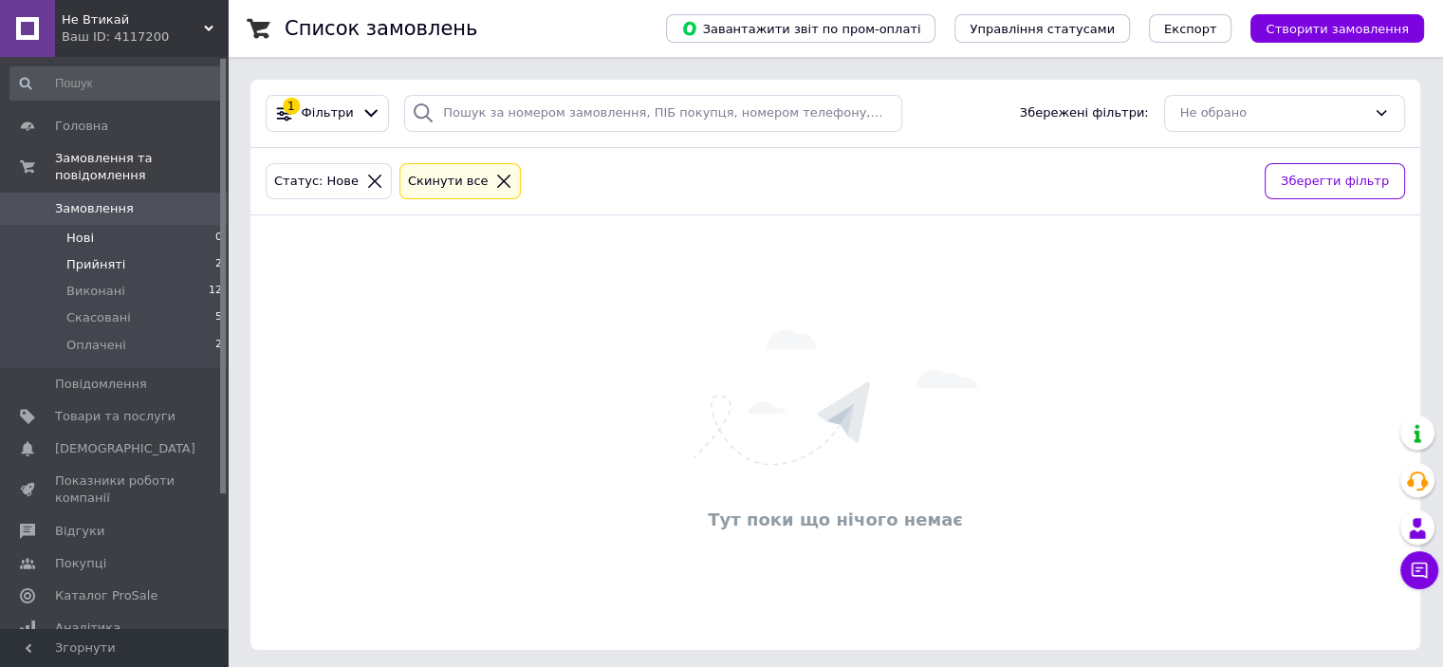
click at [112, 256] on span "Прийняті" at bounding box center [95, 264] width 59 height 17
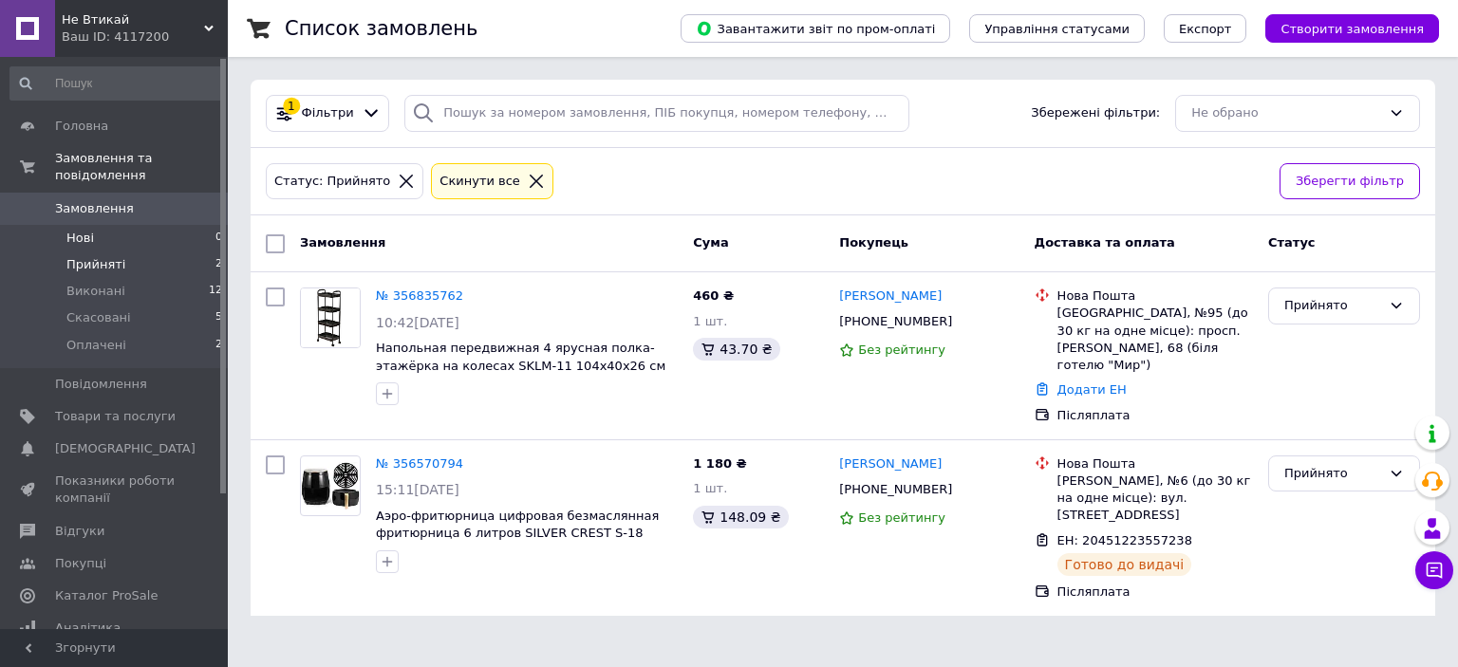
click at [80, 230] on span "Нові" at bounding box center [80, 238] width 28 height 17
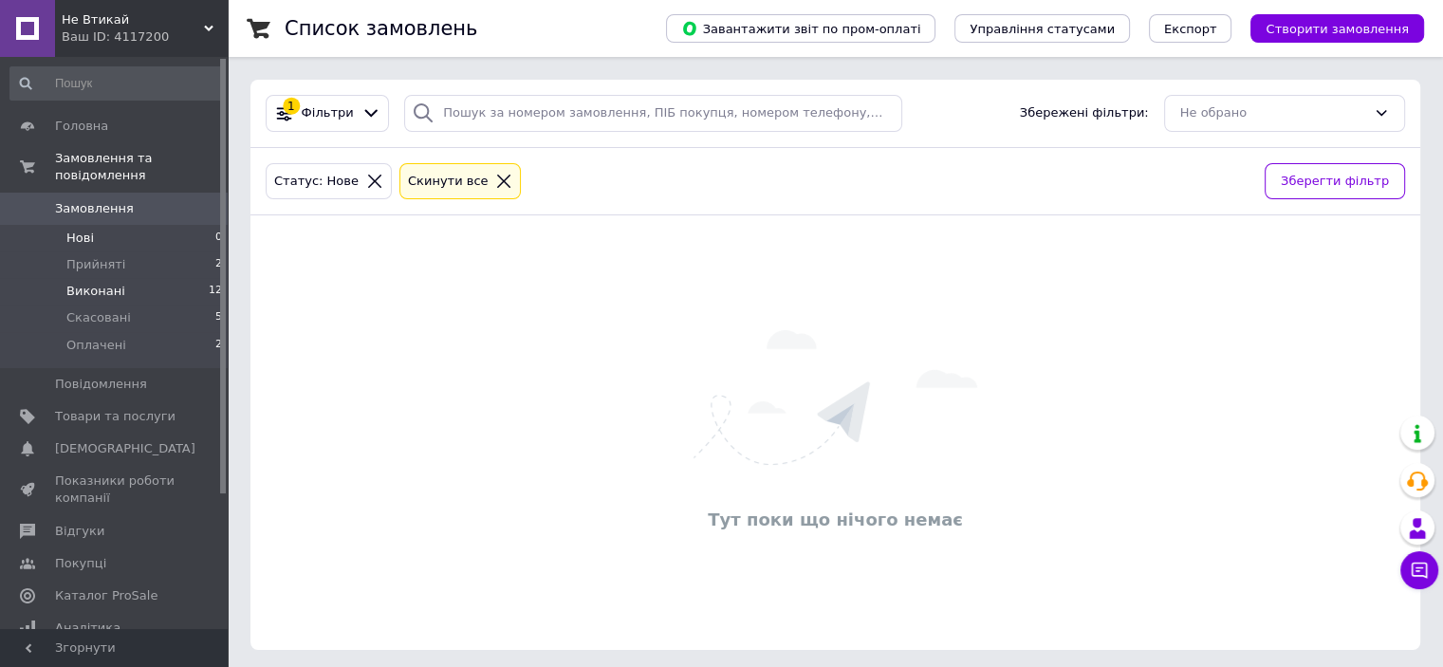
click at [95, 283] on span "Виконані" at bounding box center [95, 291] width 59 height 17
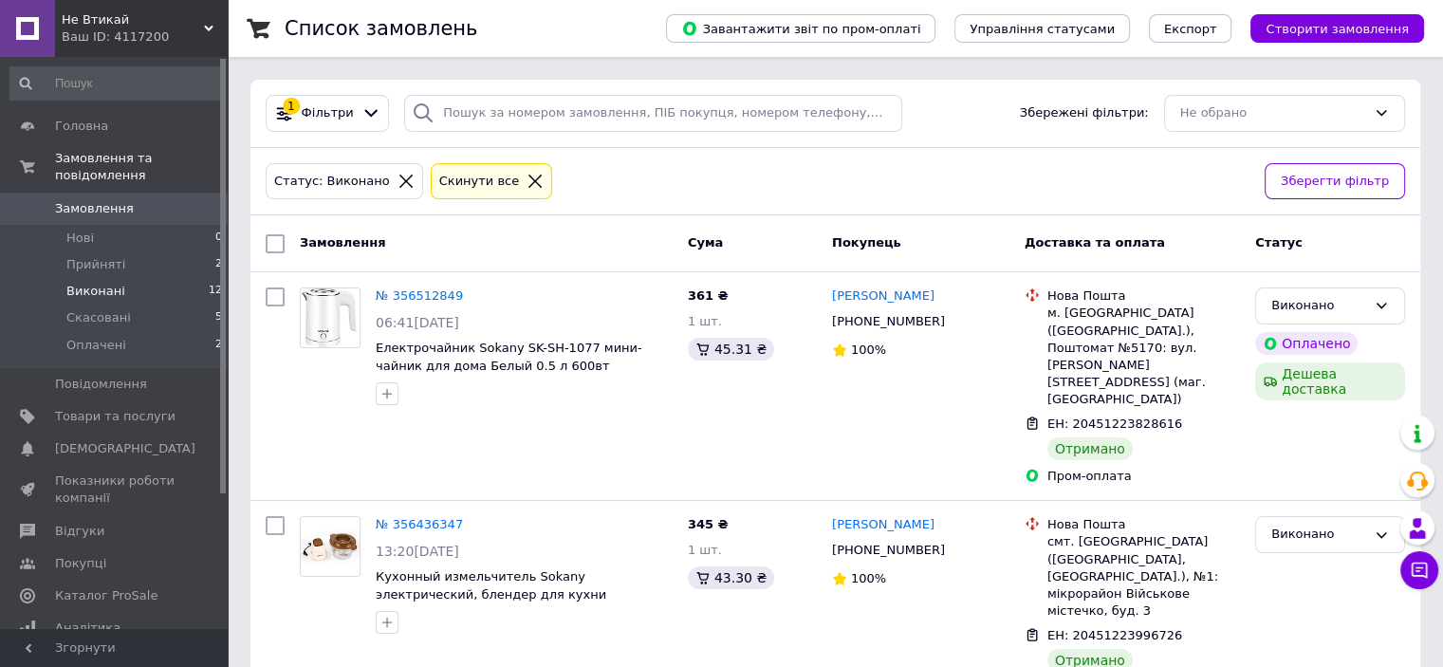
click at [207, 27] on use at bounding box center [208, 29] width 9 height 6
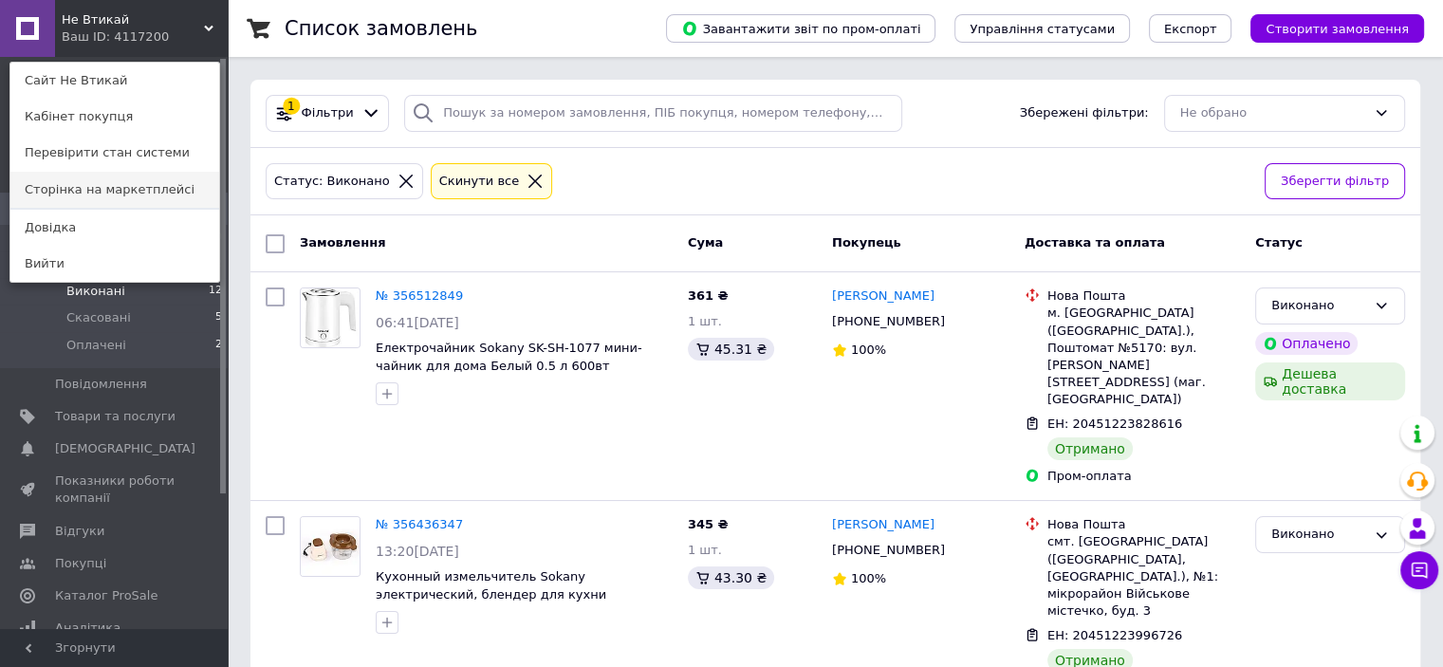
click at [102, 191] on link "Сторінка на маркетплейсі" at bounding box center [114, 190] width 209 height 36
